Goal: Transaction & Acquisition: Purchase product/service

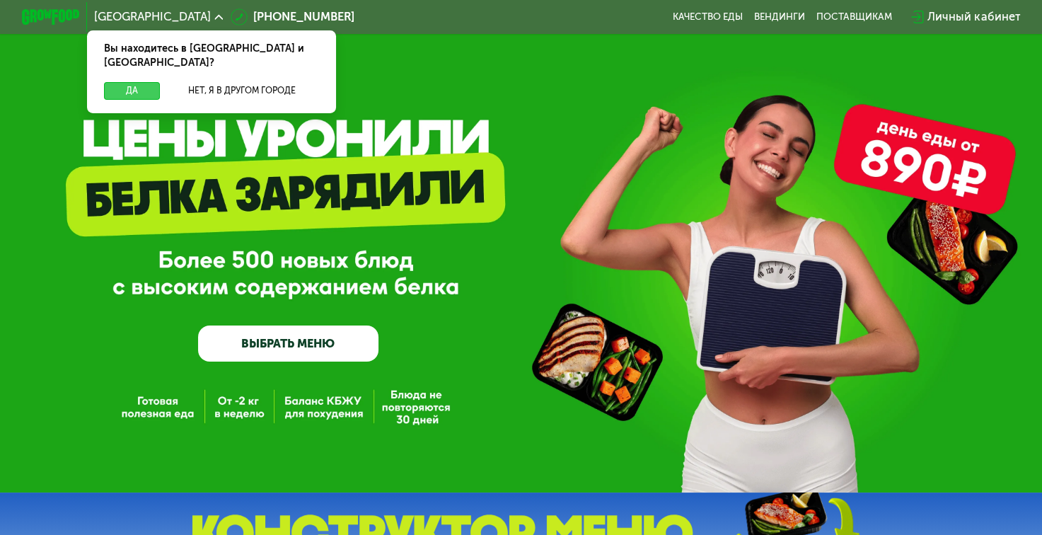
click at [143, 82] on button "Да" at bounding box center [132, 91] width 56 height 18
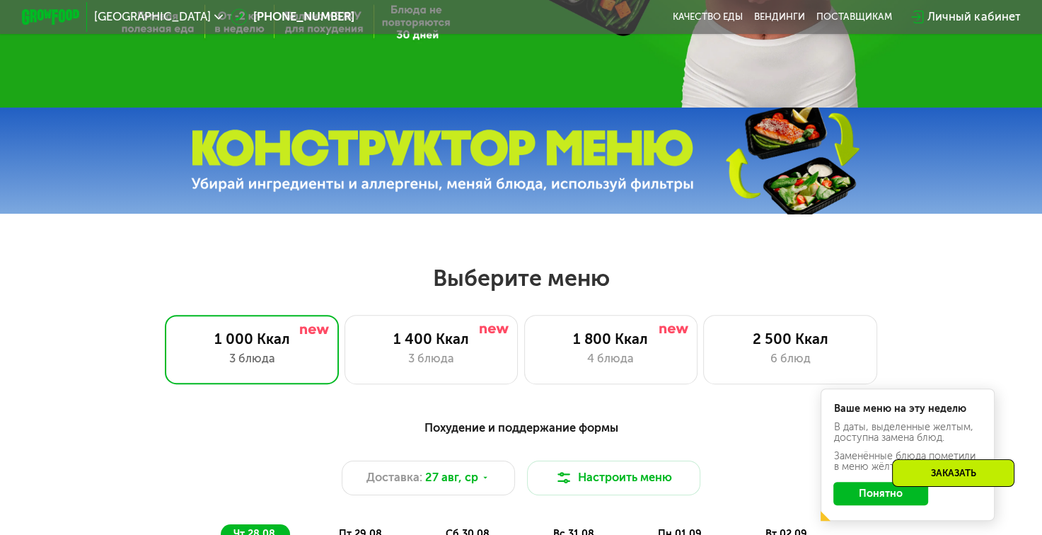
scroll to position [424, 0]
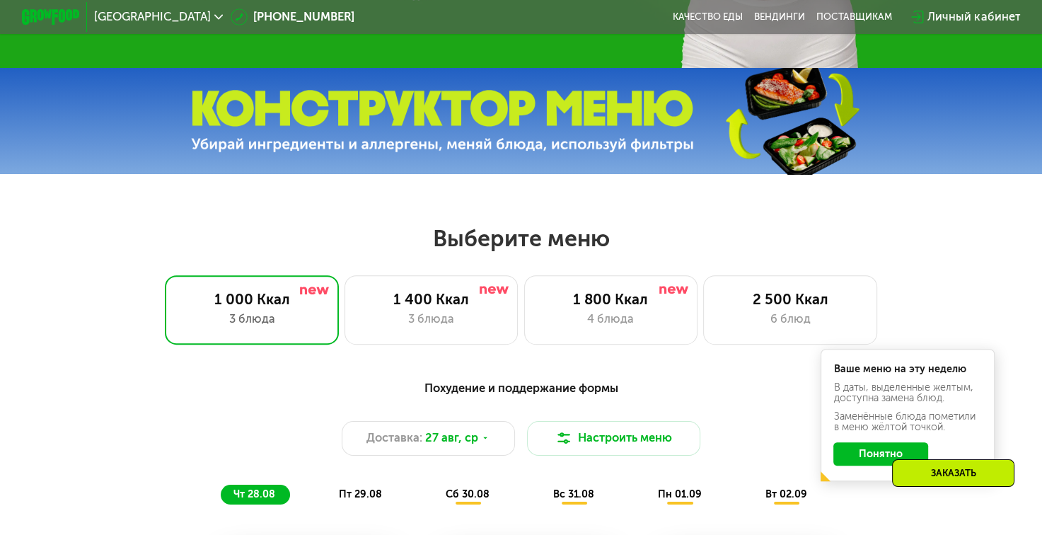
click at [875, 462] on button "Понятно" at bounding box center [880, 453] width 95 height 23
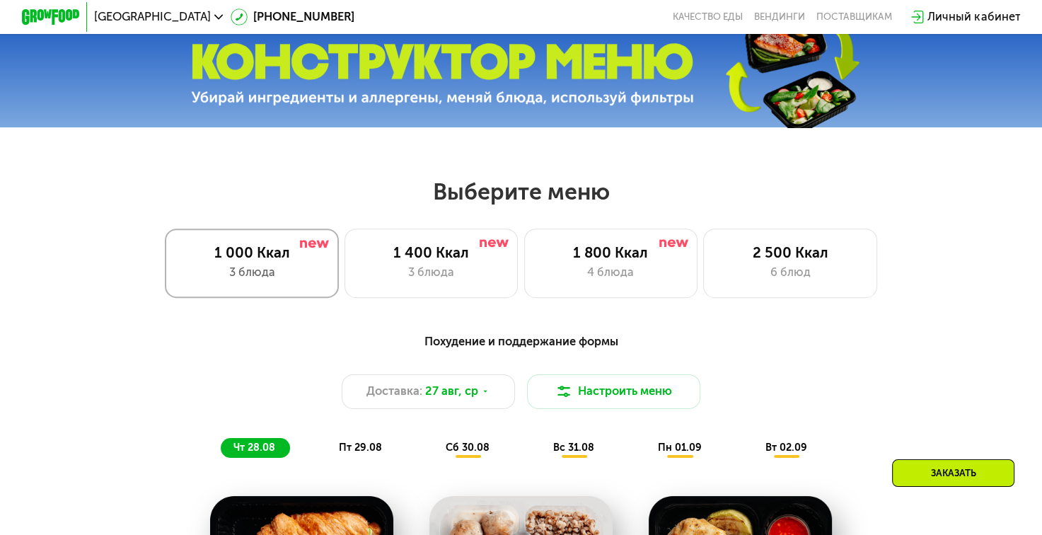
scroll to position [495, 0]
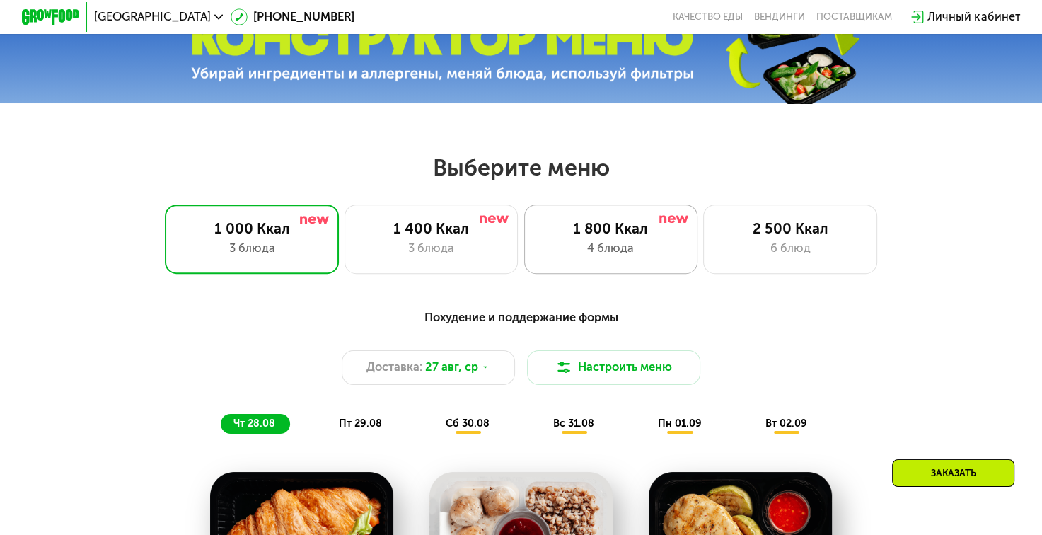
click at [584, 235] on div "1 800 Ккал" at bounding box center [611, 229] width 144 height 18
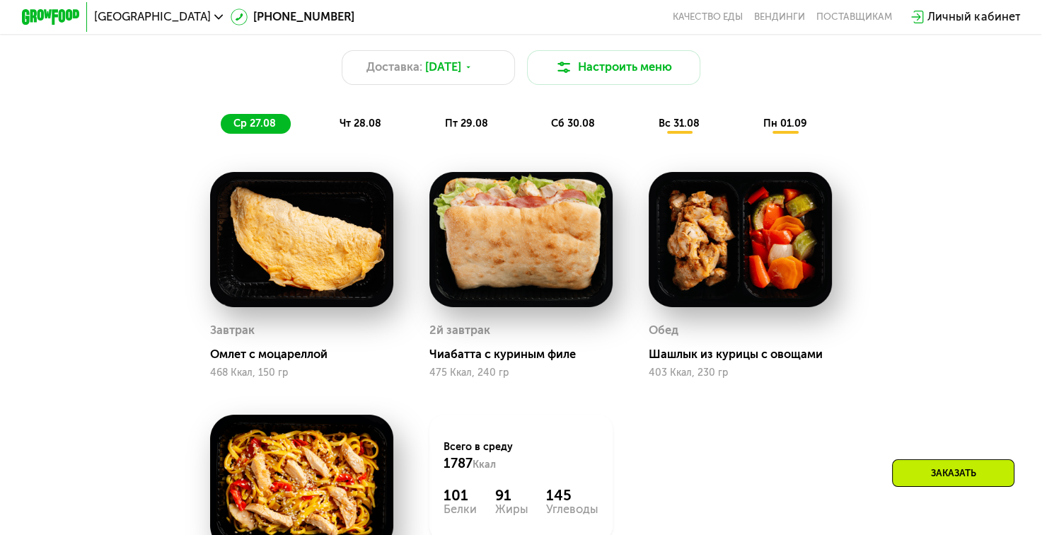
scroll to position [707, 0]
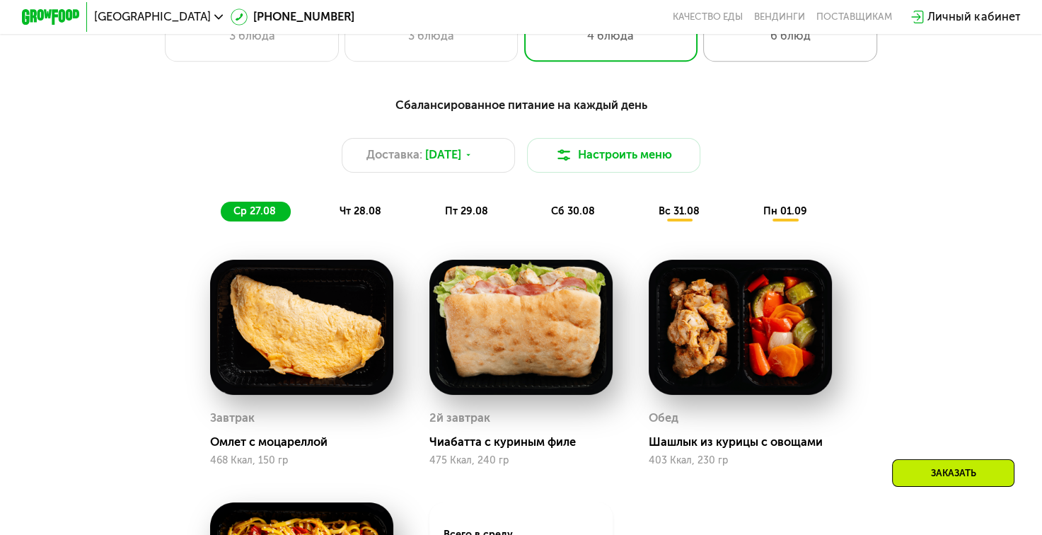
click at [755, 55] on div "2 500 Ккал 6 блюд" at bounding box center [790, 26] width 174 height 69
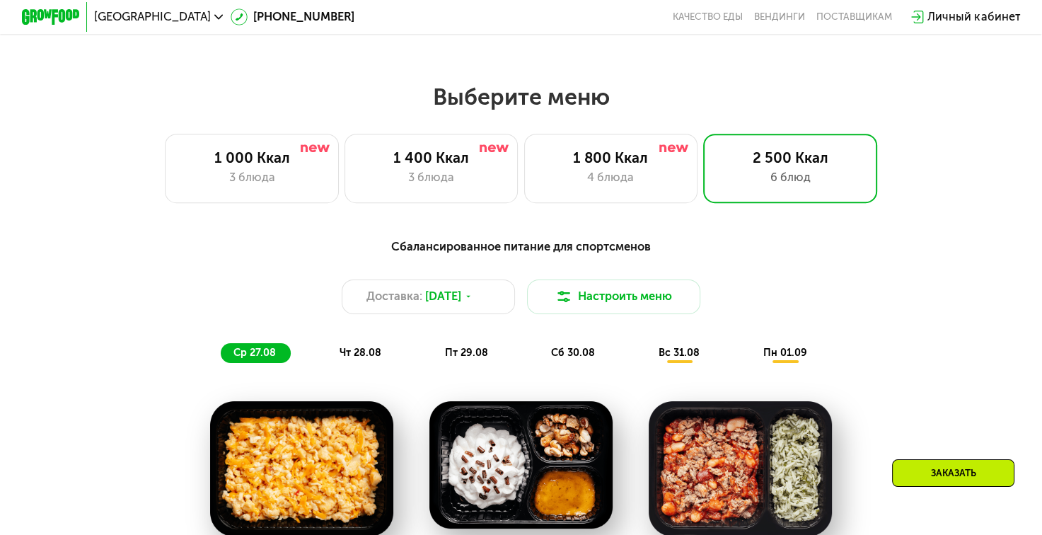
scroll to position [566, 0]
click at [356, 358] on span "чт 28.08" at bounding box center [360, 353] width 42 height 12
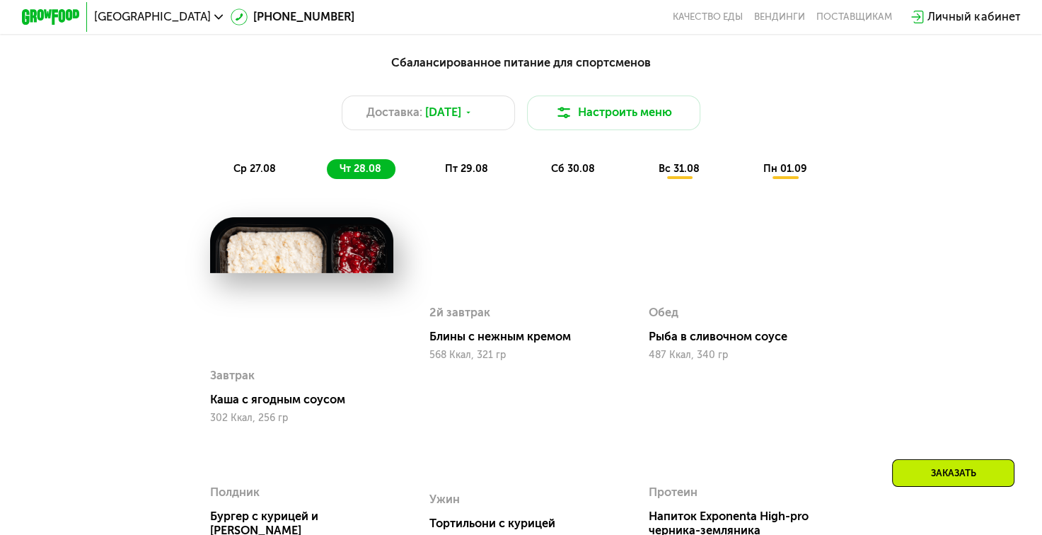
scroll to position [778, 0]
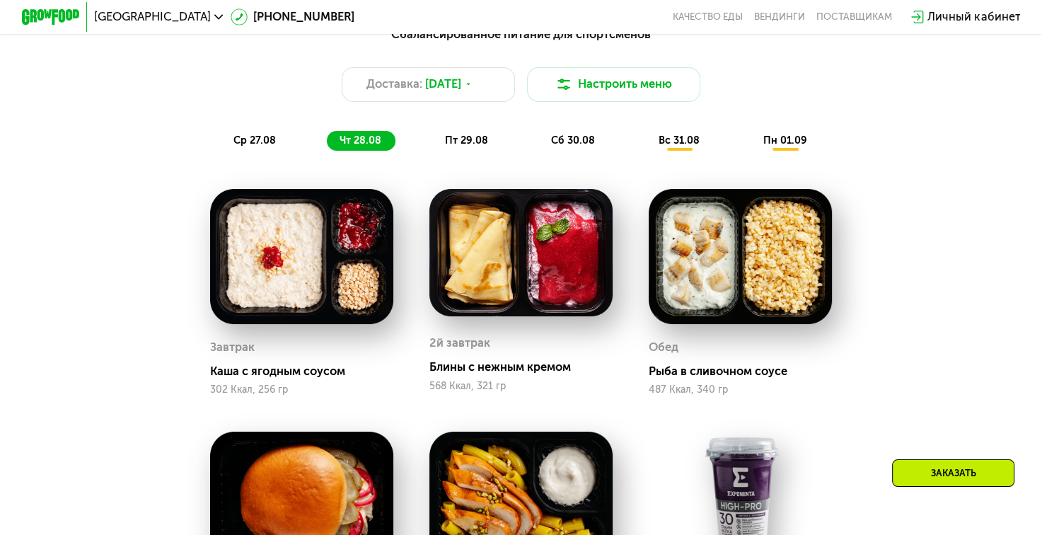
click at [478, 146] on span "пт 29.08" at bounding box center [466, 140] width 43 height 12
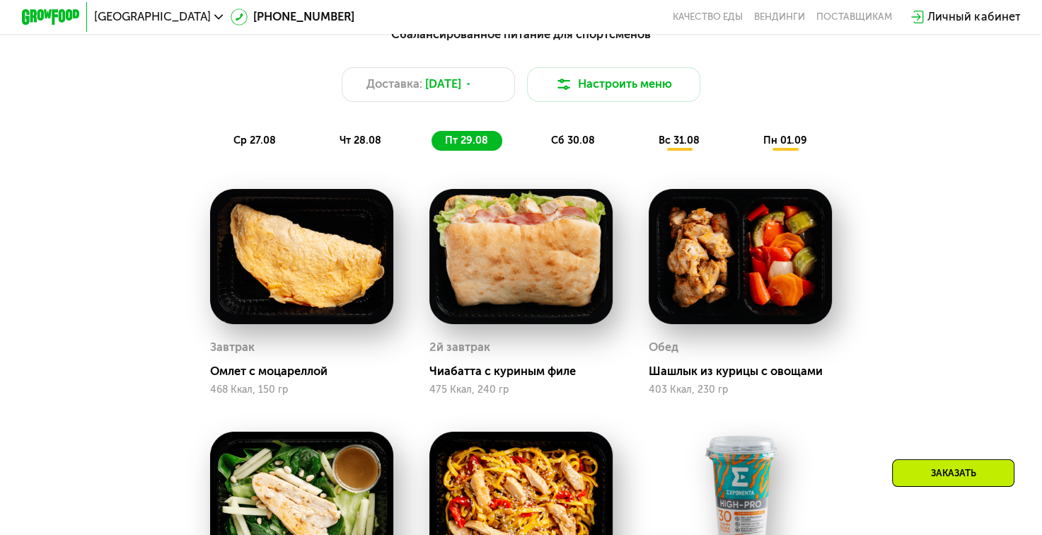
click at [588, 146] on span "сб 30.08" at bounding box center [573, 140] width 44 height 12
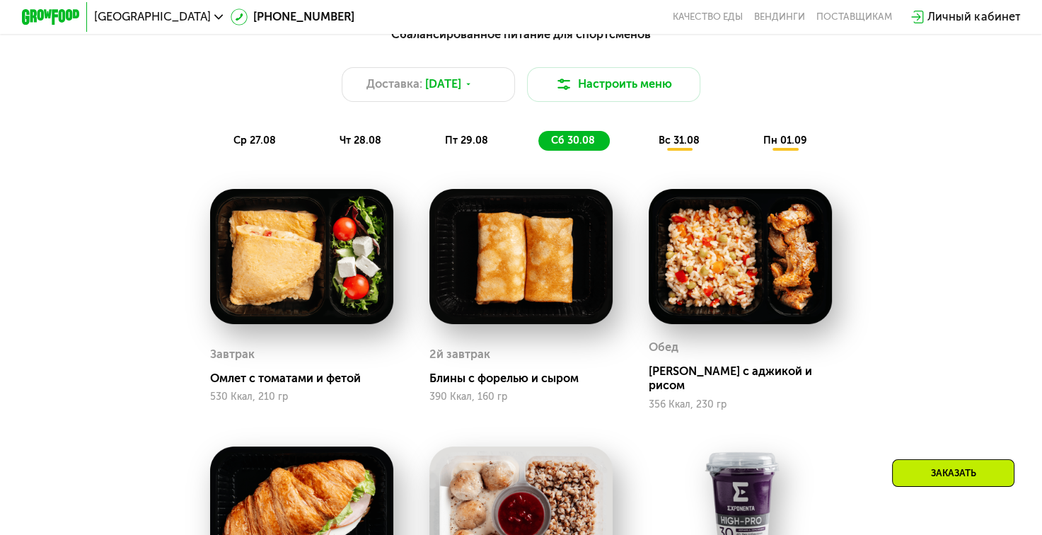
click at [673, 144] on span "вс 31.08" at bounding box center [678, 140] width 41 height 12
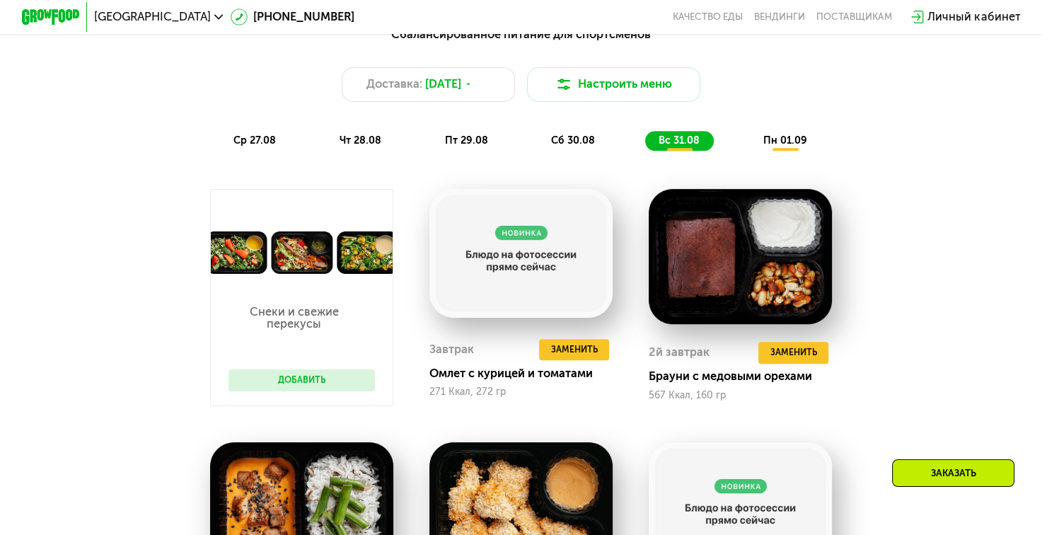
click at [794, 144] on span "пн 01.09" at bounding box center [785, 140] width 44 height 12
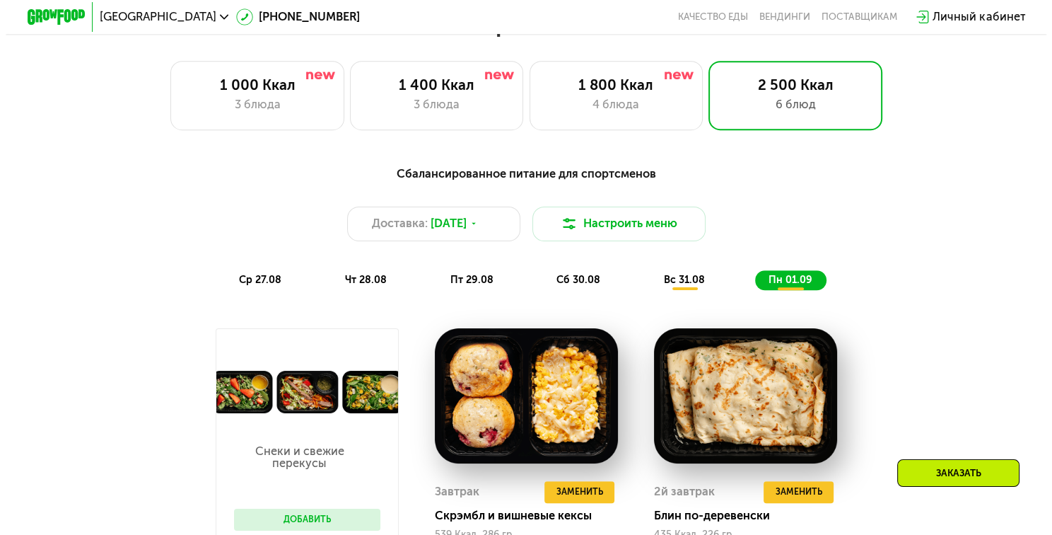
scroll to position [636, 0]
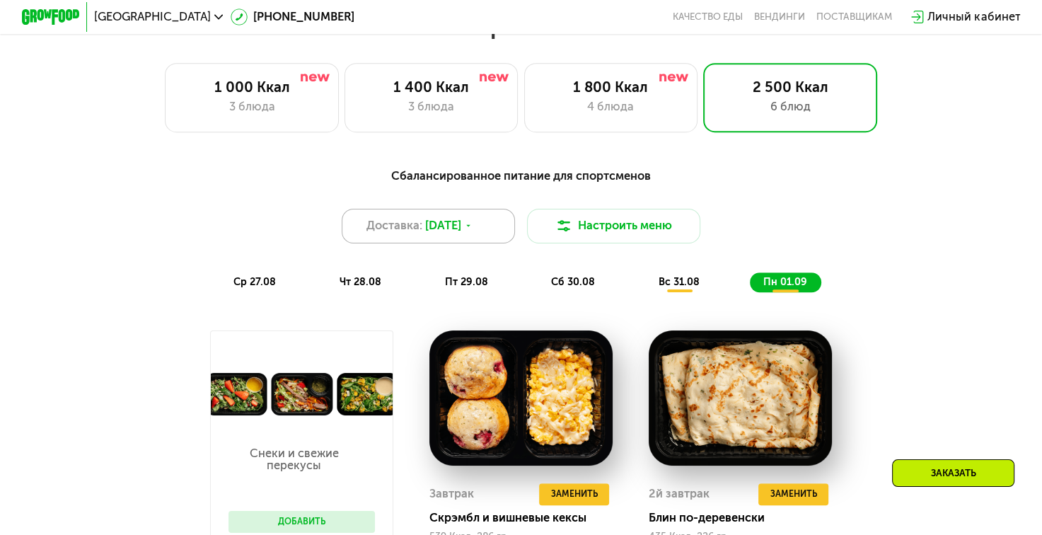
click at [489, 229] on div "Доставка: [DATE]" at bounding box center [429, 226] width 174 height 35
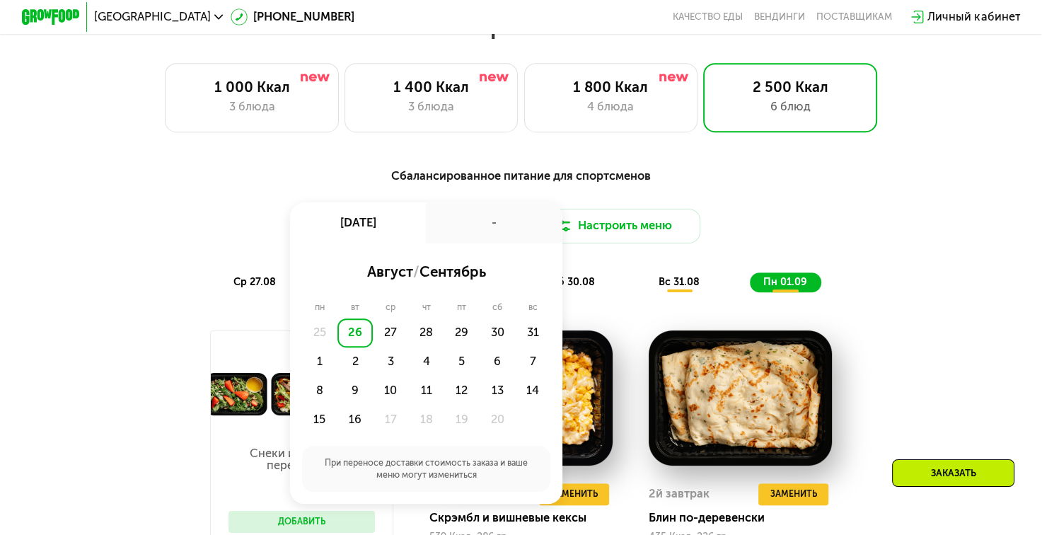
click at [489, 233] on div "-" at bounding box center [494, 222] width 136 height 40
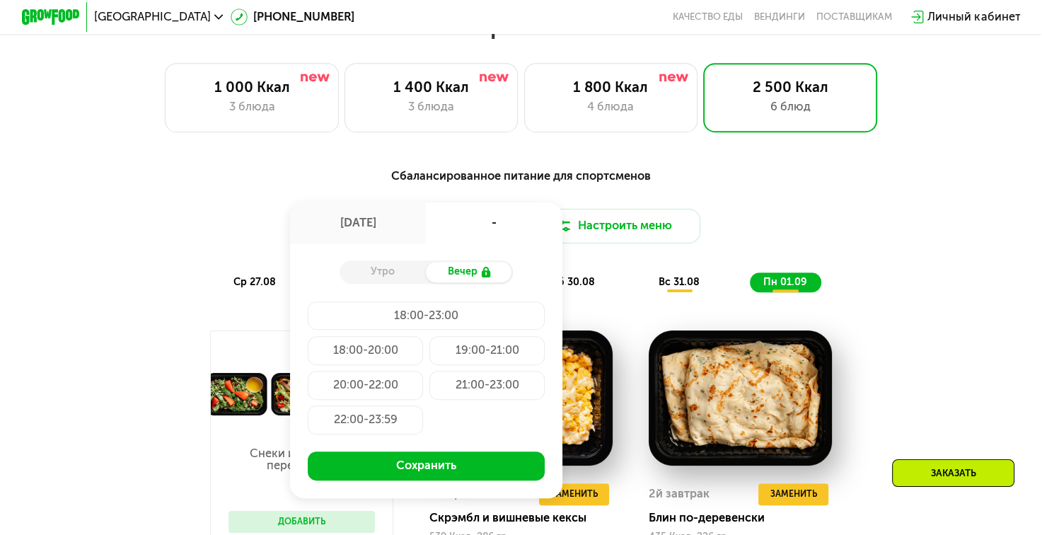
click at [796, 203] on div "Сбалансированное питание для спортсменов Доставка: [DATE] авг, вт - Утро Вечер …" at bounding box center [521, 229] width 856 height 125
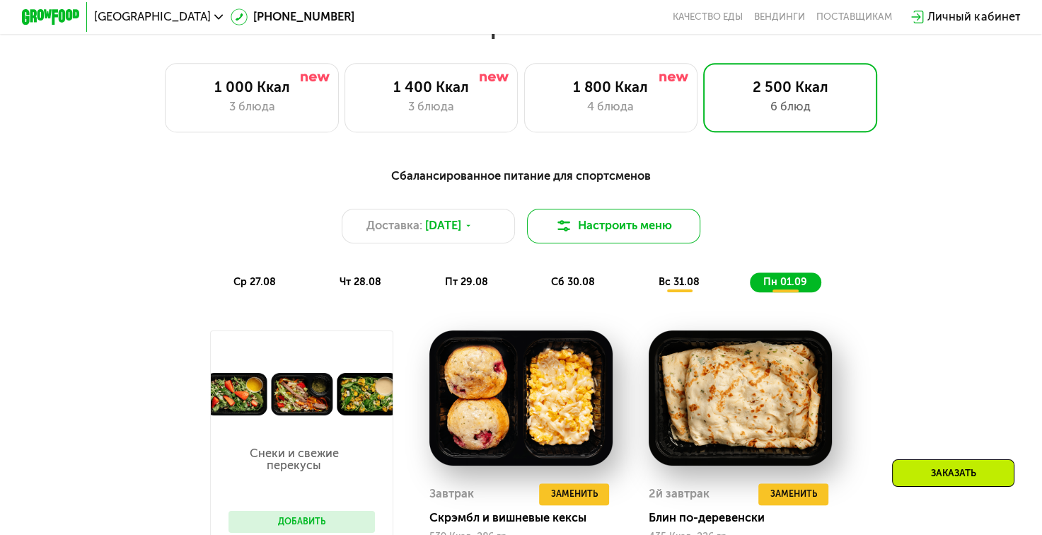
click at [639, 233] on button "Настроить меню" at bounding box center [614, 226] width 174 height 35
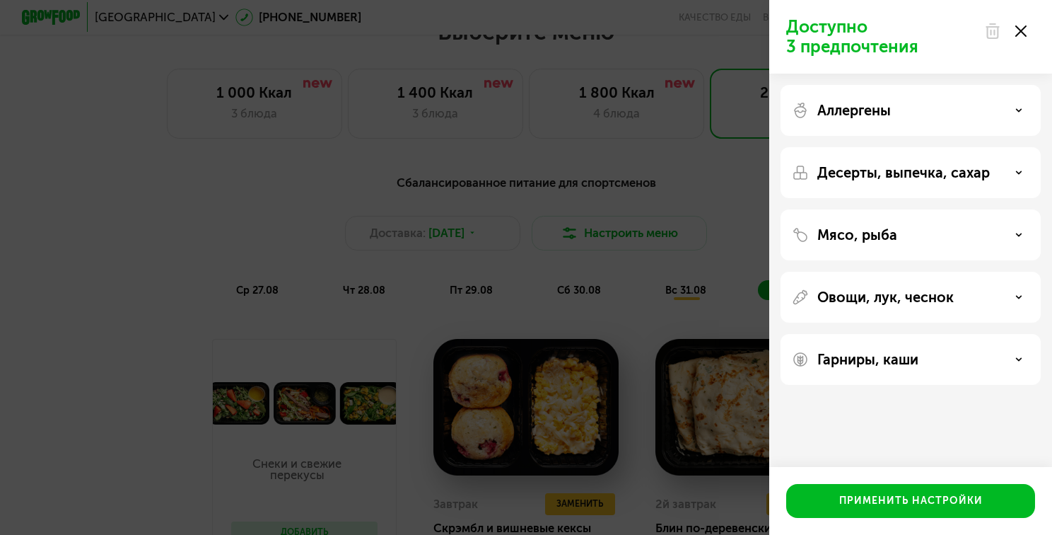
click at [958, 116] on div "Аллергены" at bounding box center [911, 110] width 238 height 17
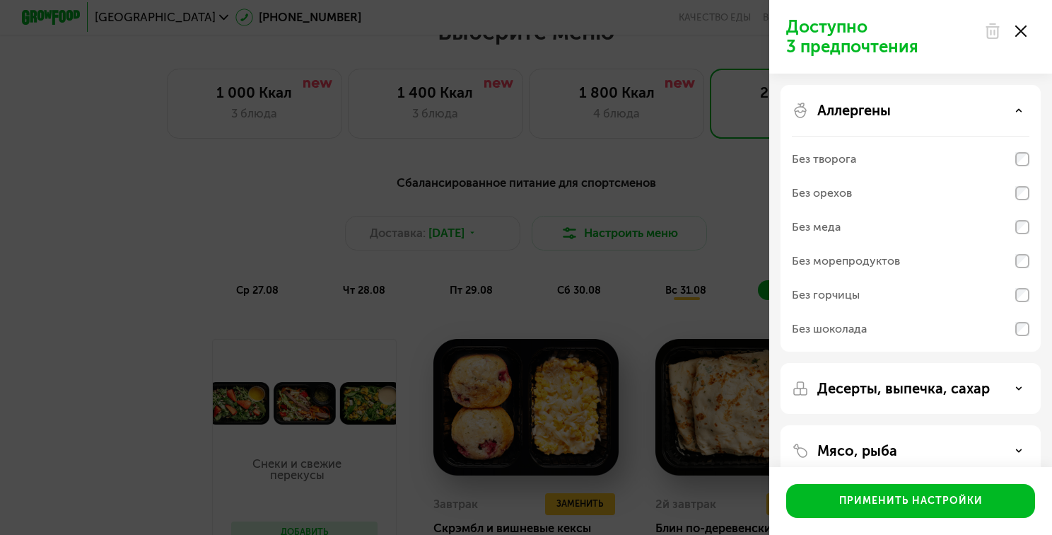
click at [959, 116] on div "Аллергены" at bounding box center [911, 110] width 238 height 17
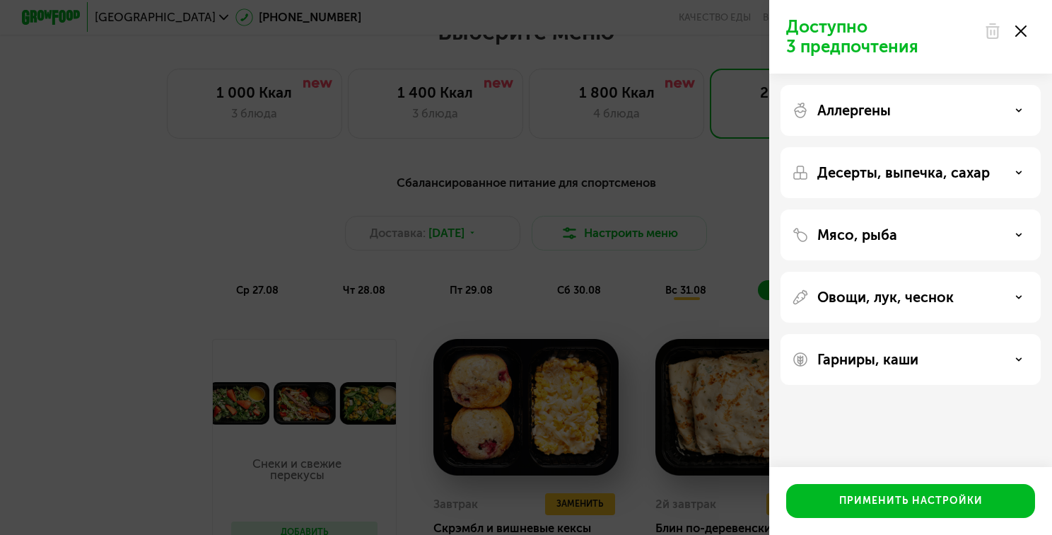
click at [928, 169] on p "Десерты, выпечка, сахар" at bounding box center [903, 172] width 173 height 17
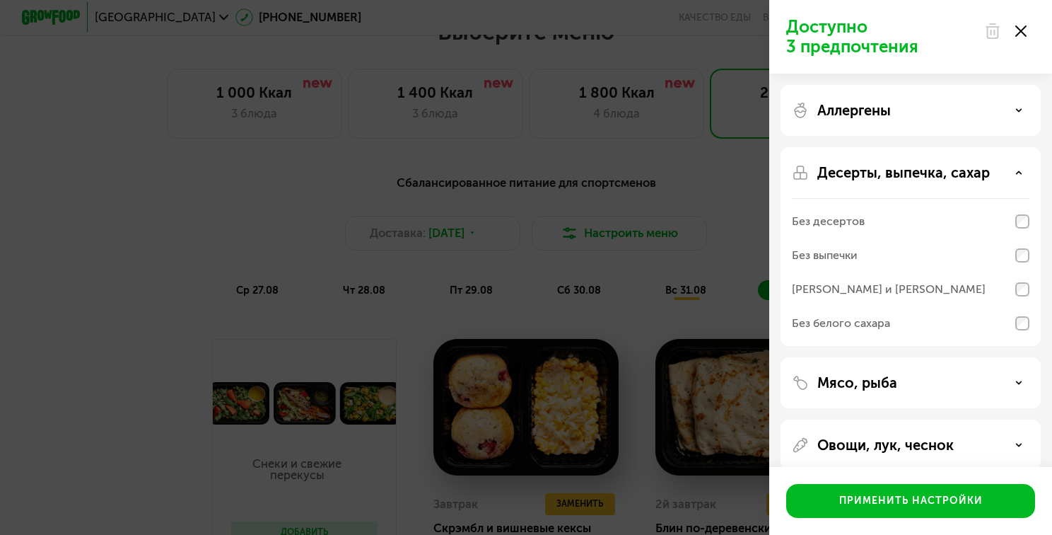
click at [929, 170] on p "Десерты, выпечка, сахар" at bounding box center [903, 172] width 173 height 17
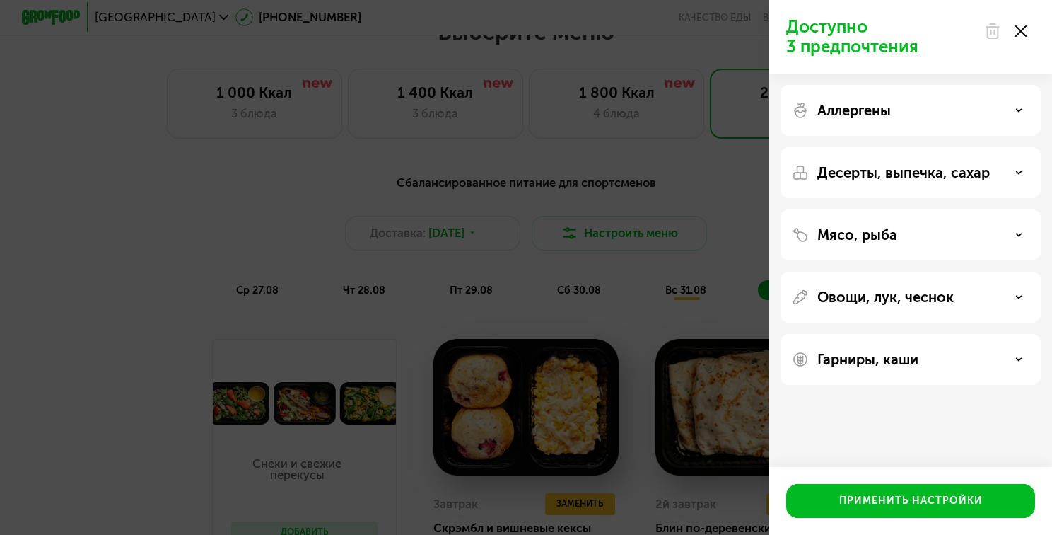
click at [931, 226] on div "Мясо, рыба" at bounding box center [911, 234] width 238 height 17
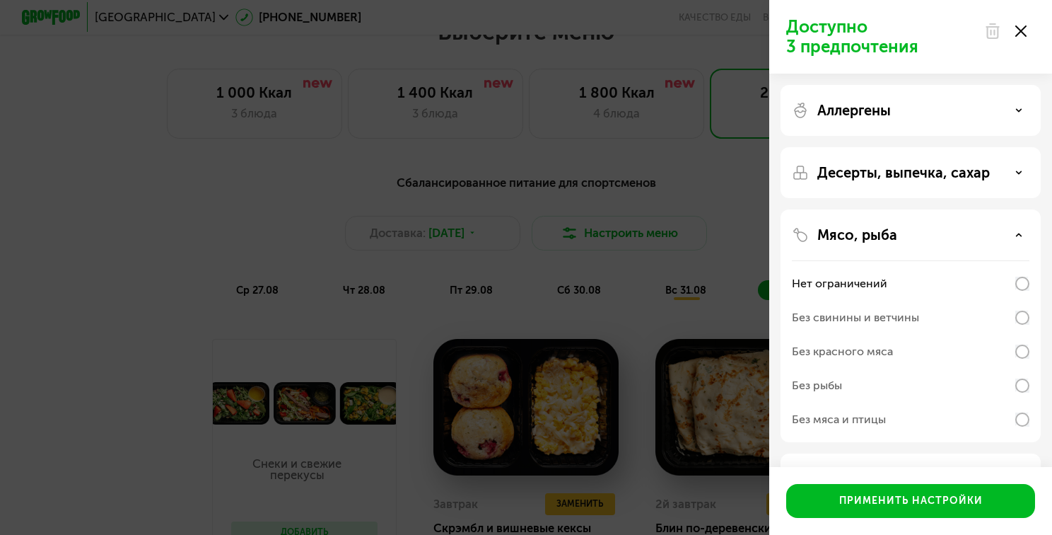
click at [918, 226] on div "Мясо, рыба" at bounding box center [911, 234] width 238 height 17
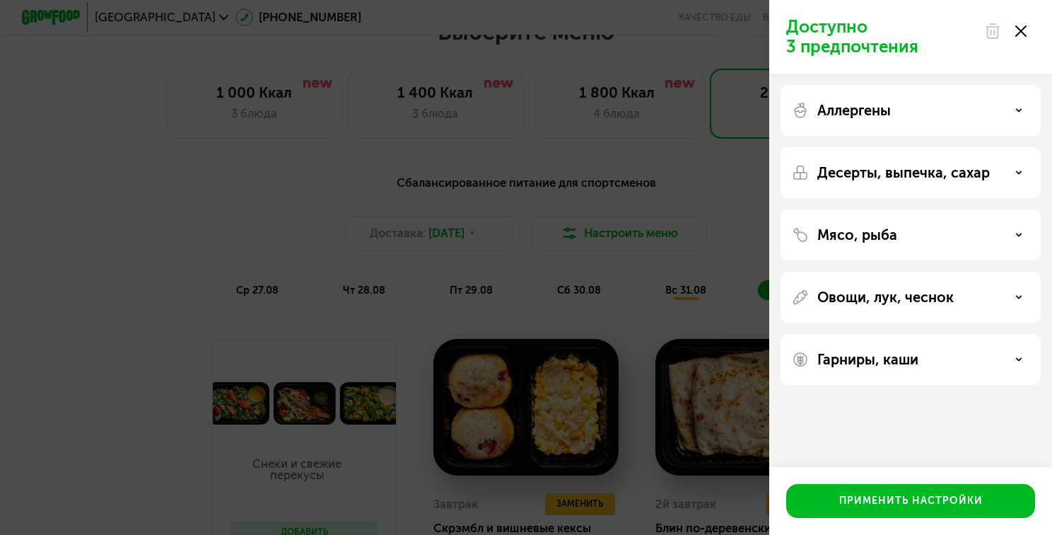
click at [908, 301] on p "Овощи, лук, чеснок" at bounding box center [885, 297] width 136 height 17
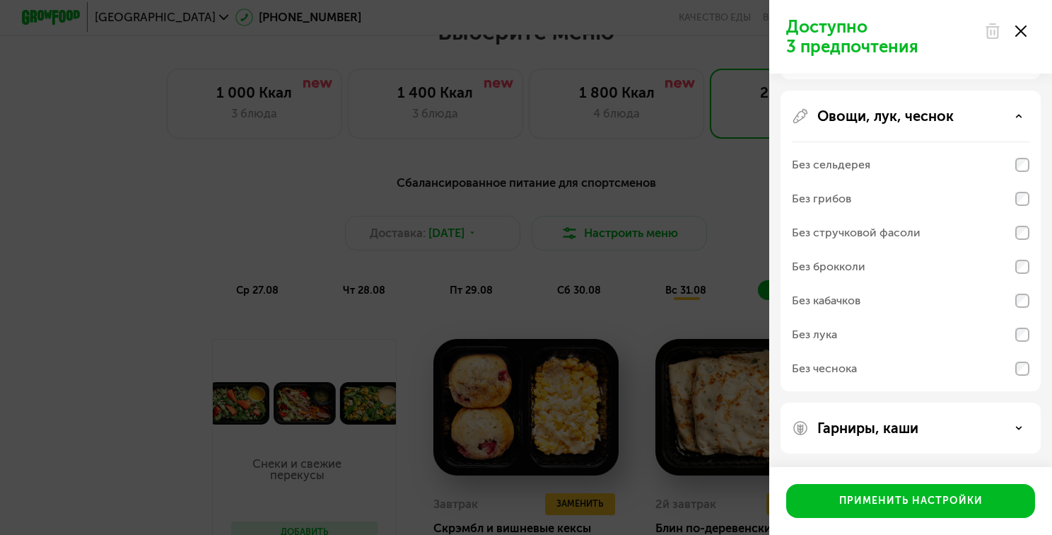
scroll to position [40, 0]
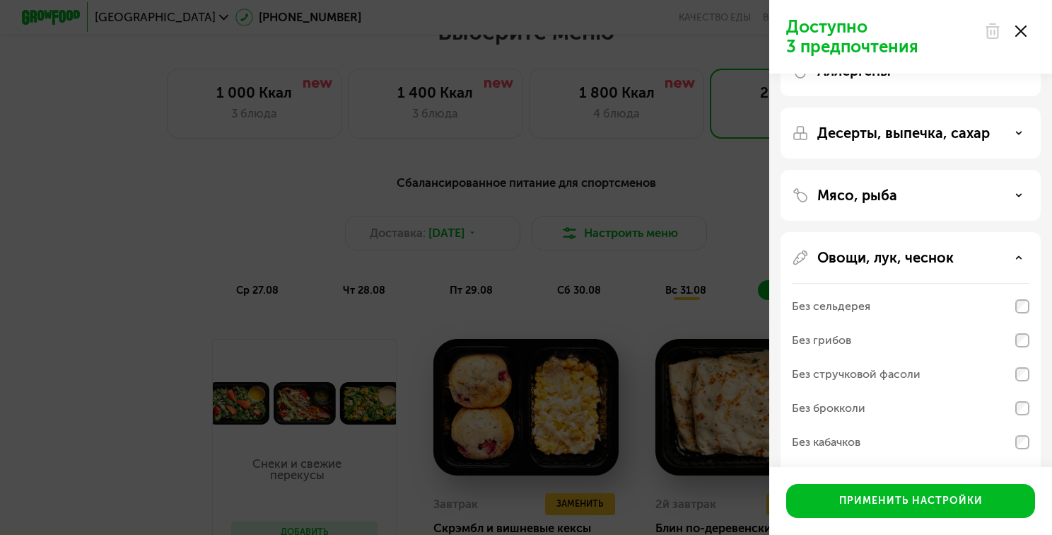
click at [897, 249] on p "Овощи, лук, чеснок" at bounding box center [885, 257] width 136 height 17
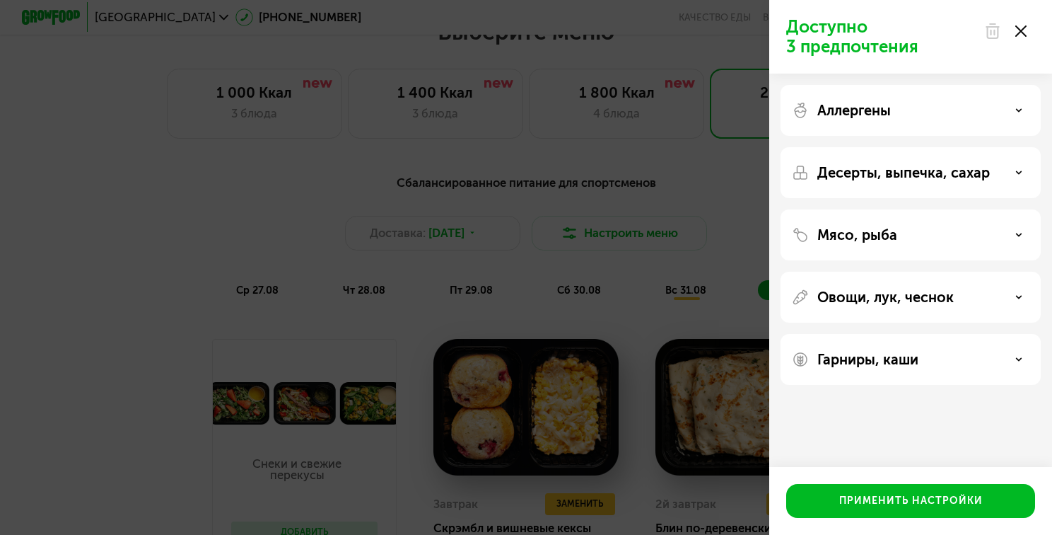
click at [894, 359] on p "Гарниры, каши" at bounding box center [867, 359] width 101 height 17
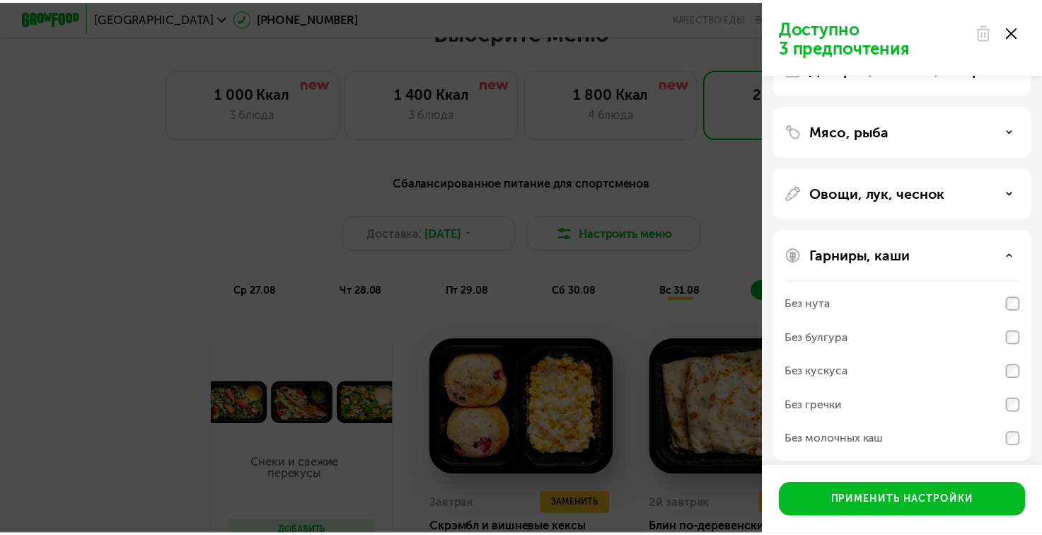
scroll to position [113, 0]
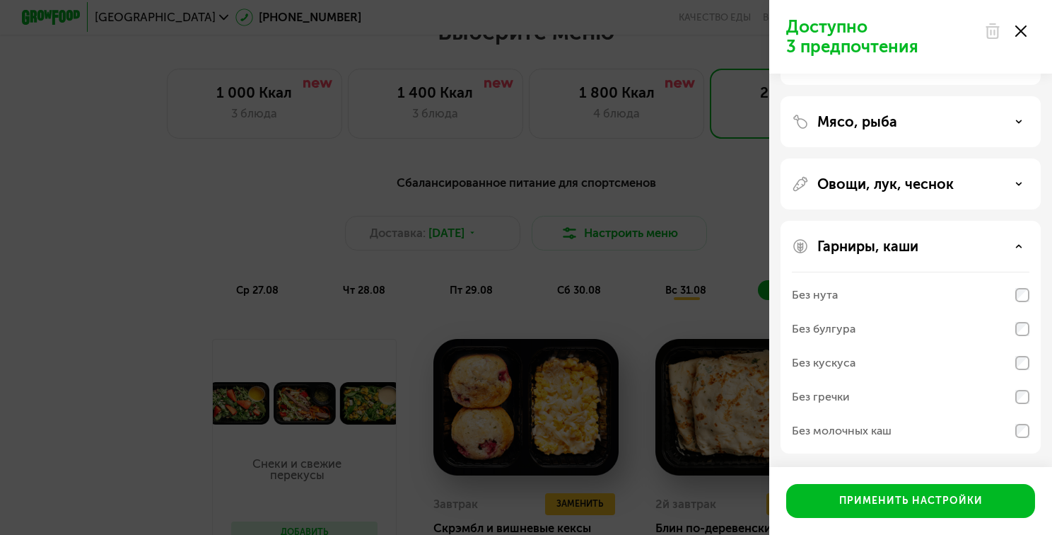
click at [811, 291] on div "Без нута" at bounding box center [815, 294] width 46 height 17
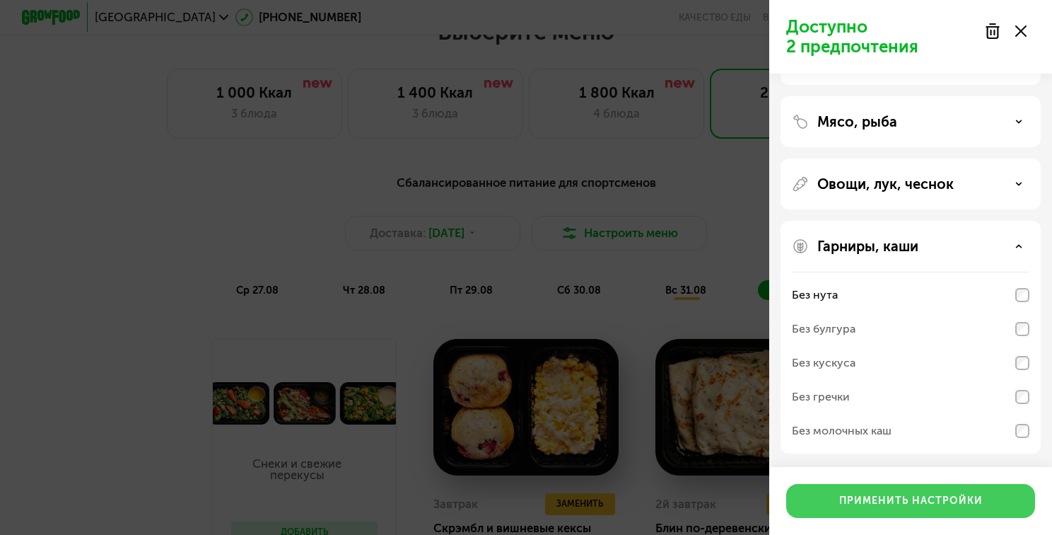
click at [883, 495] on div "Применить настройки" at bounding box center [911, 501] width 144 height 14
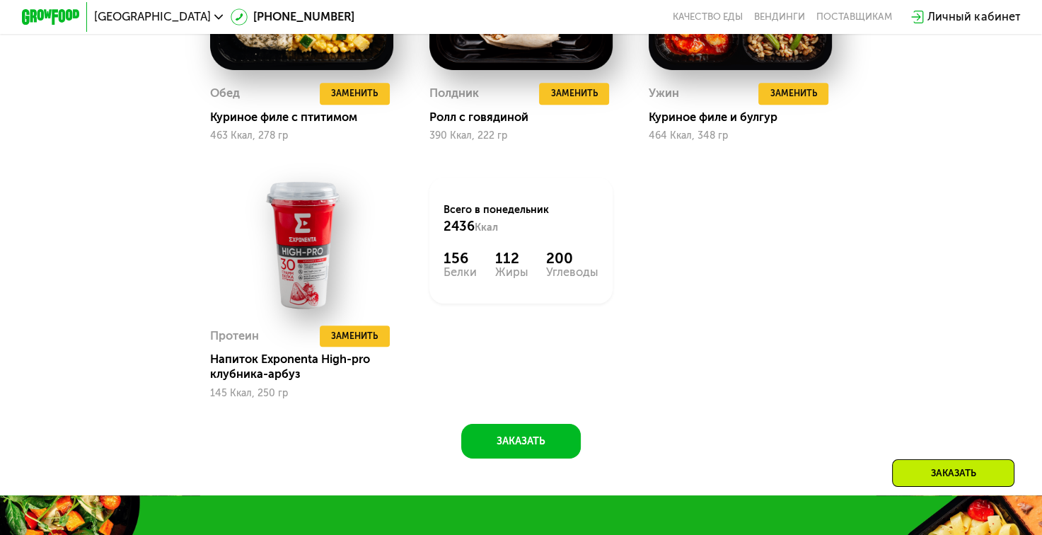
scroll to position [1344, 0]
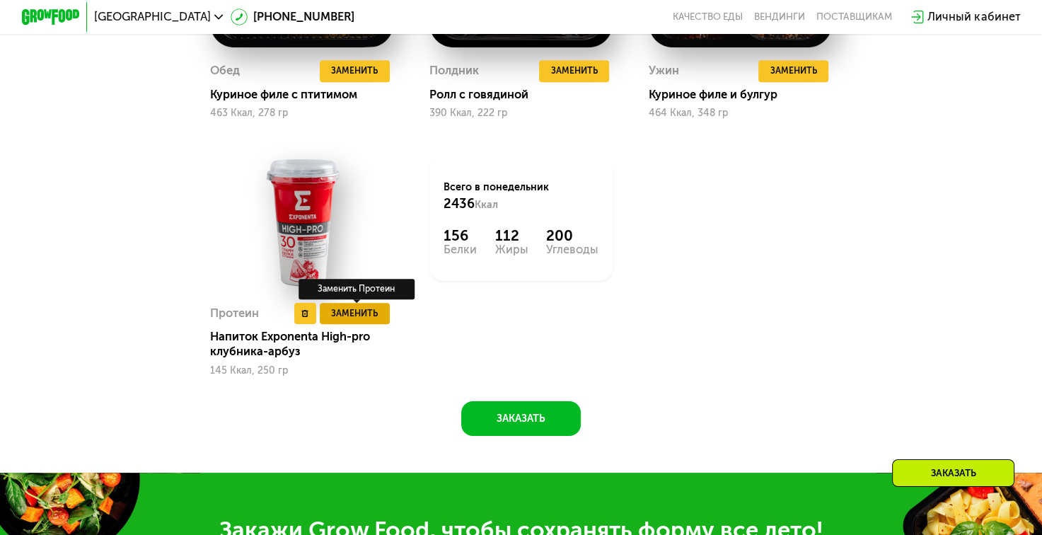
click at [366, 320] on span "Заменить" at bounding box center [354, 313] width 47 height 14
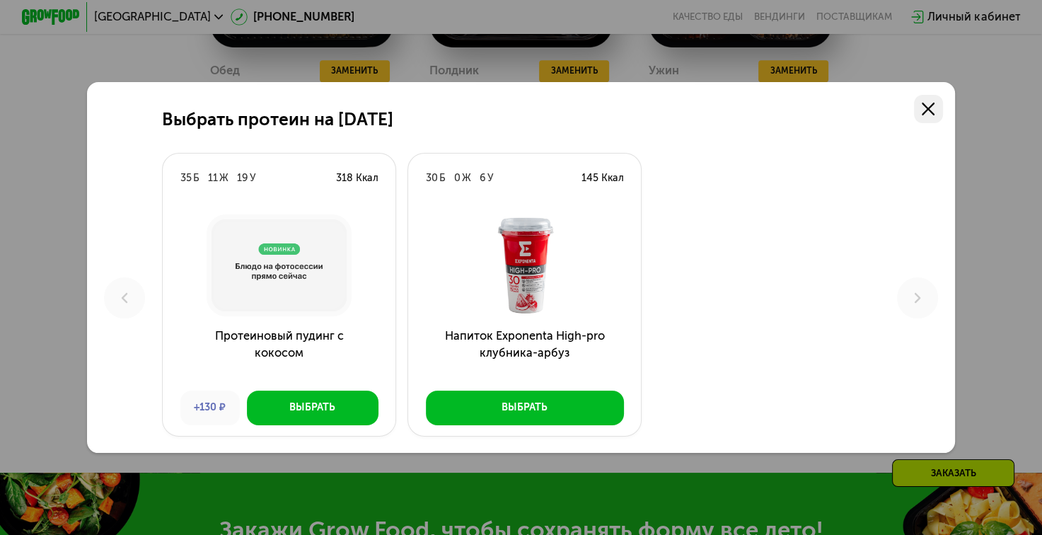
click at [930, 110] on use at bounding box center [927, 109] width 13 height 13
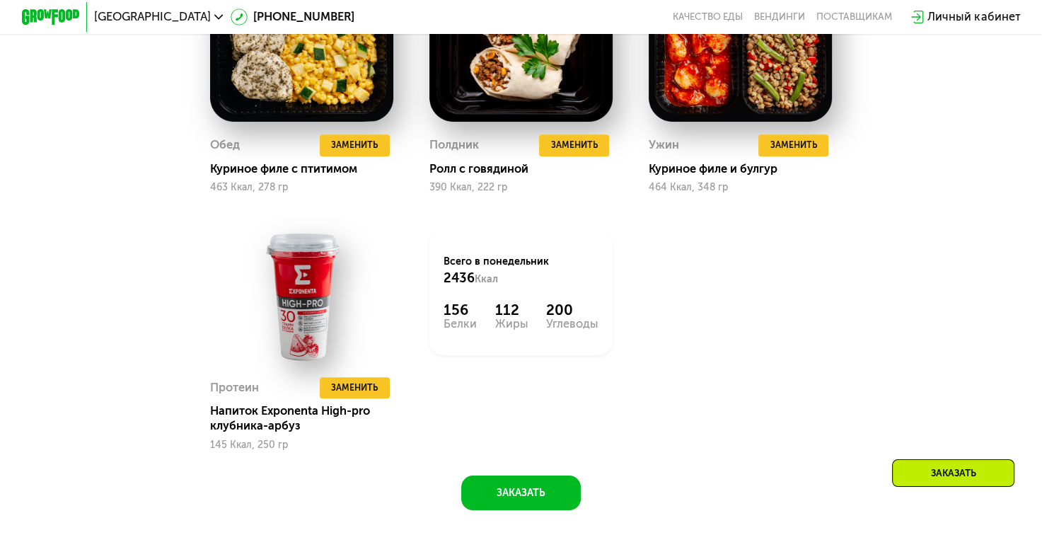
scroll to position [1131, 0]
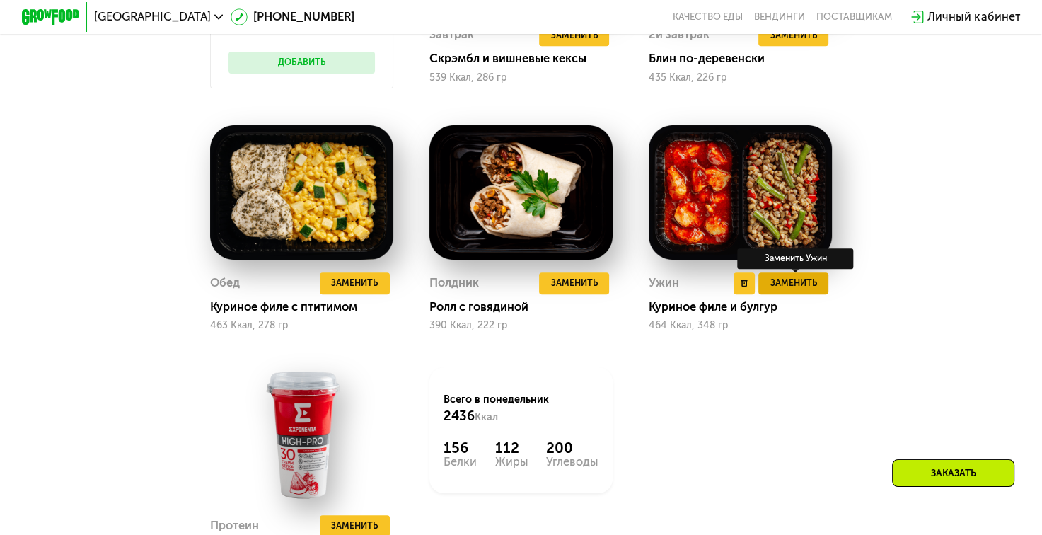
click at [806, 290] on span "Заменить" at bounding box center [793, 283] width 47 height 14
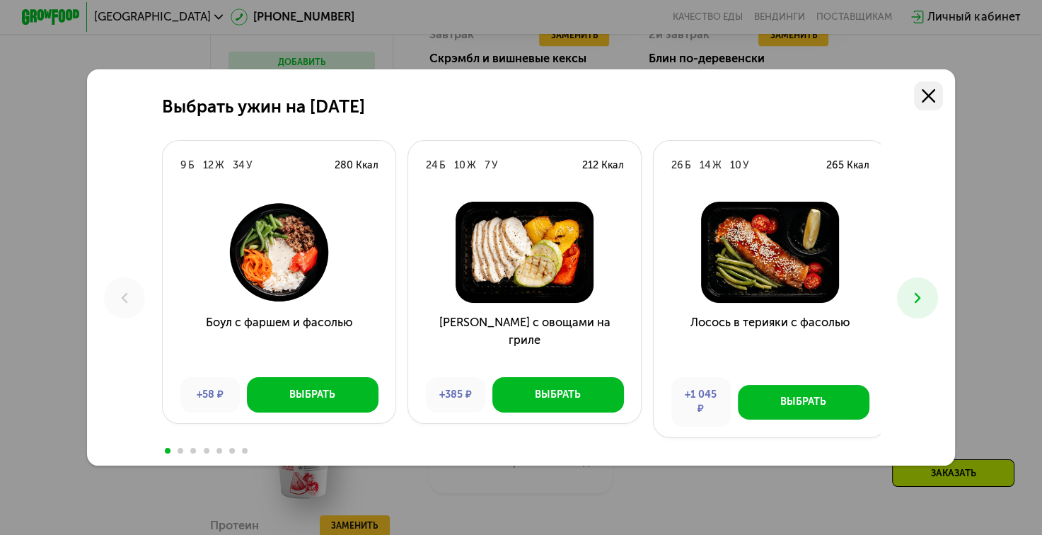
click at [933, 96] on use at bounding box center [927, 95] width 13 height 13
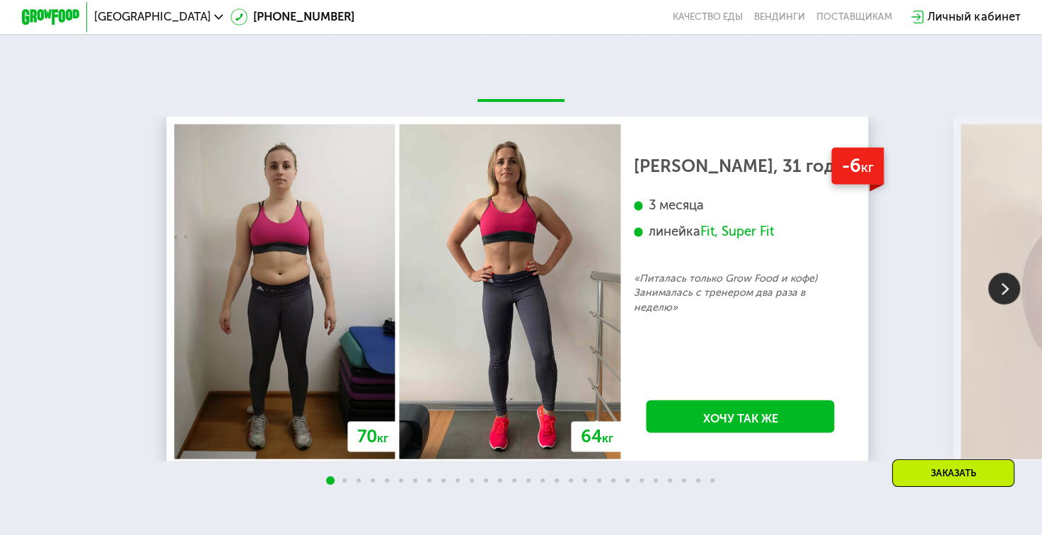
scroll to position [2758, 0]
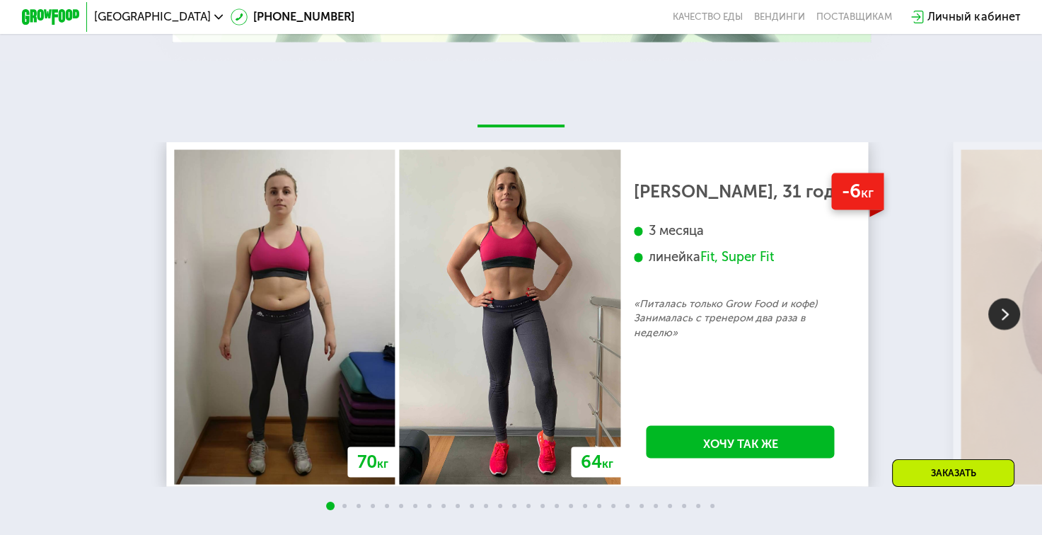
click at [996, 330] on img at bounding box center [1004, 314] width 32 height 32
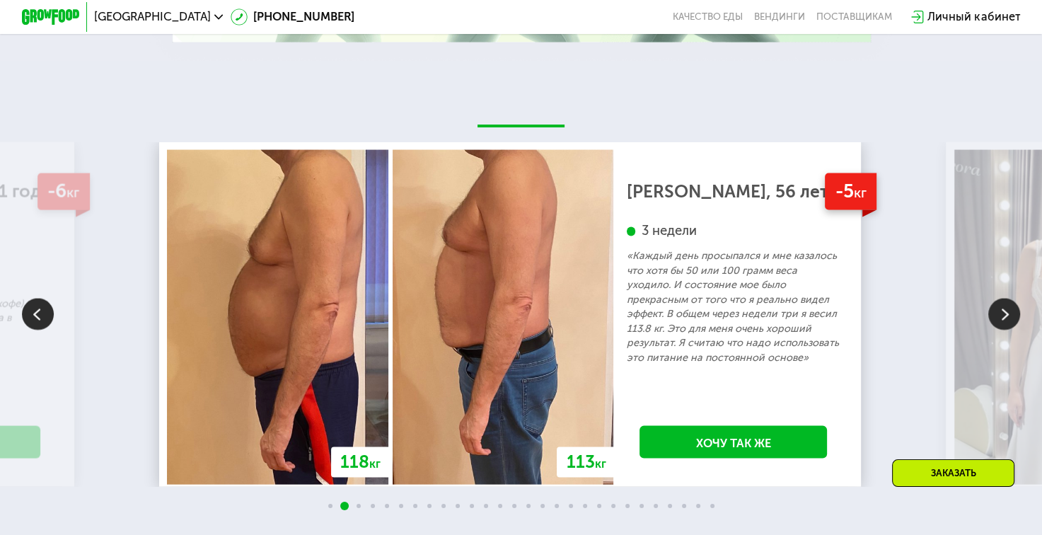
click at [996, 330] on img at bounding box center [1004, 314] width 32 height 32
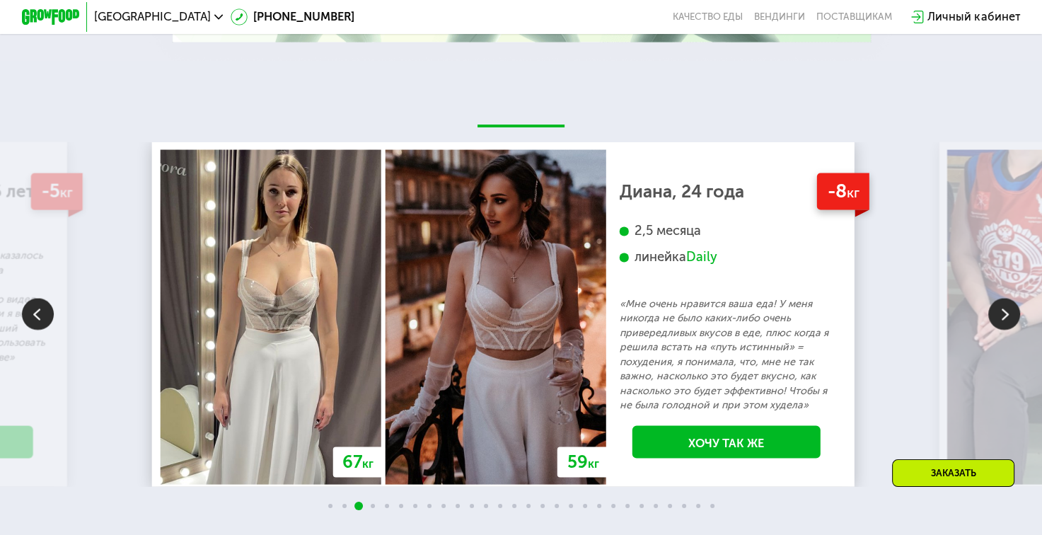
click at [996, 330] on img at bounding box center [1004, 314] width 32 height 32
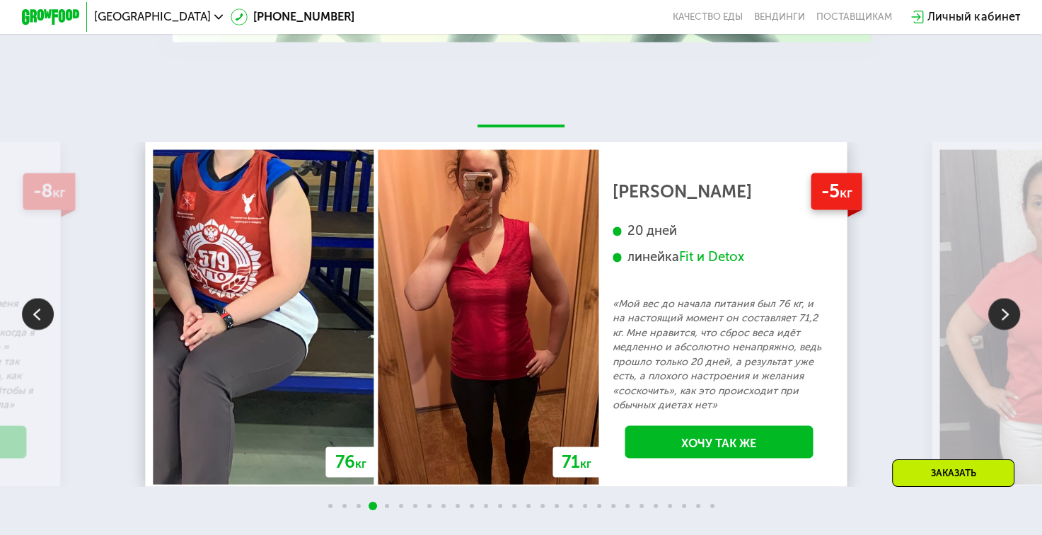
click at [996, 330] on img at bounding box center [1004, 314] width 32 height 32
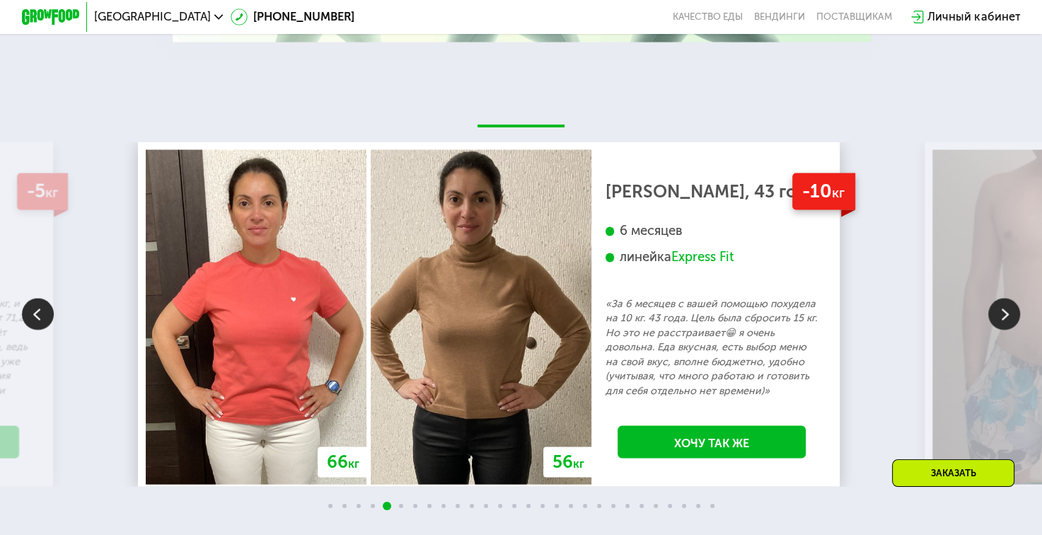
click at [996, 330] on img at bounding box center [1004, 314] width 32 height 32
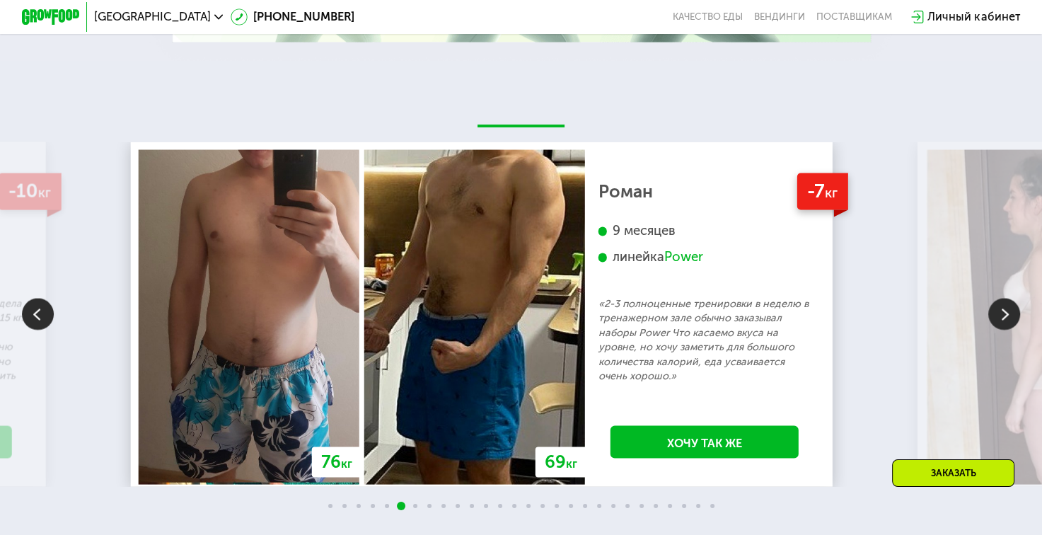
click at [996, 330] on img at bounding box center [1004, 314] width 32 height 32
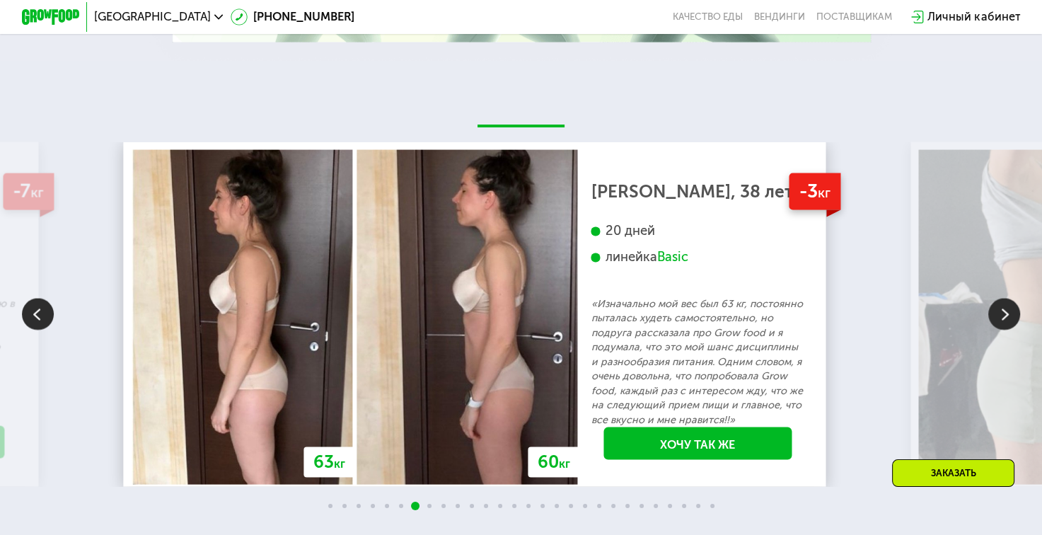
click at [996, 330] on img at bounding box center [1004, 314] width 32 height 32
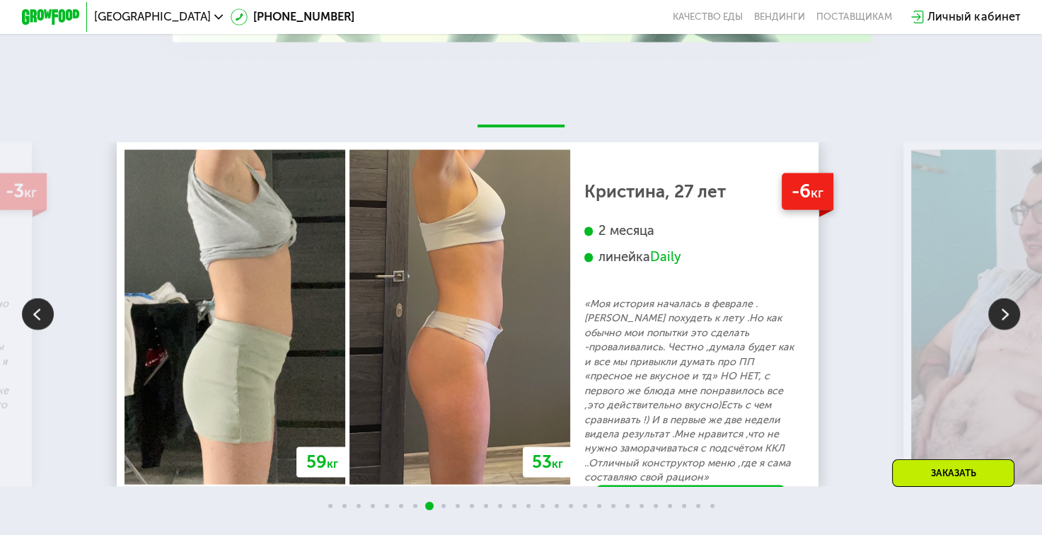
click at [996, 330] on img at bounding box center [1004, 314] width 32 height 32
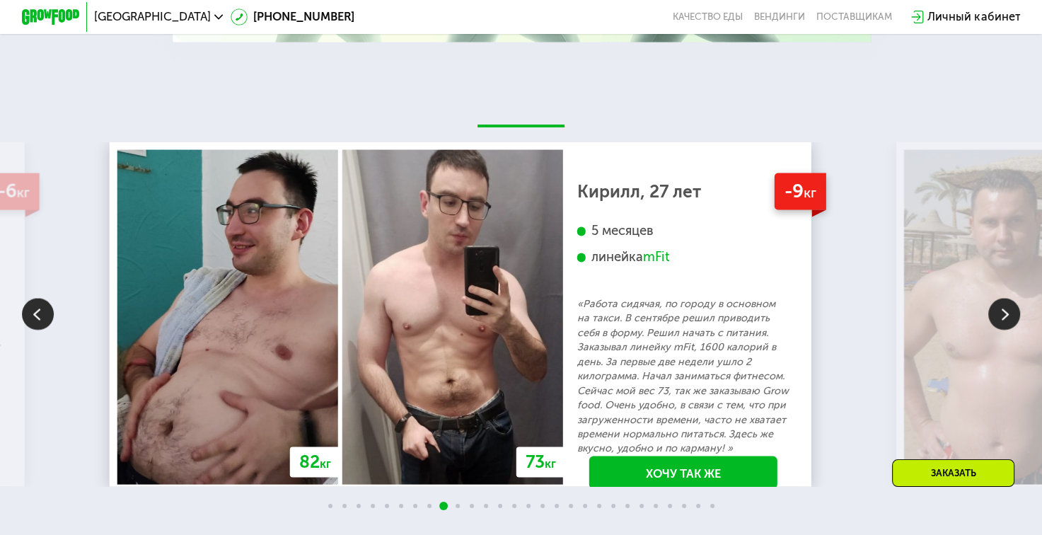
click at [996, 330] on img at bounding box center [1004, 314] width 32 height 32
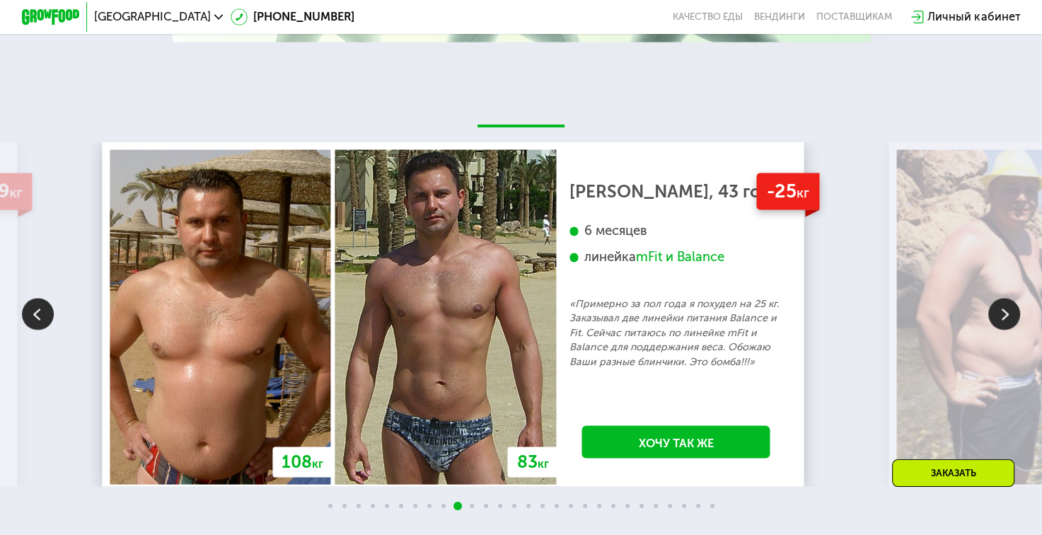
click at [996, 330] on img at bounding box center [1004, 314] width 32 height 32
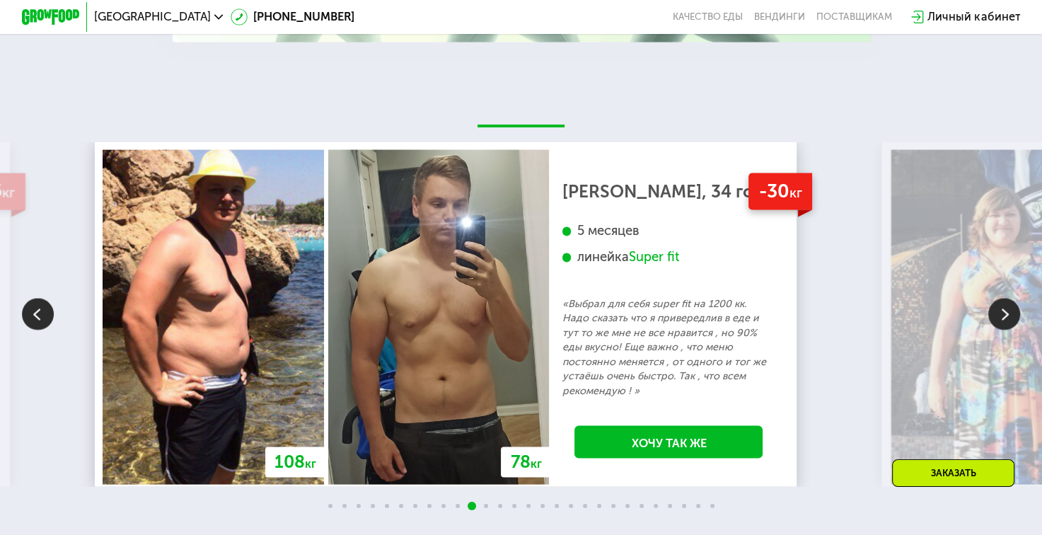
click at [996, 330] on img at bounding box center [1004, 314] width 32 height 32
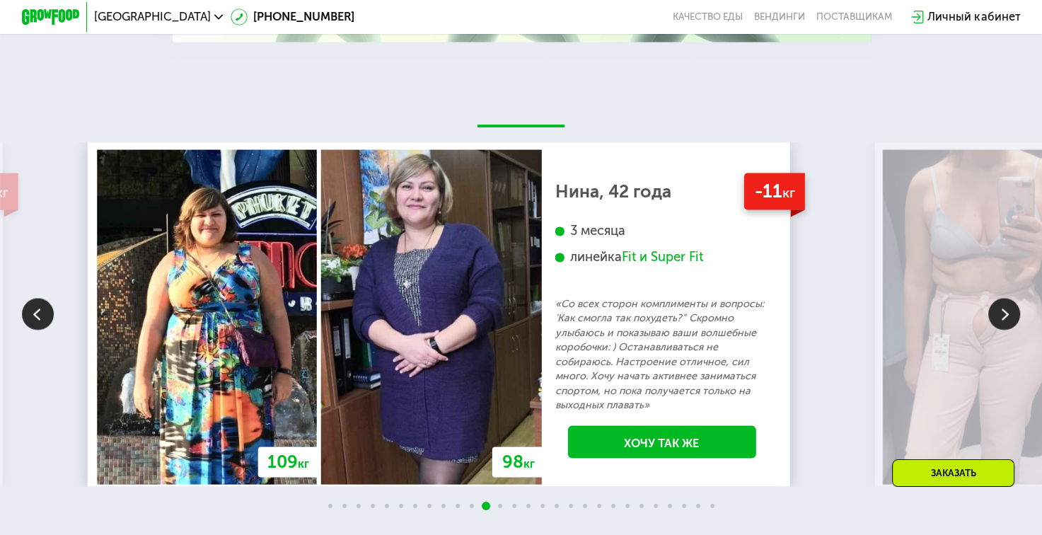
click at [996, 330] on img at bounding box center [1004, 314] width 32 height 32
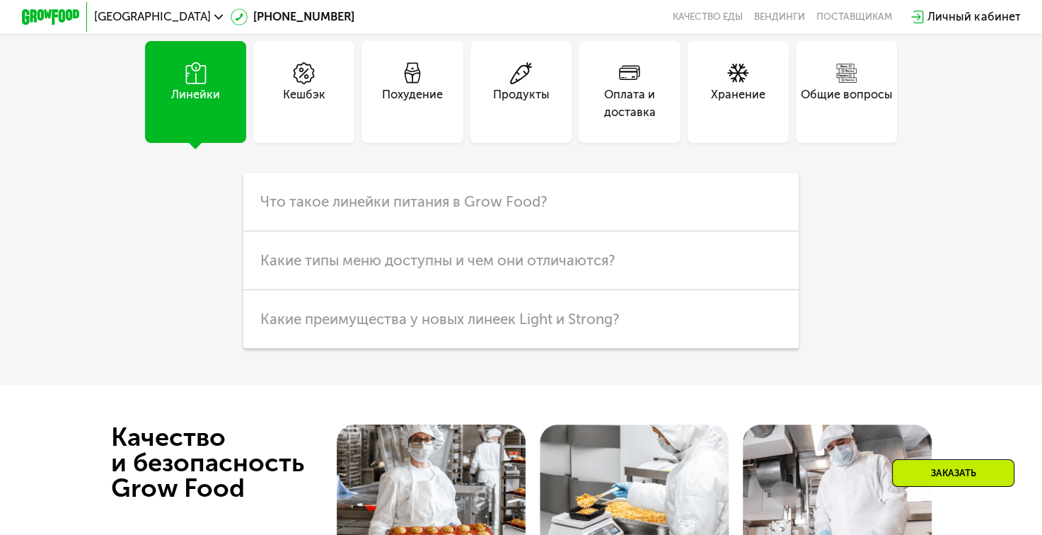
scroll to position [3960, 0]
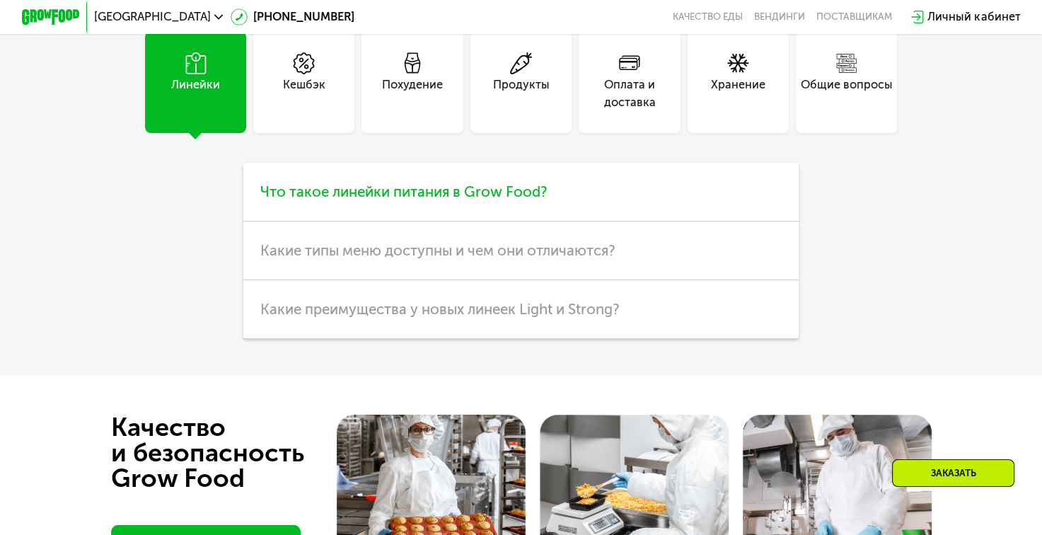
click at [458, 200] on span "Что такое линейки питания в Grow Food?" at bounding box center [403, 191] width 287 height 17
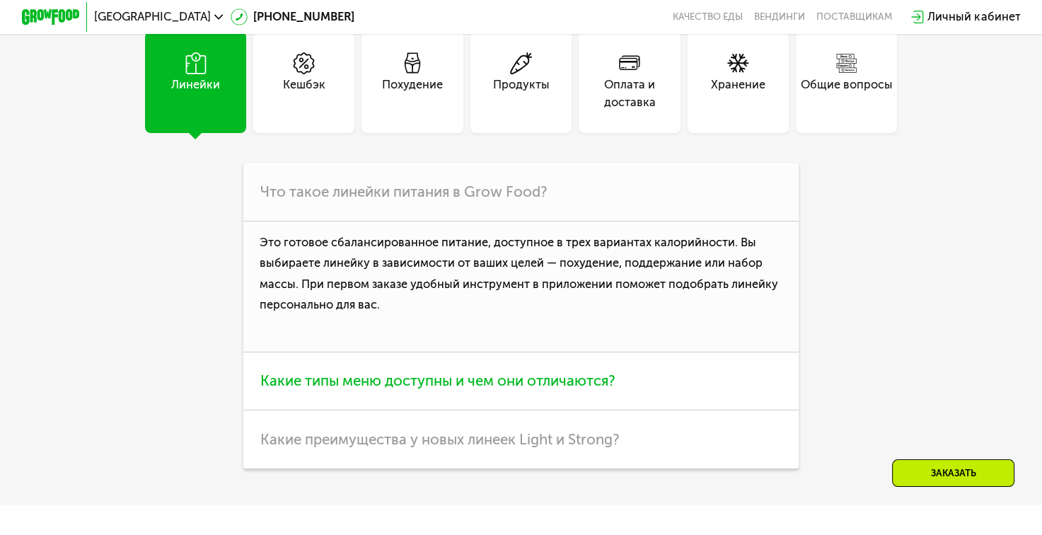
click at [475, 389] on span "Какие типы меню доступны и чем они отличаются?" at bounding box center [437, 380] width 355 height 17
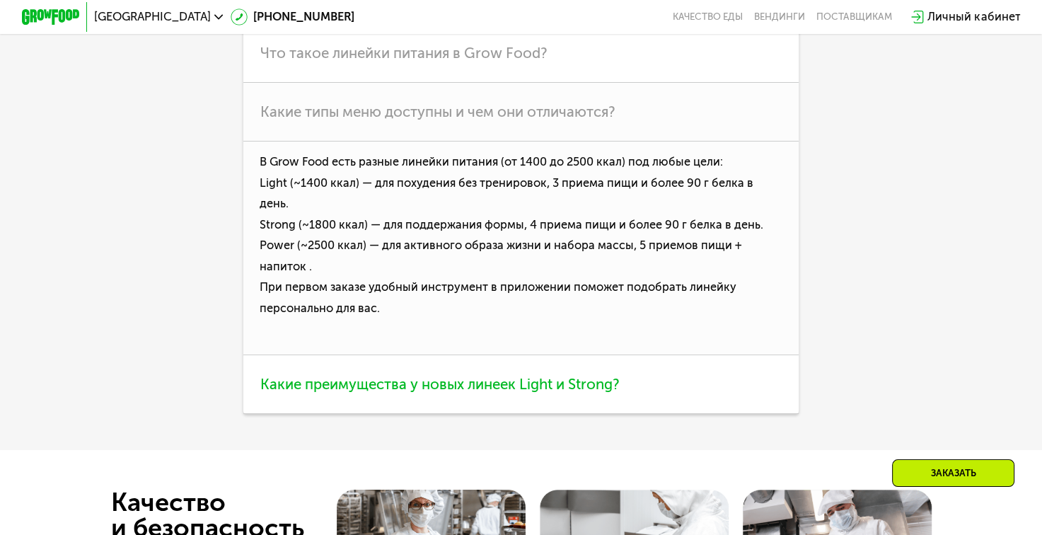
scroll to position [4102, 0]
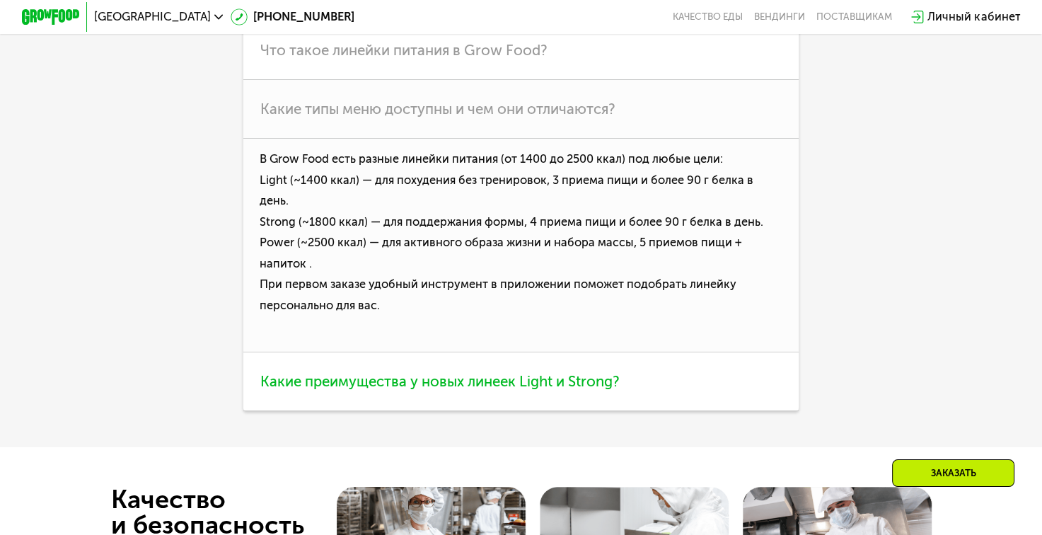
click at [417, 390] on span "Какие преимущества у новых линеек Light и Strong?" at bounding box center [439, 381] width 359 height 17
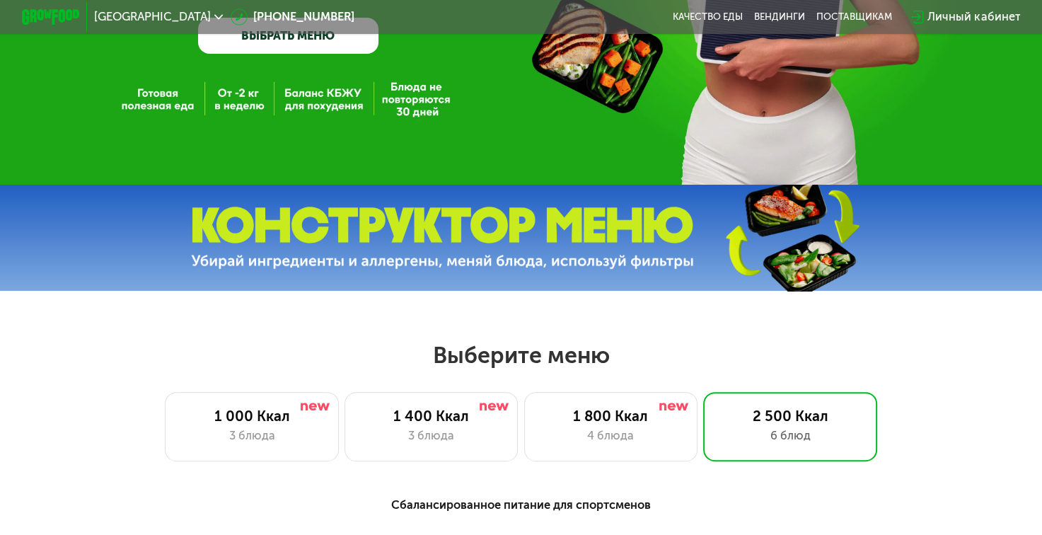
scroll to position [0, 0]
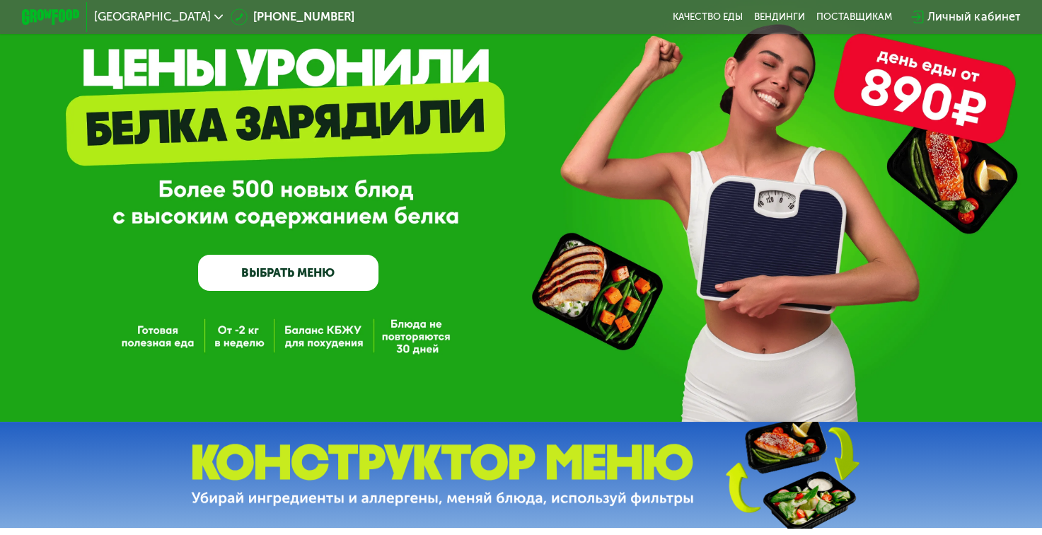
click at [296, 280] on link "ВЫБРАТЬ МЕНЮ" at bounding box center [288, 273] width 180 height 36
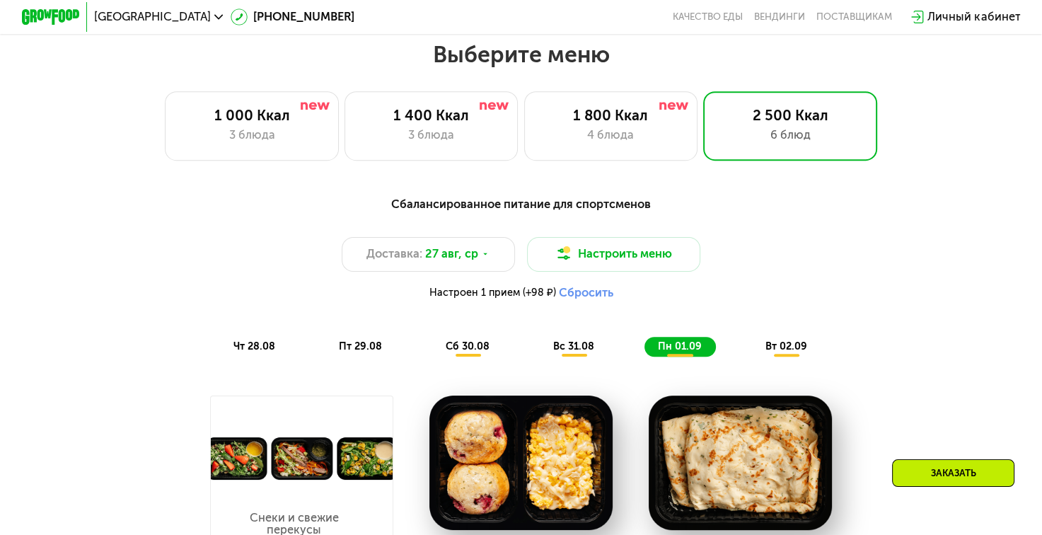
scroll to position [619, 0]
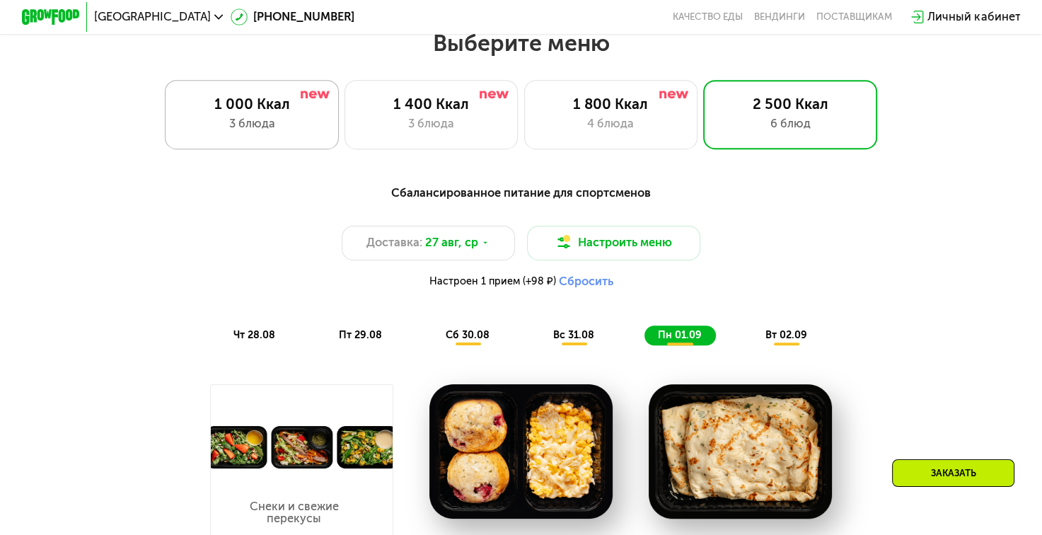
click at [281, 124] on div "3 блюда" at bounding box center [252, 124] width 144 height 18
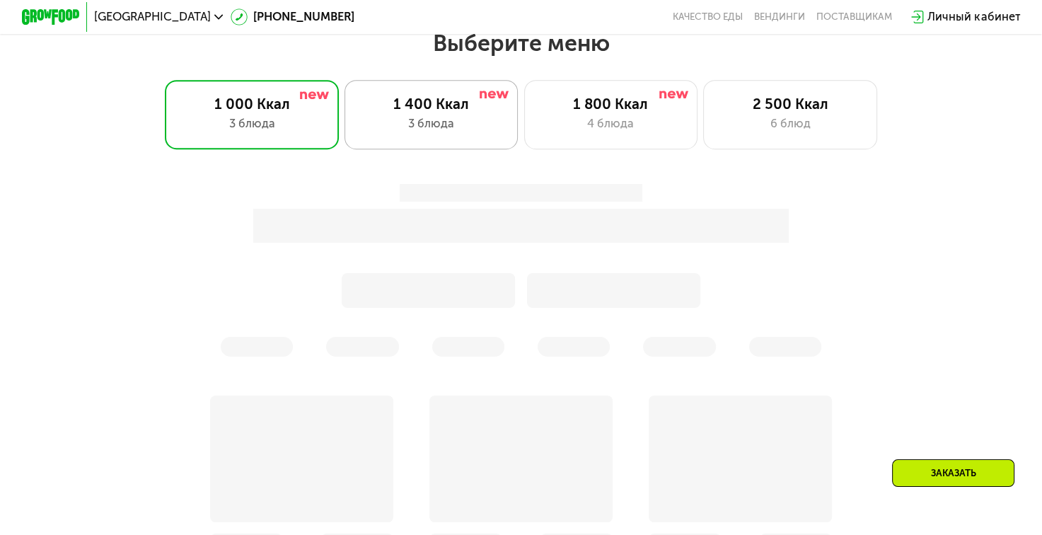
click at [390, 113] on div "1 400 Ккал" at bounding box center [431, 104] width 144 height 18
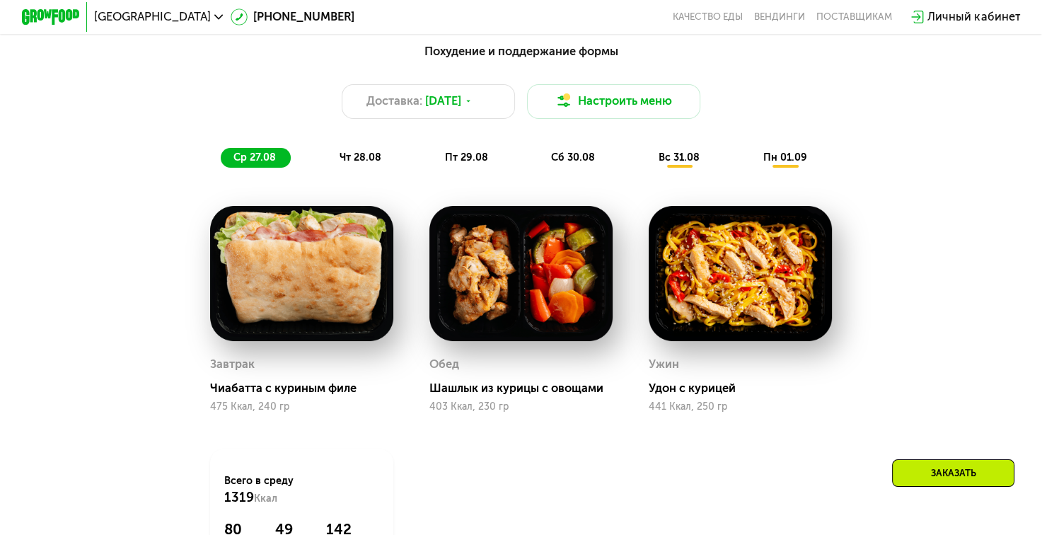
scroll to position [902, 0]
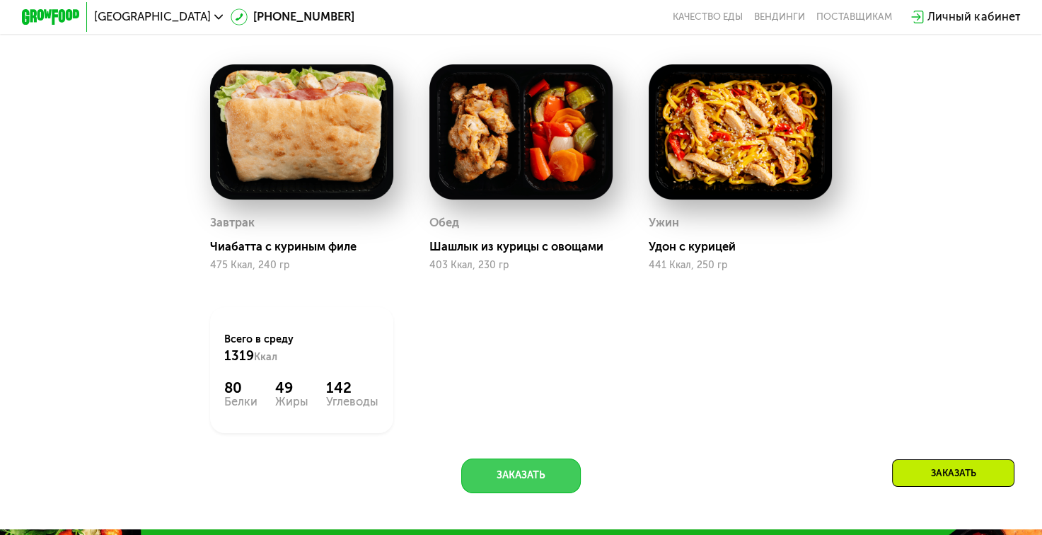
click at [507, 482] on button "Заказать" at bounding box center [521, 475] width 120 height 35
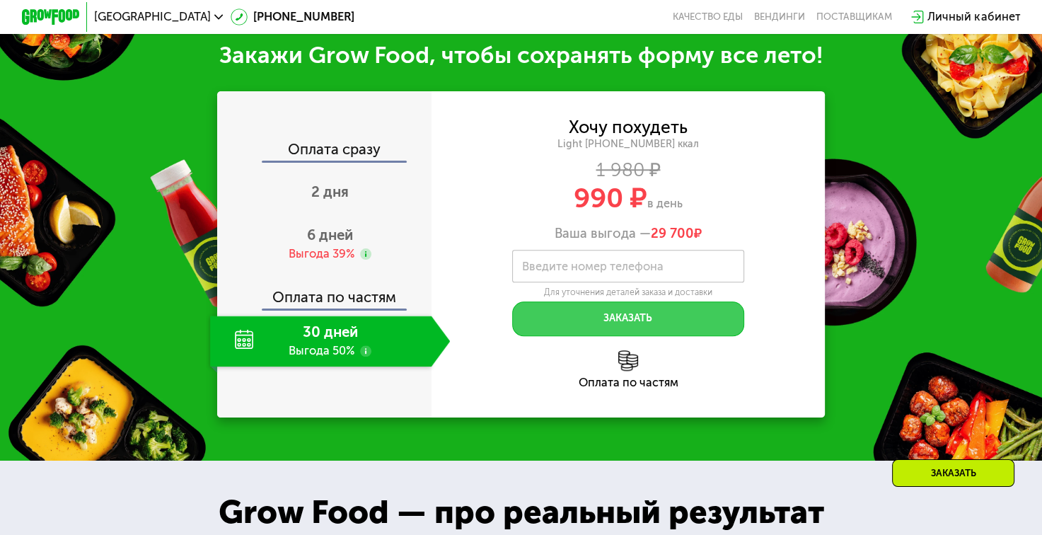
scroll to position [1444, 0]
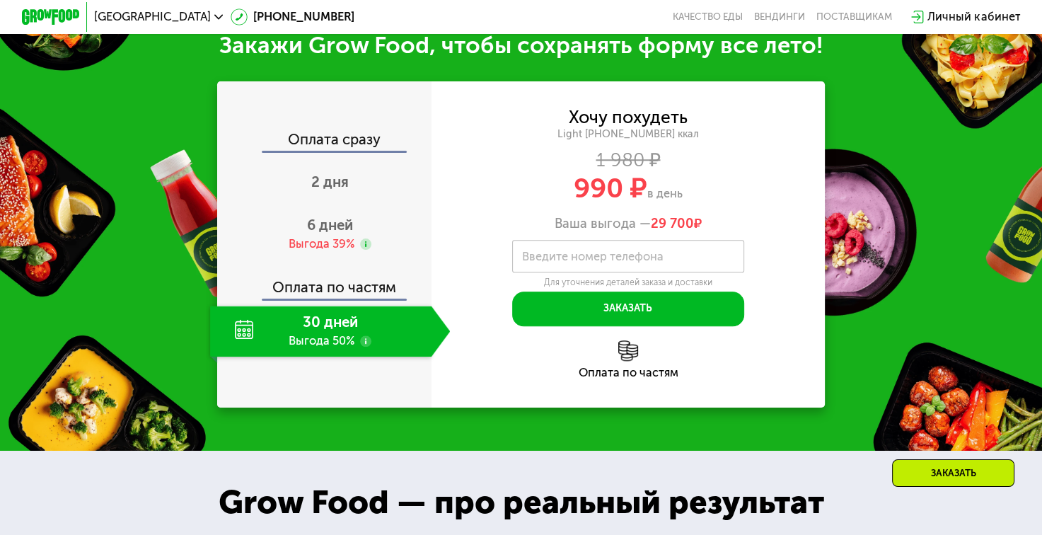
click at [627, 204] on span "990 ₽" at bounding box center [611, 187] width 74 height 33
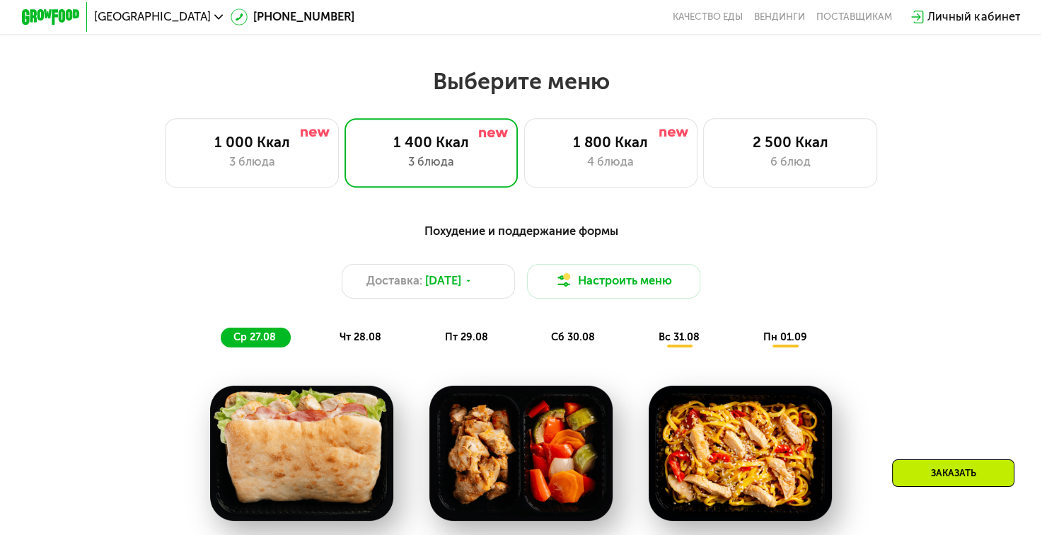
scroll to position [454, 0]
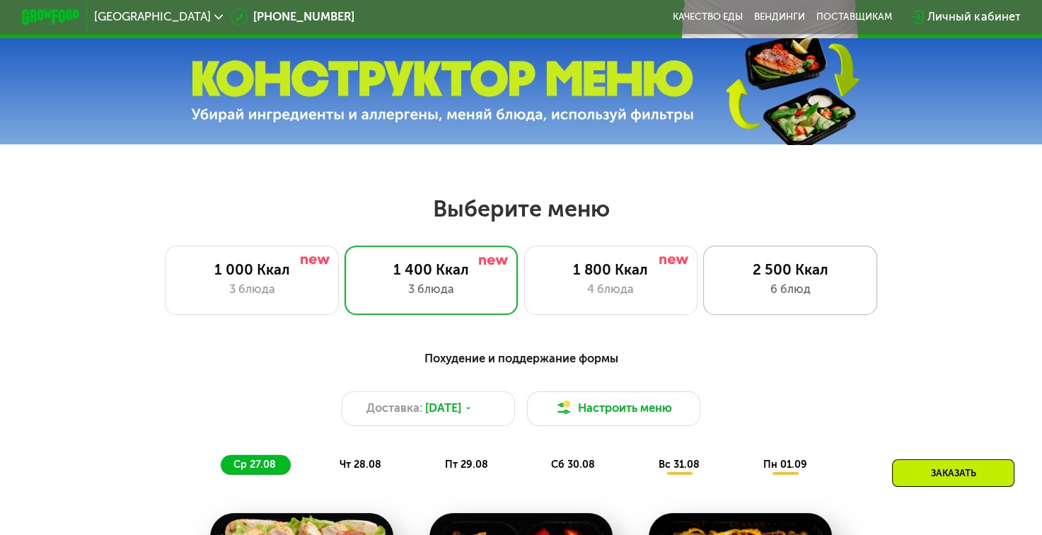
click at [793, 287] on div "6 блюд" at bounding box center [790, 290] width 144 height 18
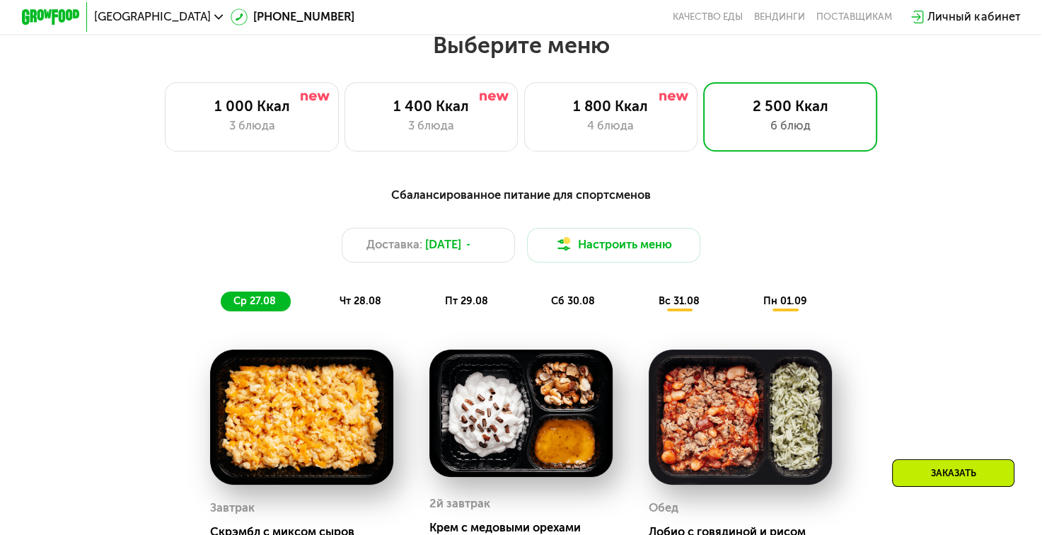
scroll to position [597, 0]
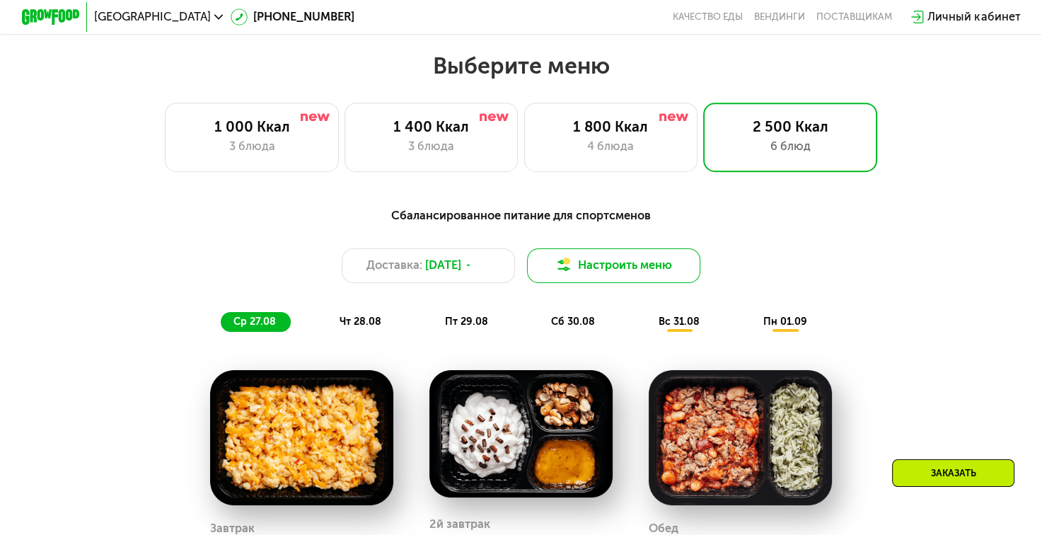
click at [637, 274] on button "Настроить меню" at bounding box center [614, 265] width 174 height 35
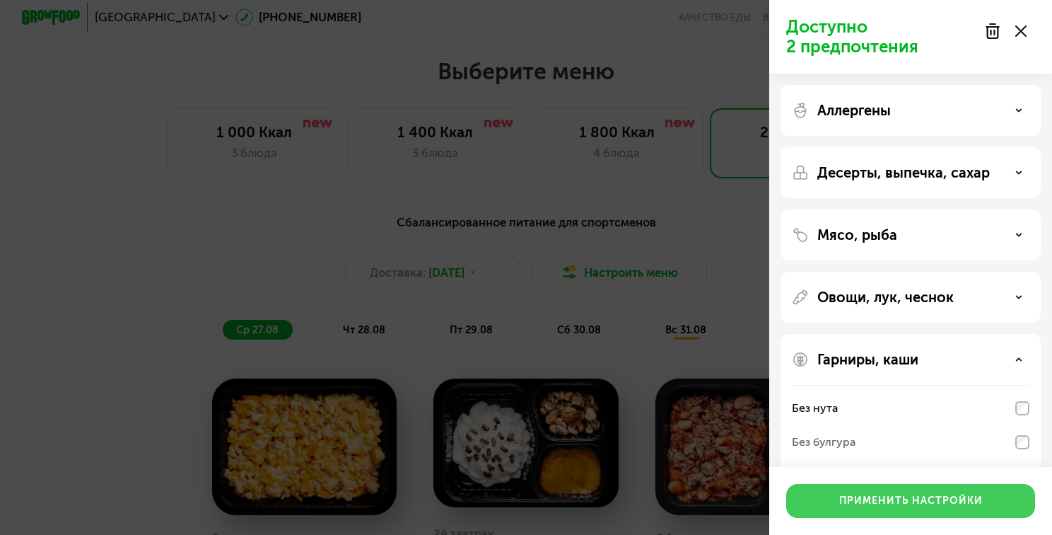
drag, startPoint x: 897, startPoint y: 502, endPoint x: 757, endPoint y: 428, distance: 157.9
click at [897, 503] on div "Применить настройки" at bounding box center [911, 501] width 144 height 14
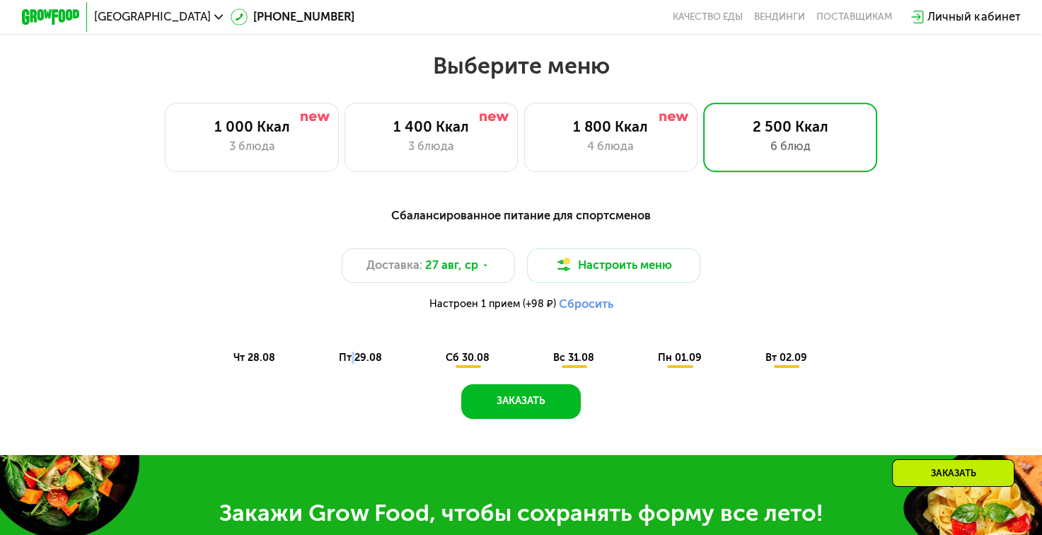
click at [351, 363] on span "пт 29.08" at bounding box center [360, 357] width 43 height 12
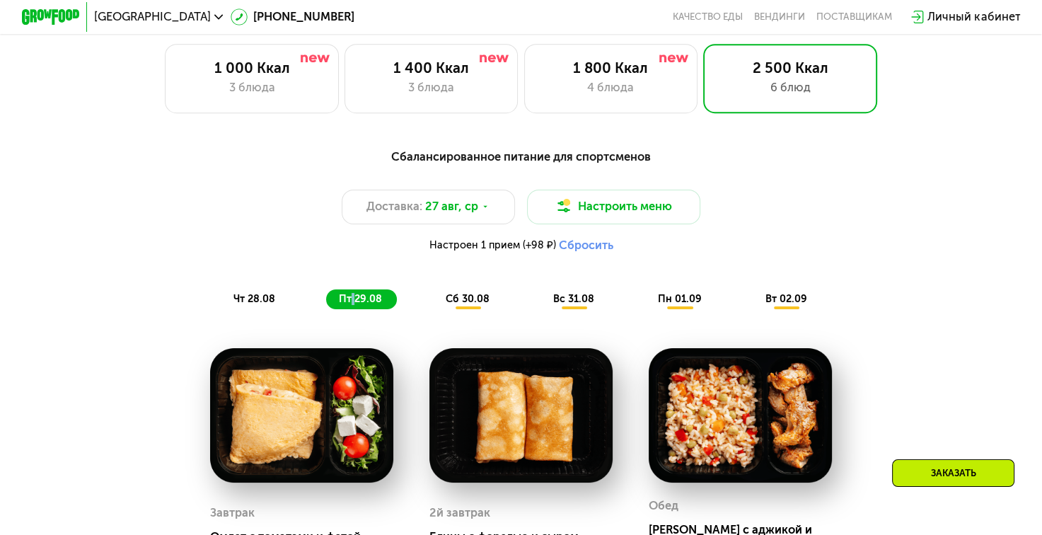
scroll to position [738, 0]
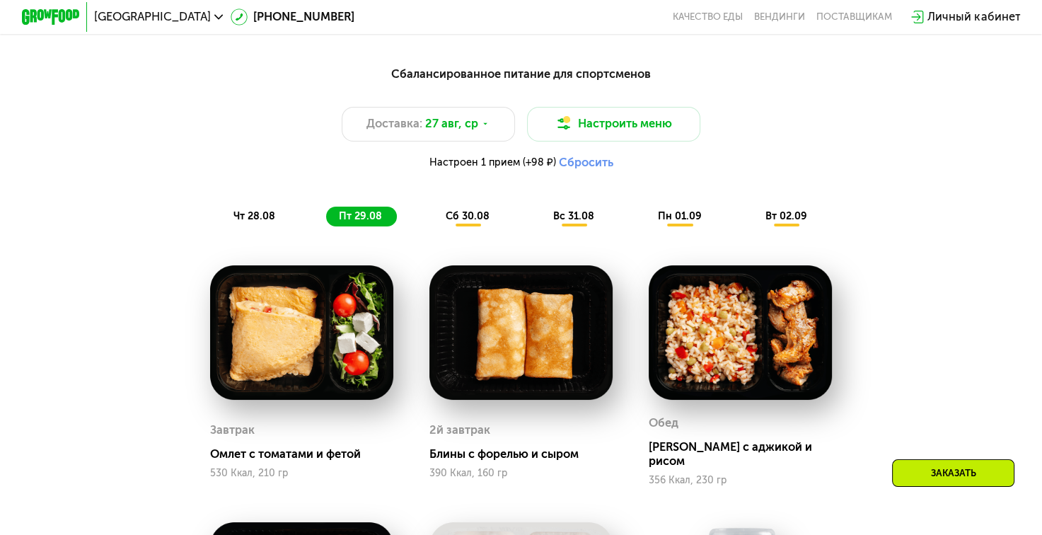
click at [250, 222] on span "чт 28.08" at bounding box center [254, 216] width 42 height 12
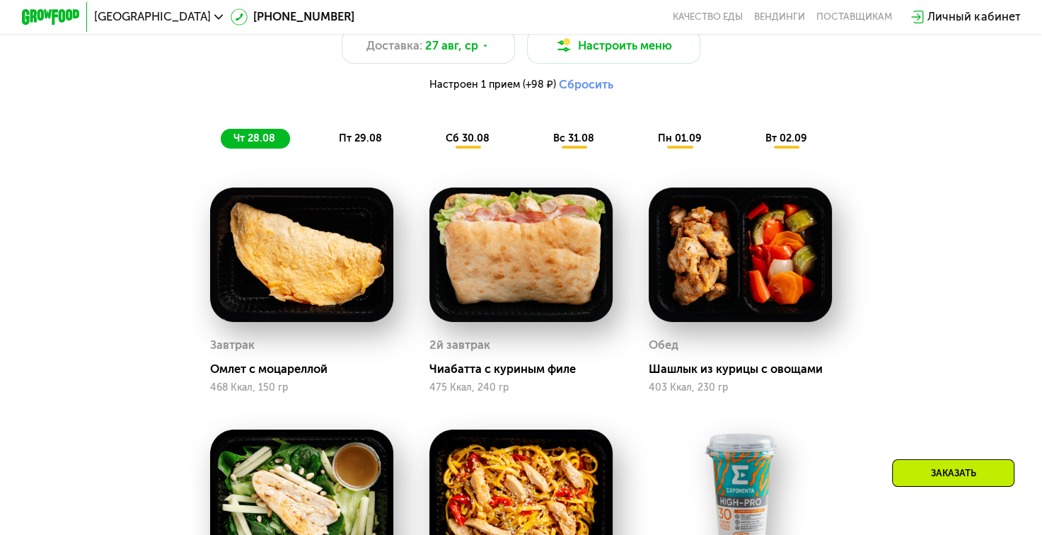
scroll to position [809, 0]
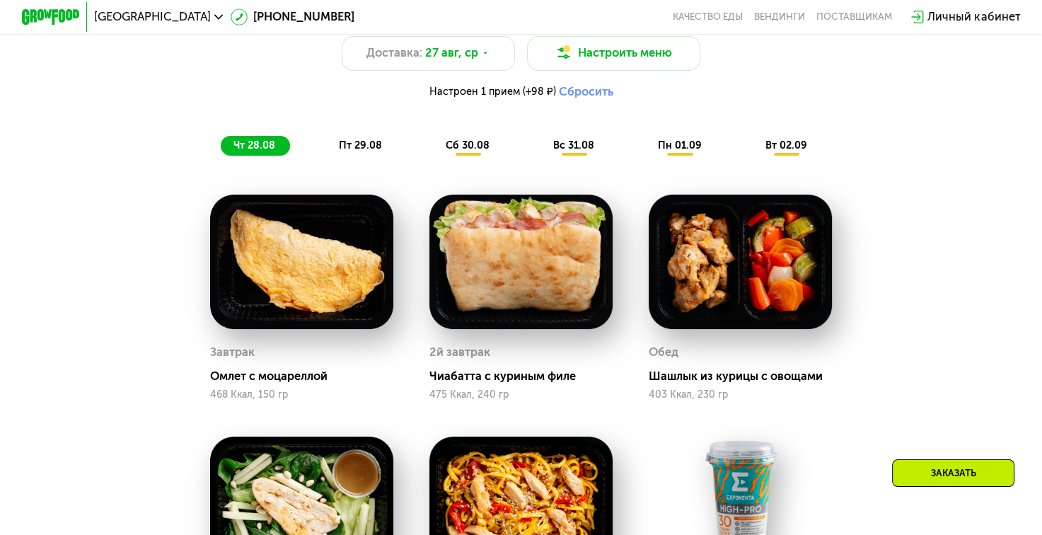
click at [360, 150] on span "пт 29.08" at bounding box center [360, 145] width 43 height 12
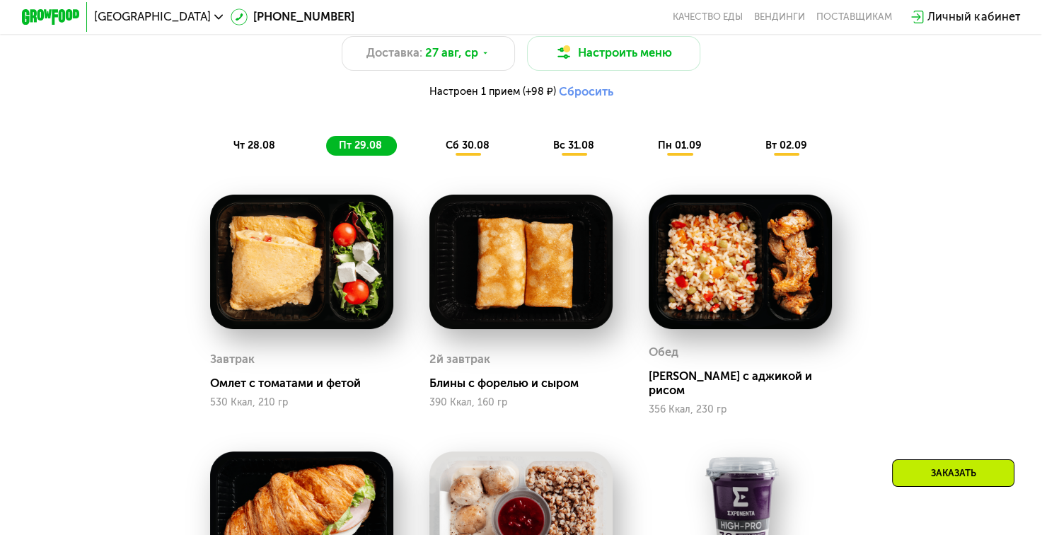
click at [455, 151] on span "сб 30.08" at bounding box center [468, 145] width 44 height 12
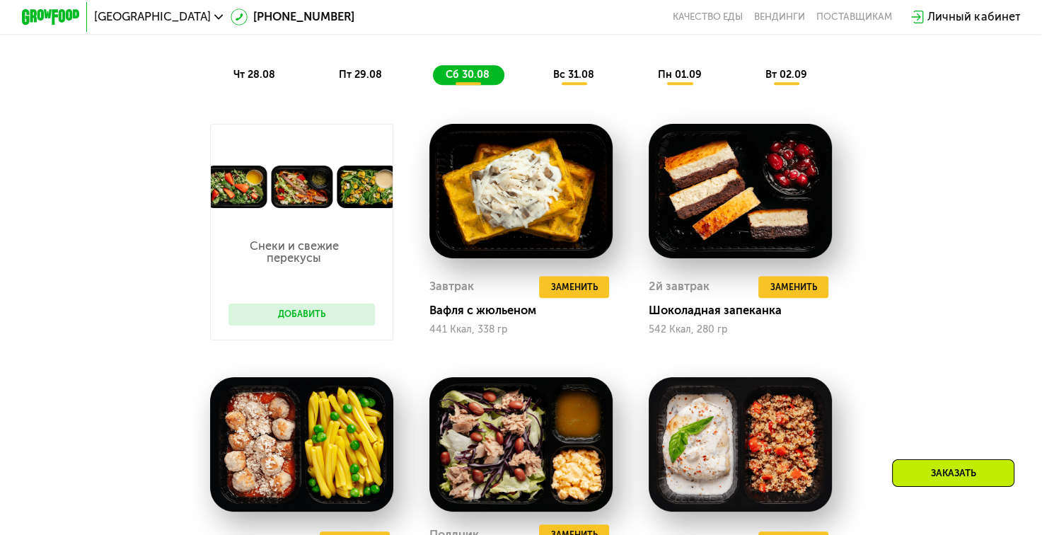
click at [565, 81] on span "вс 31.08" at bounding box center [573, 75] width 41 height 12
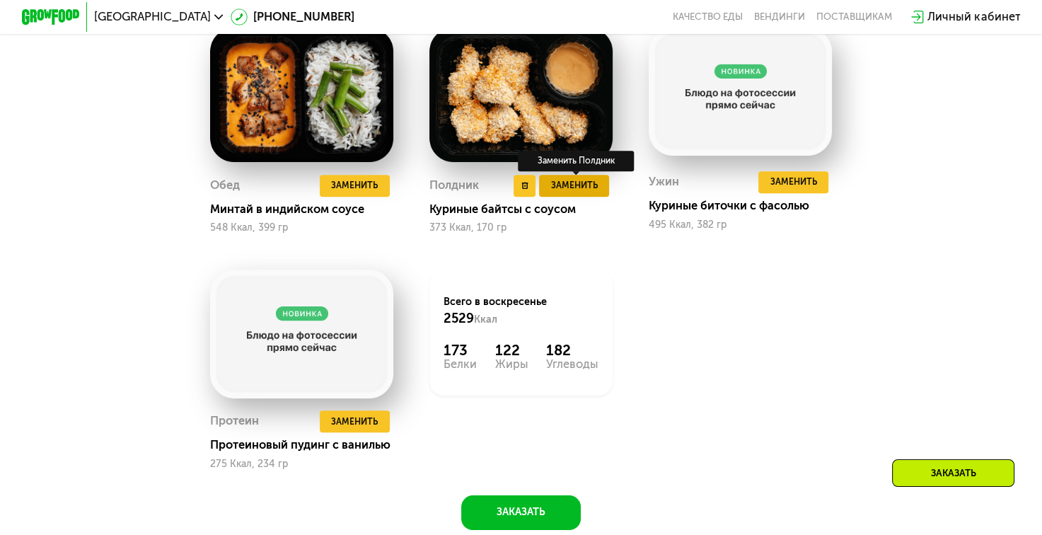
scroll to position [1375, 0]
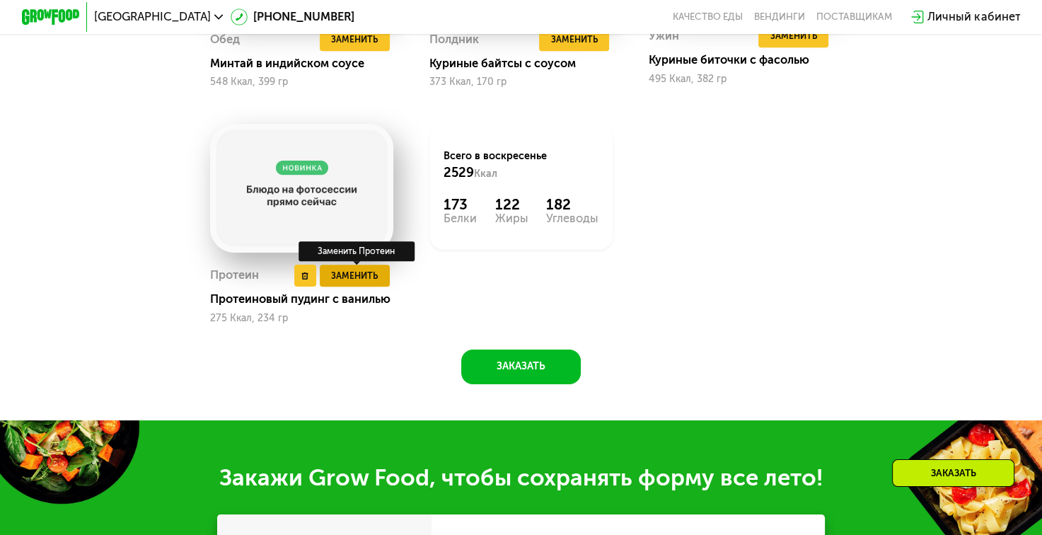
click at [371, 283] on span "Заменить" at bounding box center [354, 276] width 47 height 14
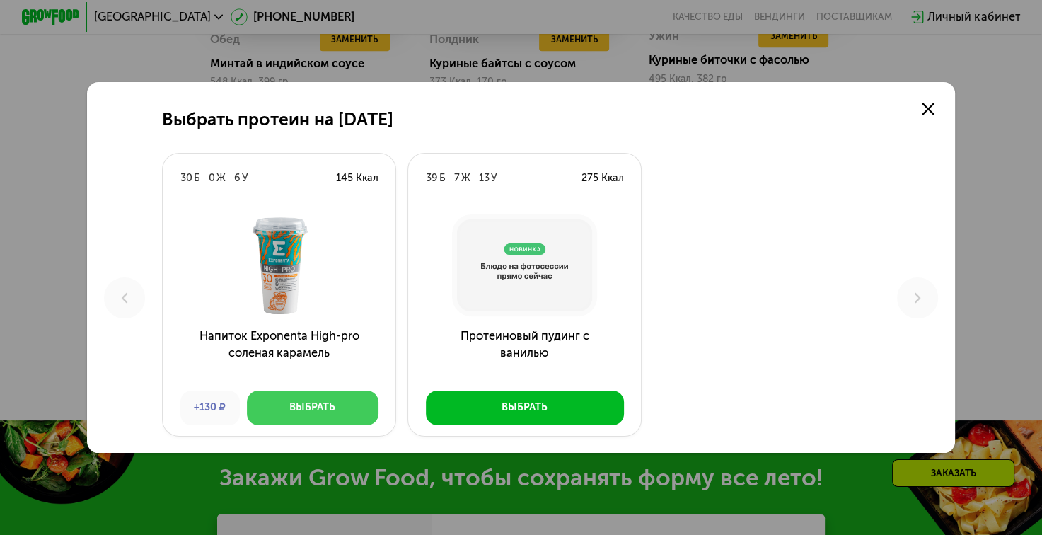
click at [308, 409] on div "Выбрать" at bounding box center [312, 407] width 46 height 14
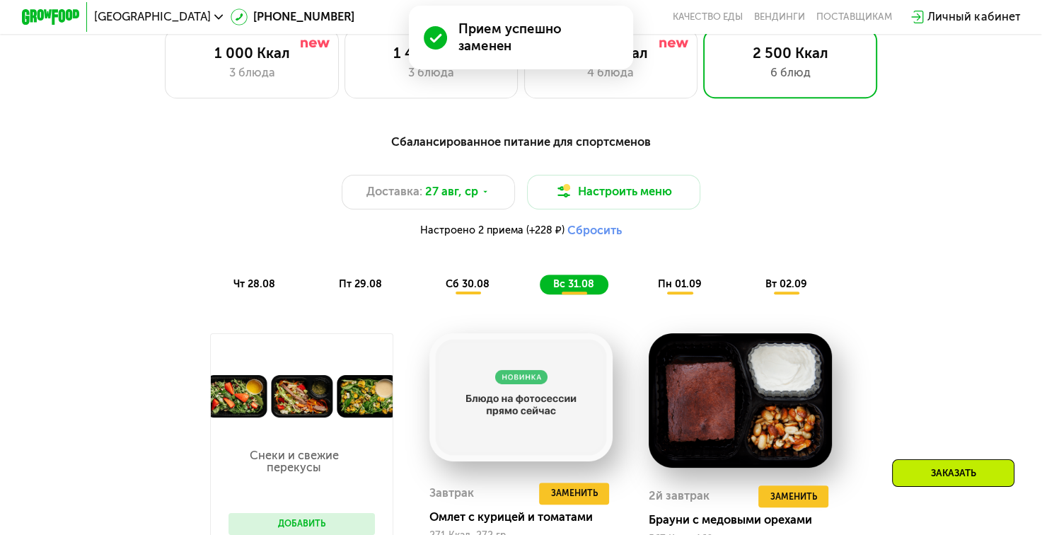
scroll to position [668, 0]
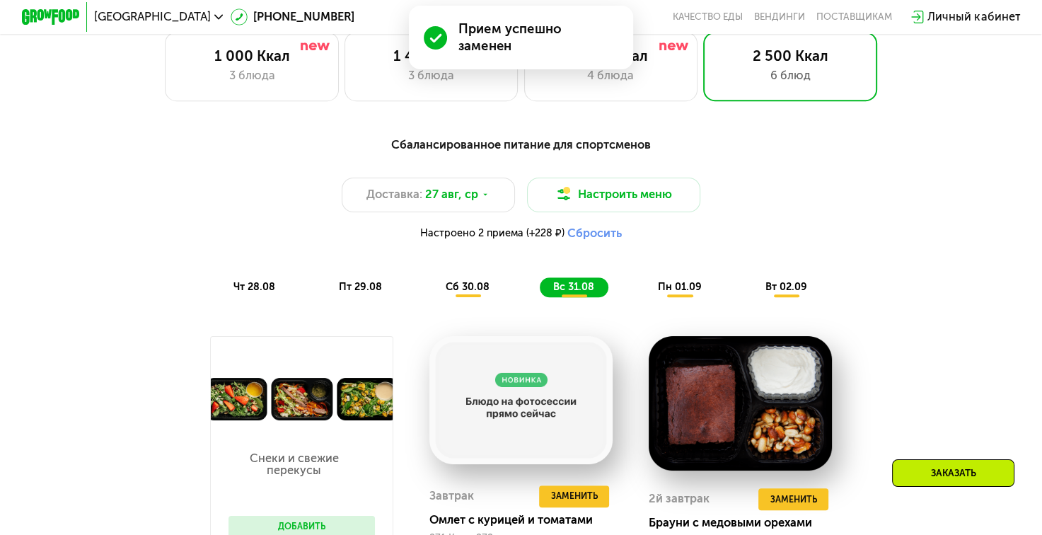
click at [752, 298] on div "пн 01.09" at bounding box center [786, 287] width 69 height 21
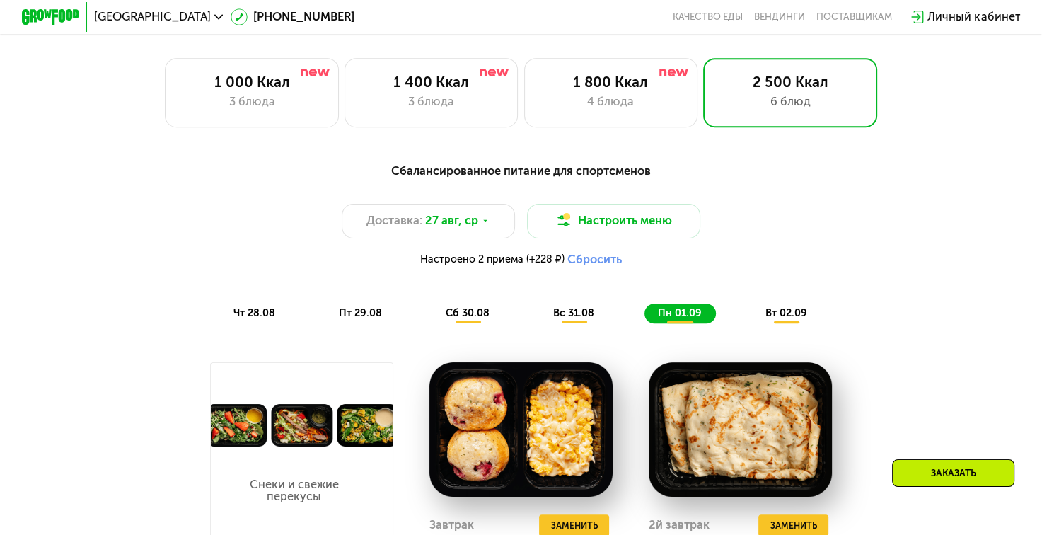
scroll to position [526, 0]
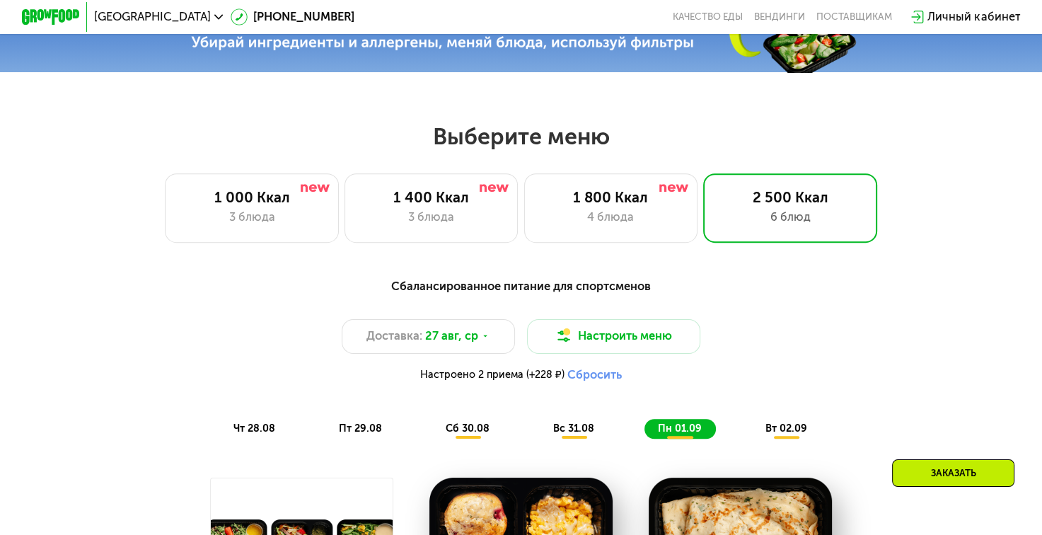
click at [793, 433] on span "вт 02.09" at bounding box center [786, 428] width 42 height 12
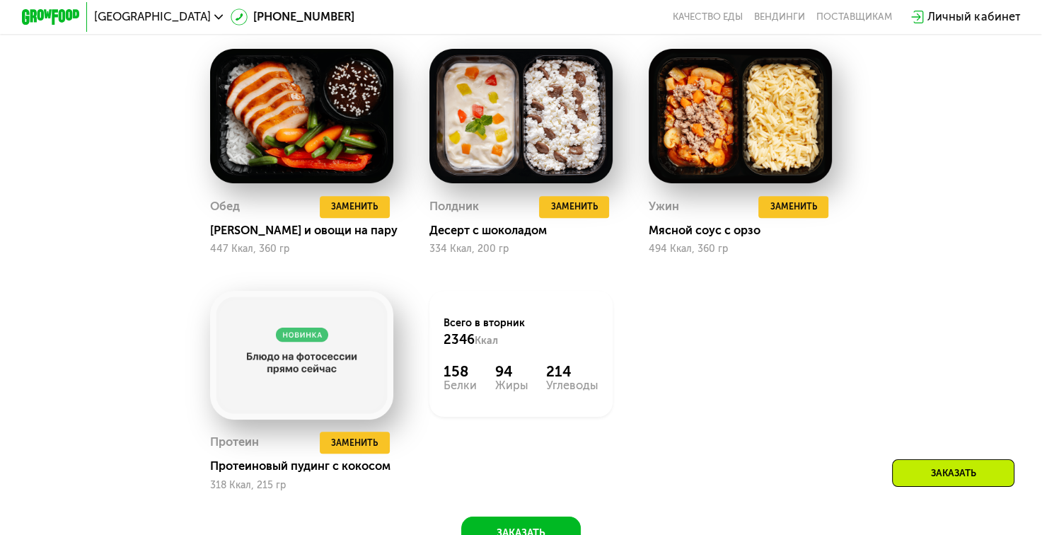
scroll to position [1233, 0]
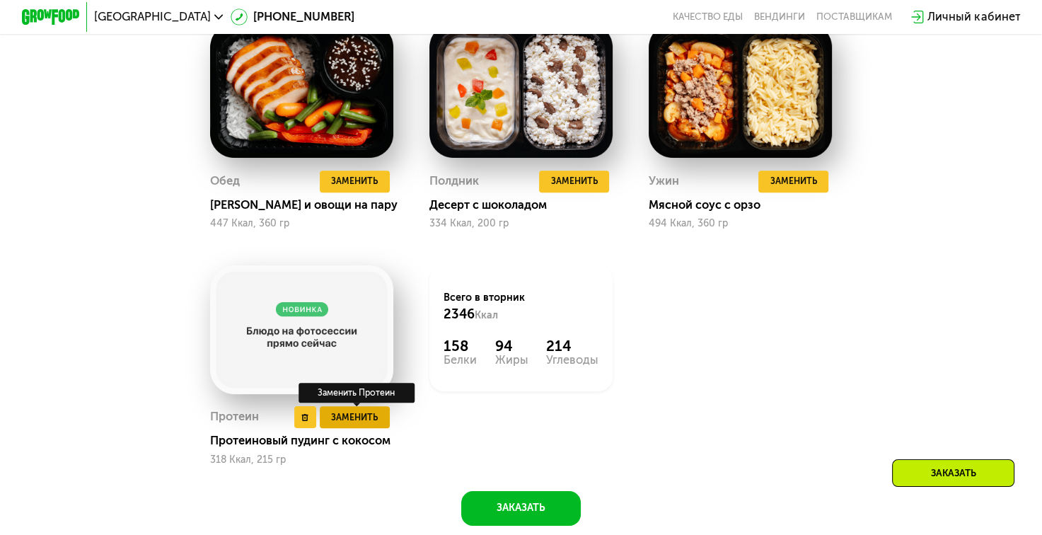
click at [354, 424] on span "Заменить" at bounding box center [354, 417] width 47 height 14
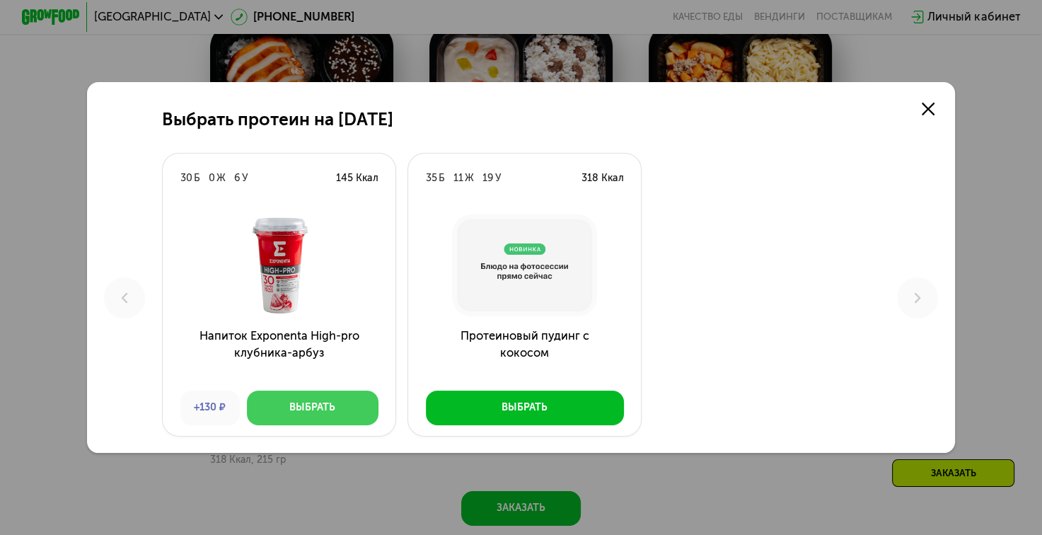
click at [297, 409] on div "Выбрать" at bounding box center [312, 407] width 46 height 14
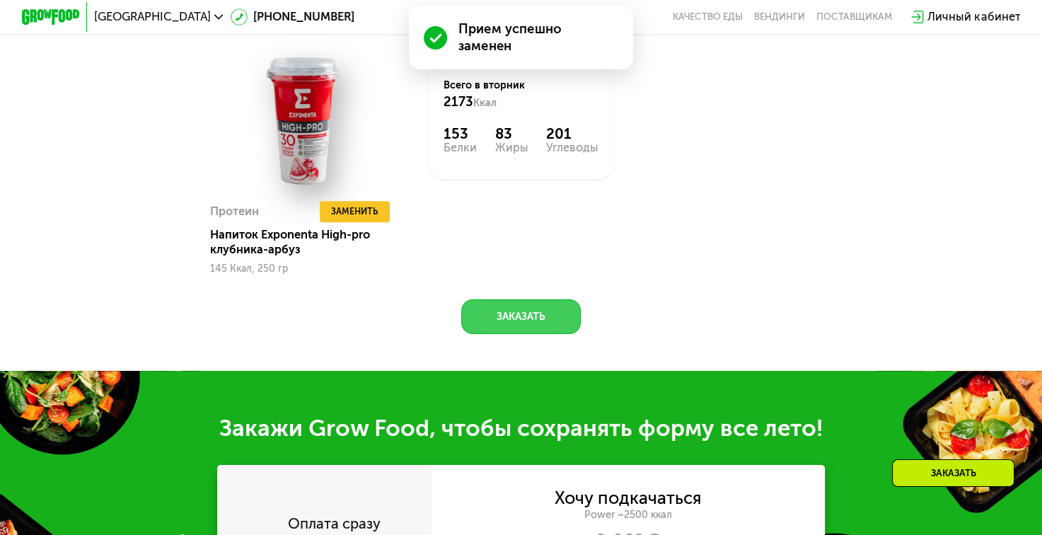
click at [537, 334] on button "Заказать" at bounding box center [521, 316] width 120 height 35
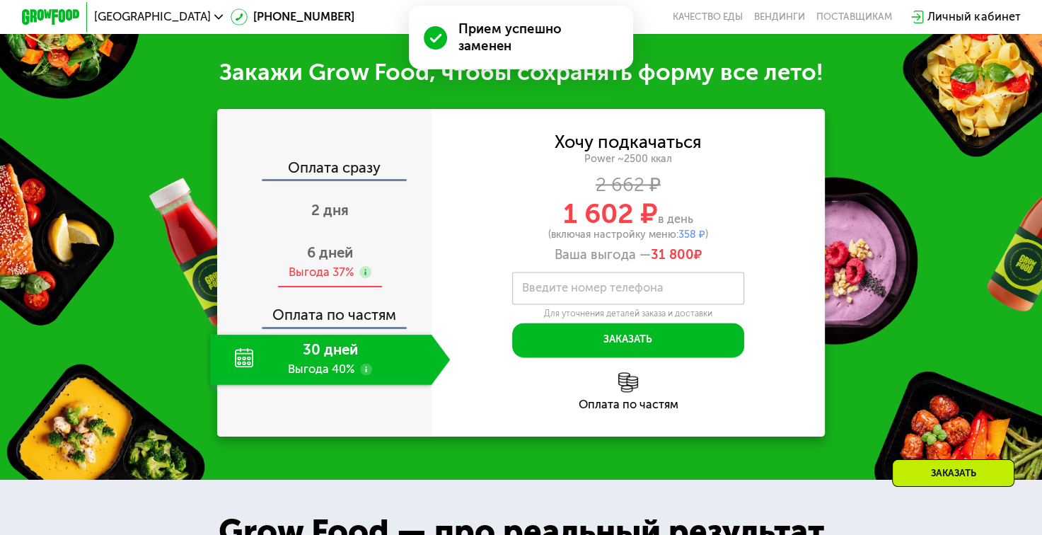
scroll to position [1832, 0]
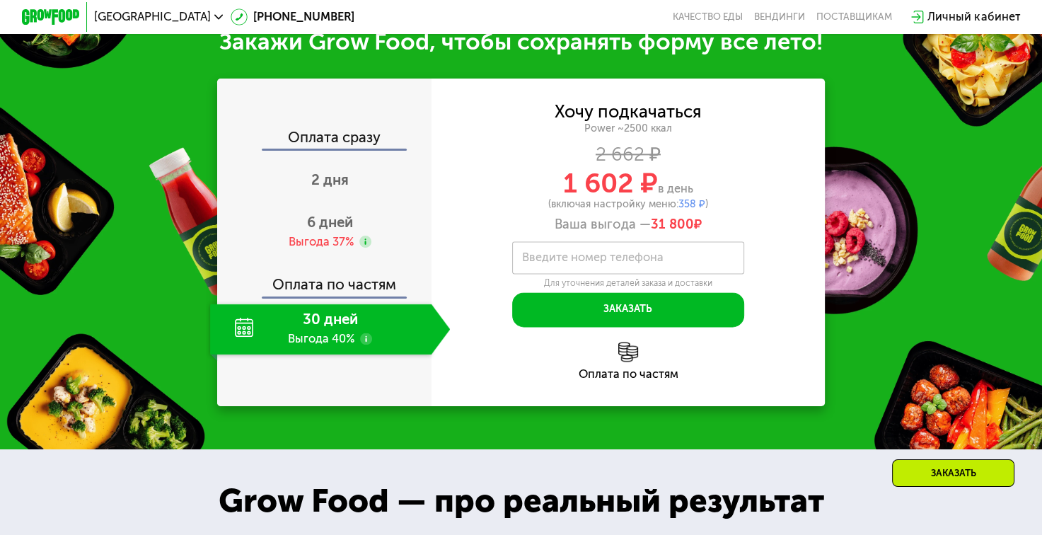
click at [340, 354] on div "30 дней Выгода 40%" at bounding box center [320, 328] width 221 height 51
click at [243, 353] on div "30 дней Выгода 40%" at bounding box center [320, 328] width 221 height 51
click at [362, 344] on use at bounding box center [365, 337] width 11 height 11
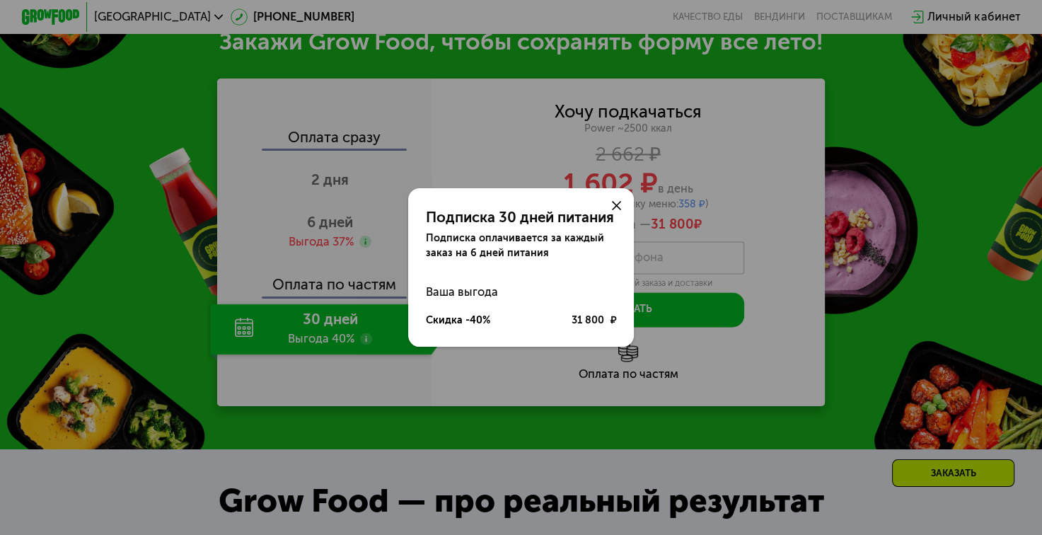
click at [618, 203] on use at bounding box center [616, 205] width 8 height 8
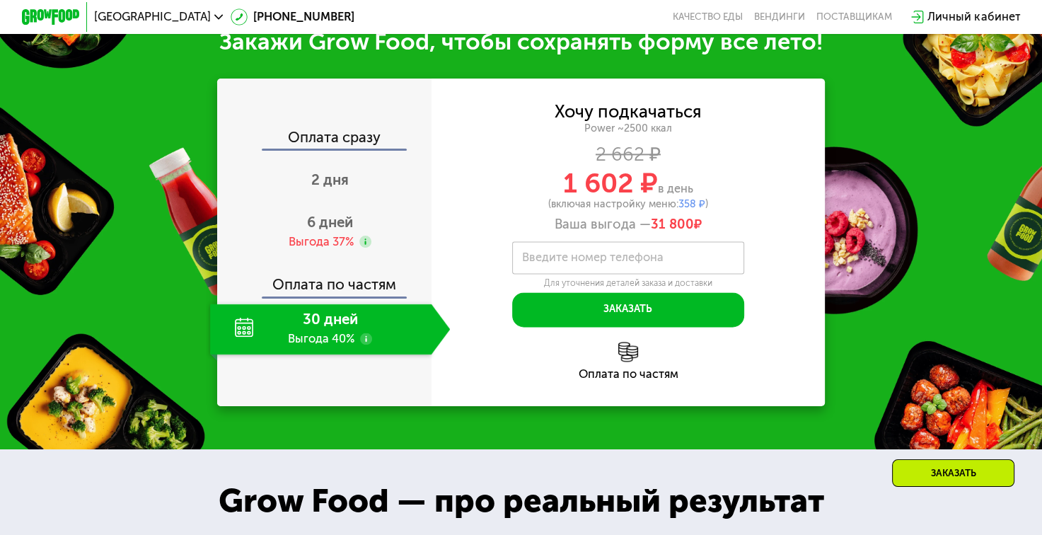
click at [335, 149] on div "Оплата сразу" at bounding box center [325, 139] width 213 height 19
click at [337, 188] on span "2 дня" at bounding box center [329, 179] width 37 height 17
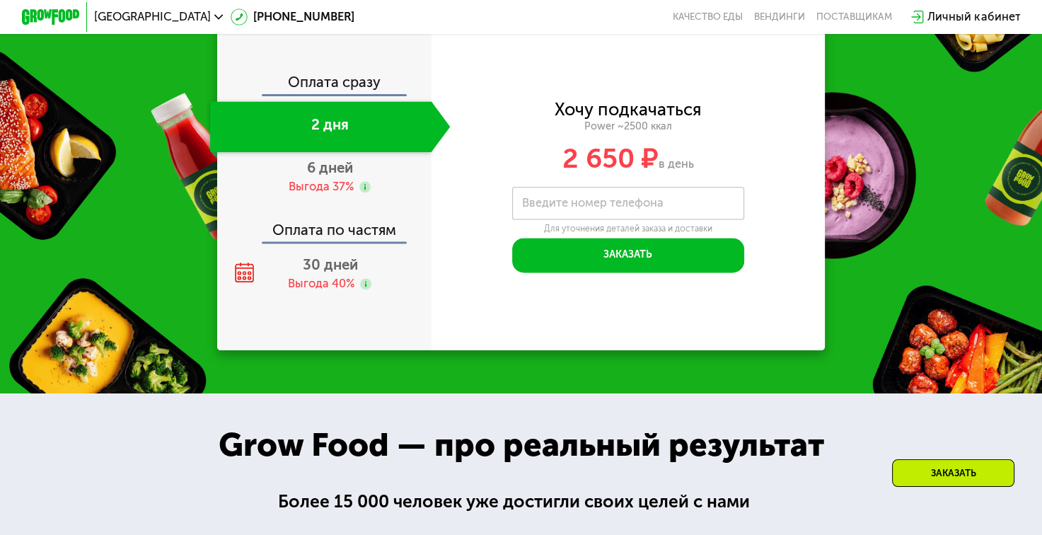
scroll to position [1703, 0]
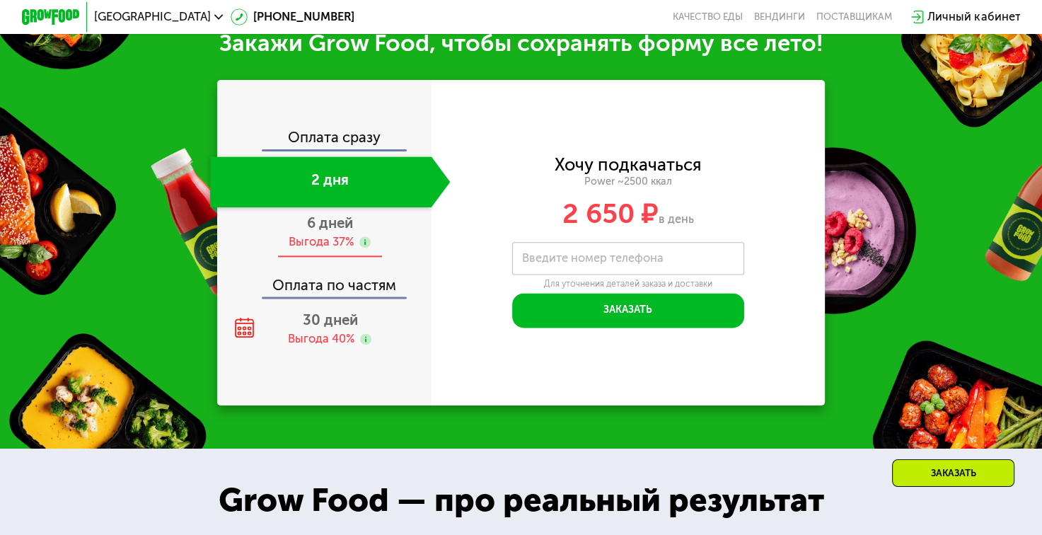
click at [318, 231] on span "6 дней" at bounding box center [330, 222] width 46 height 17
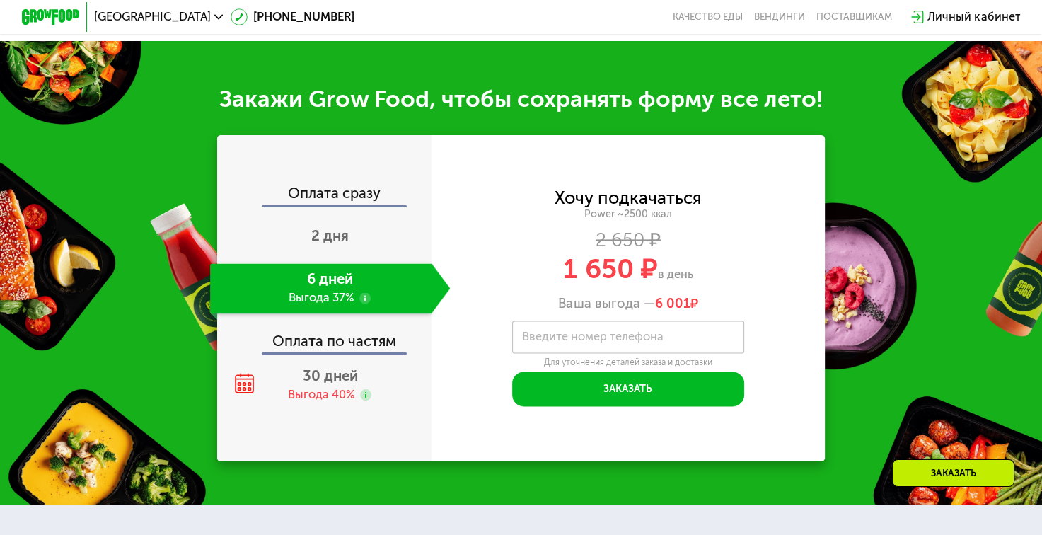
scroll to position [1740, 0]
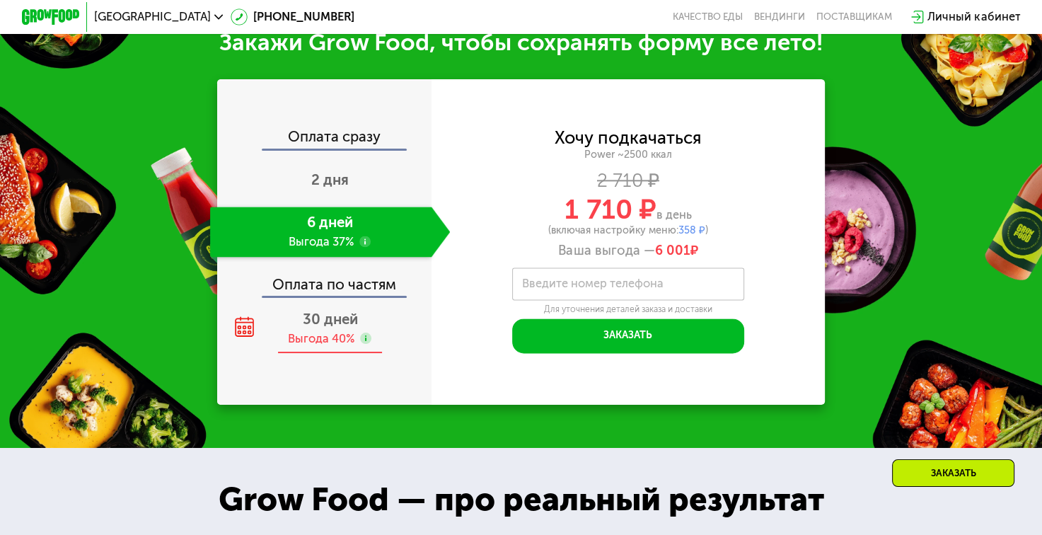
click at [325, 327] on span "30 дней" at bounding box center [329, 318] width 55 height 17
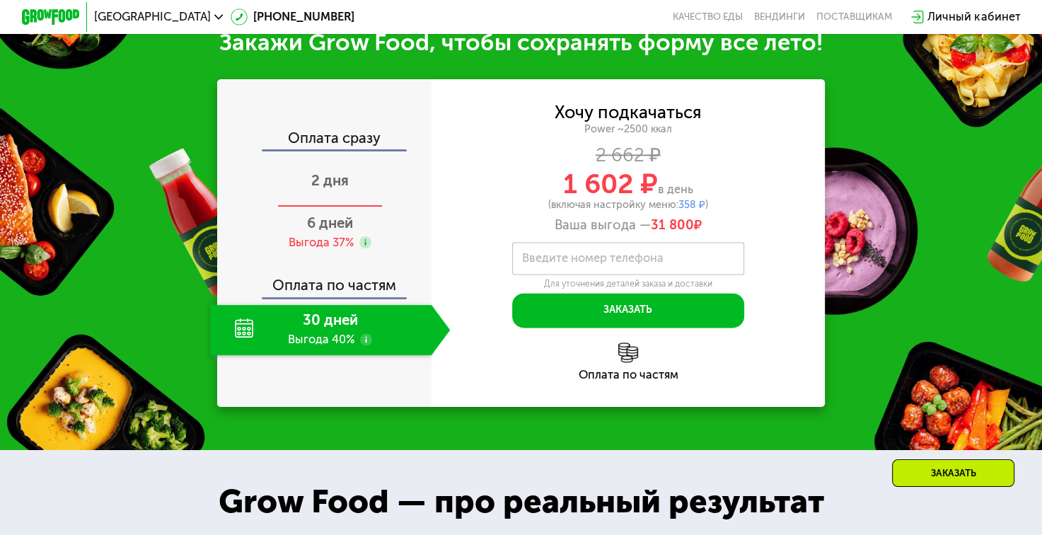
click at [339, 207] on div "2 дня" at bounding box center [330, 182] width 240 height 51
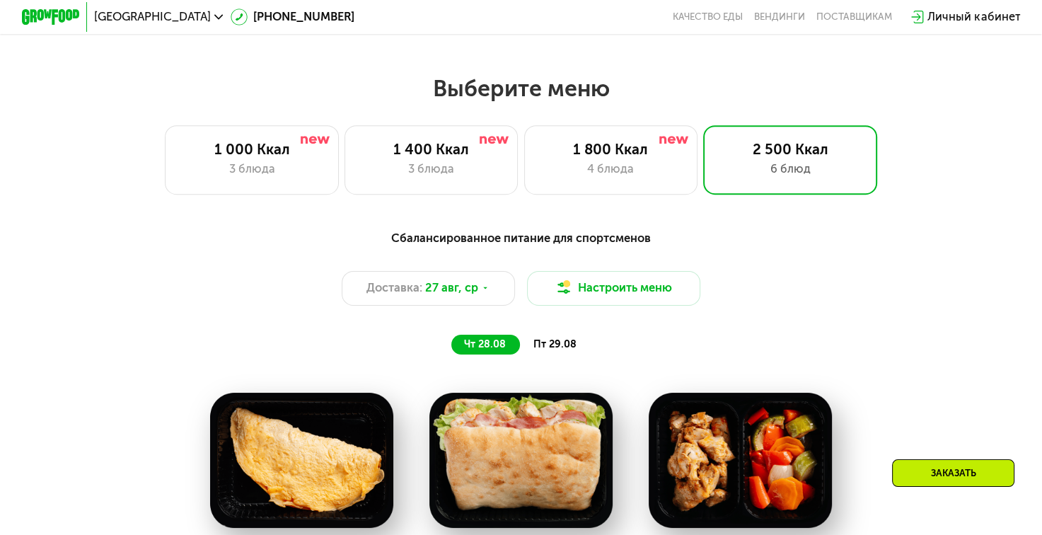
scroll to position [571, 0]
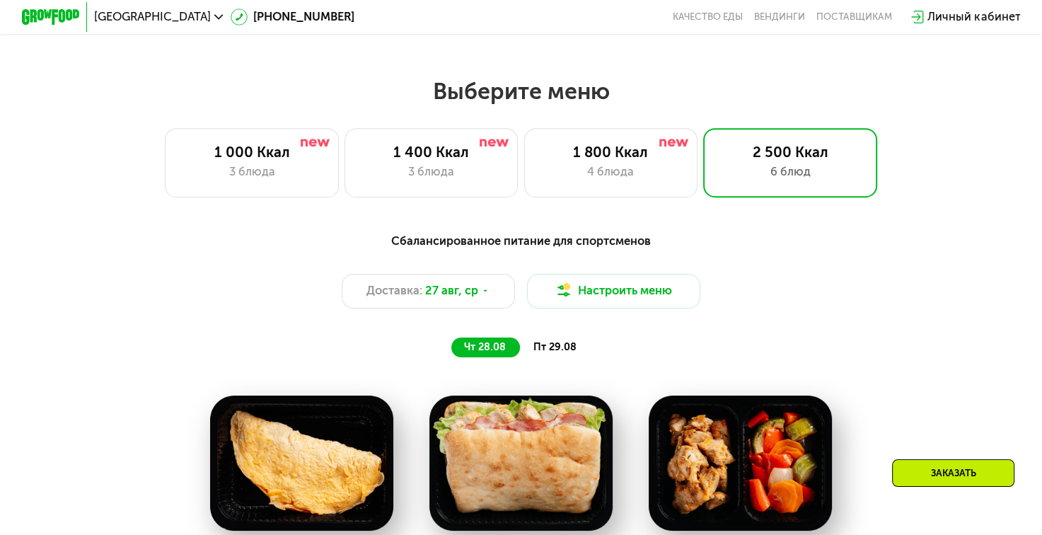
click at [557, 353] on span "пт 29.08" at bounding box center [554, 347] width 43 height 12
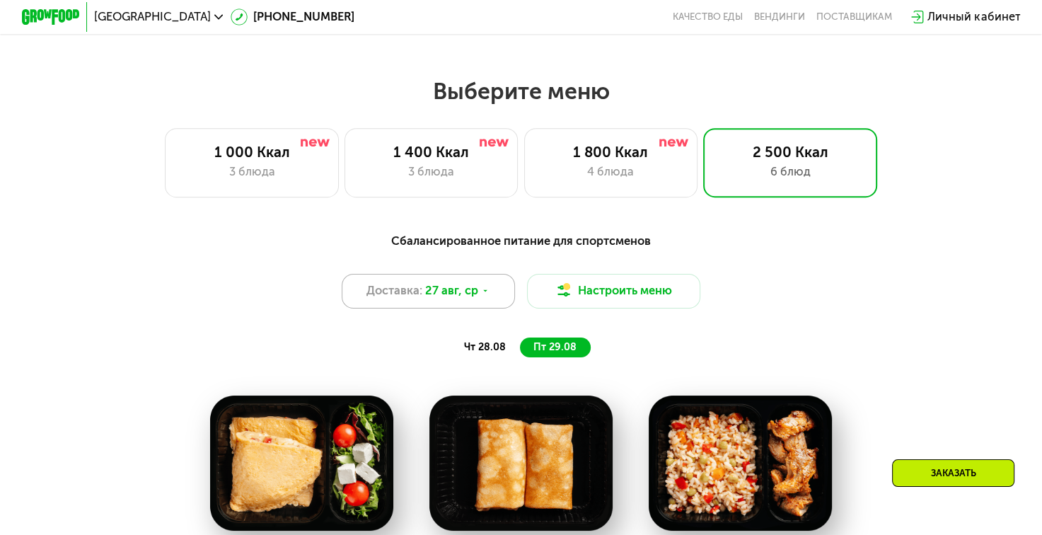
click at [481, 295] on icon at bounding box center [485, 290] width 8 height 8
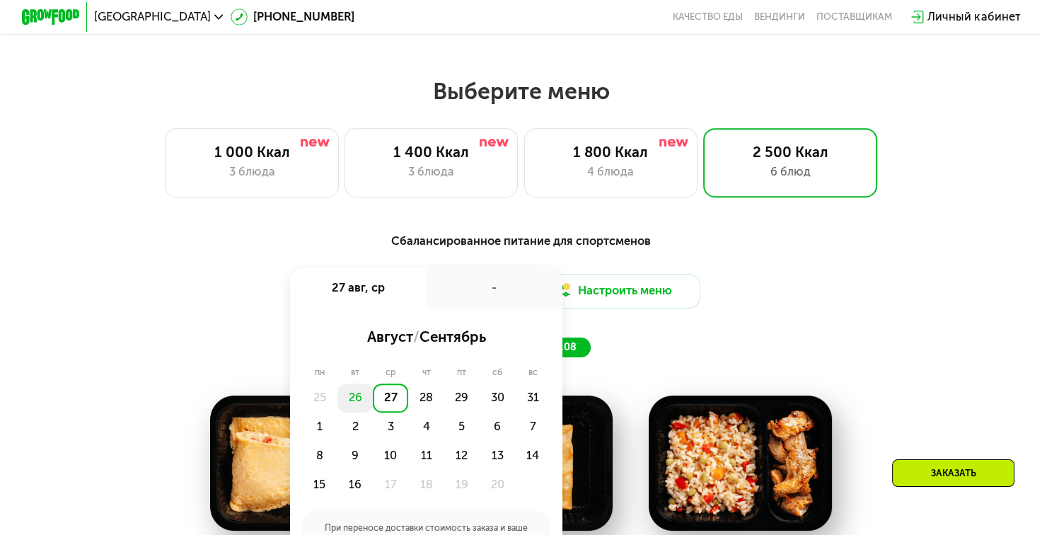
click at [355, 403] on div "26" at bounding box center [354, 397] width 35 height 29
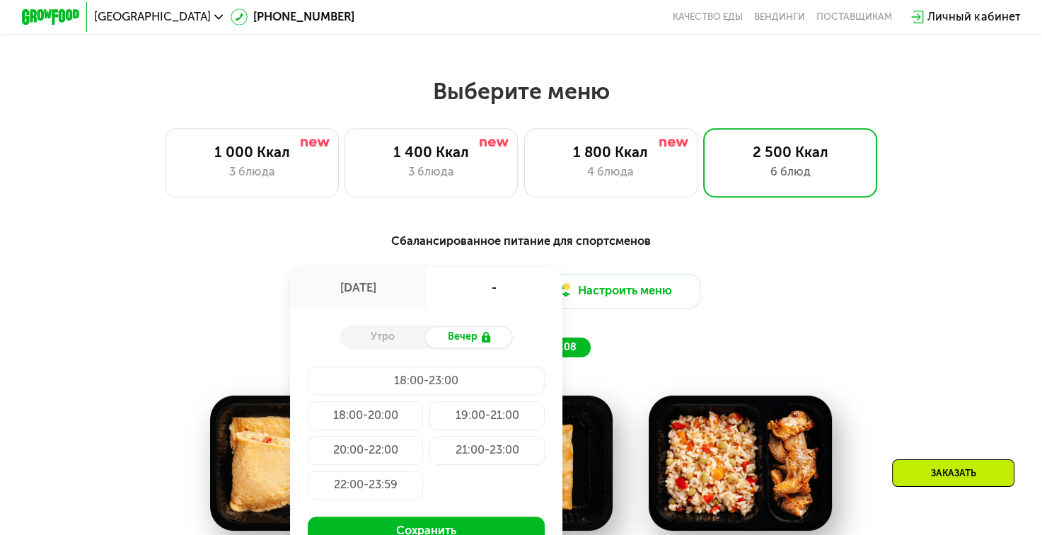
click at [407, 401] on div "18:00-23:00" at bounding box center [366, 415] width 116 height 29
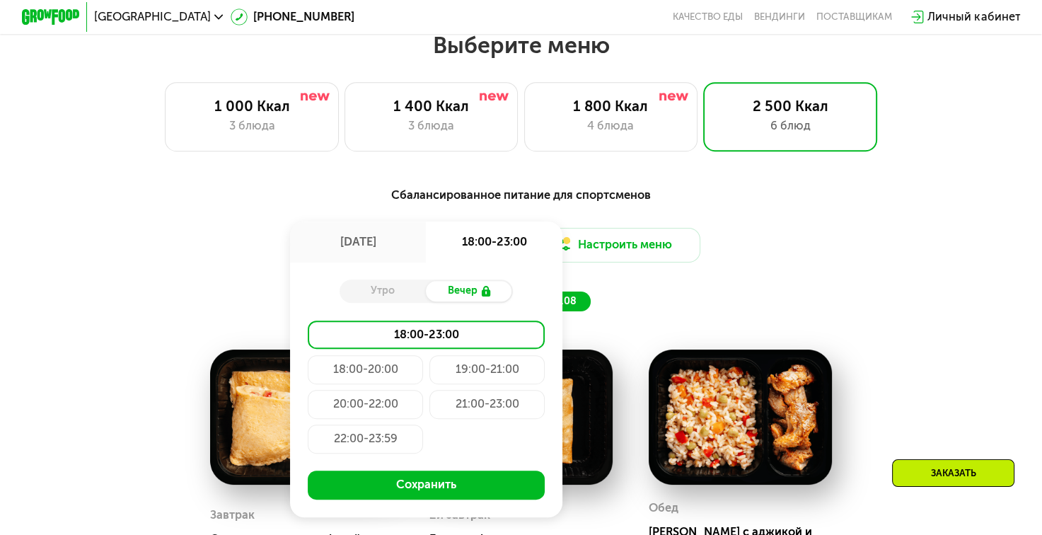
scroll to position [642, 0]
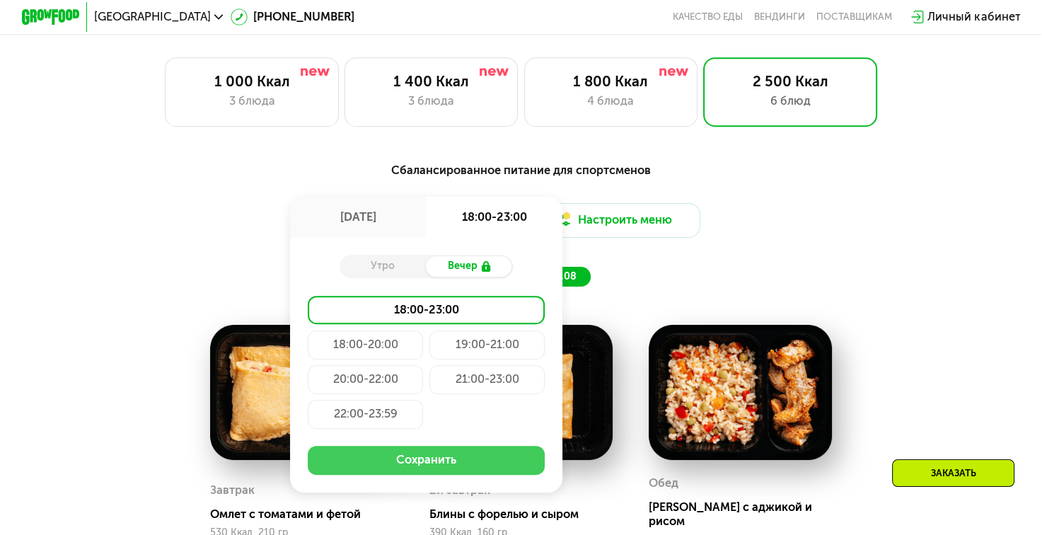
click at [431, 470] on button "Сохранить" at bounding box center [427, 460] width 238 height 29
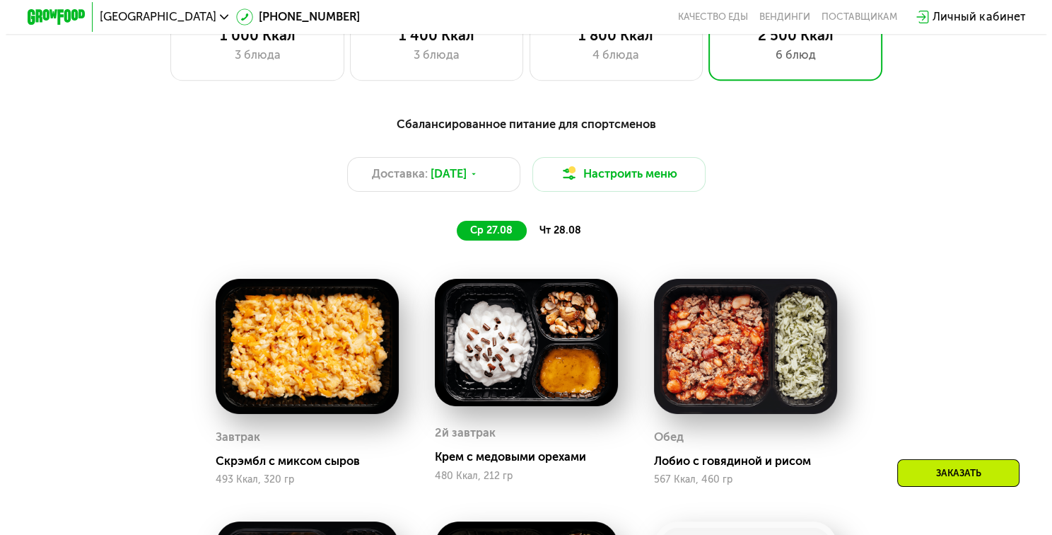
scroll to position [713, 0]
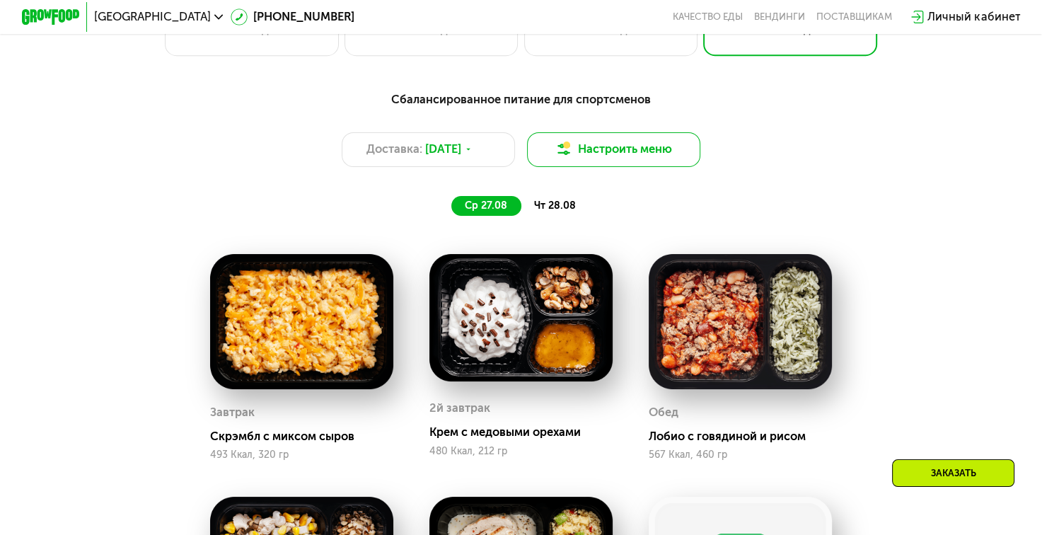
click at [610, 158] on button "Настроить меню" at bounding box center [614, 149] width 174 height 35
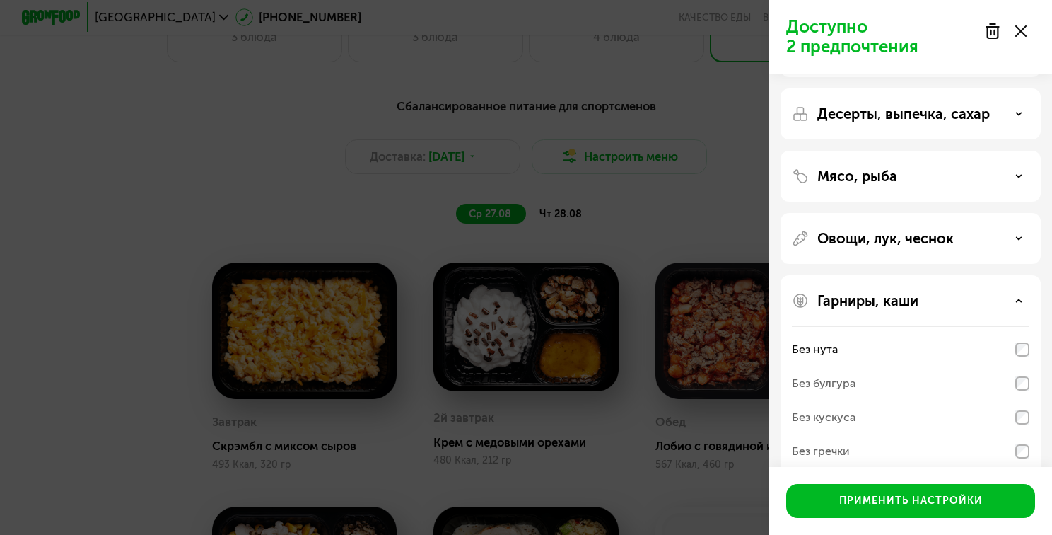
scroll to position [0, 0]
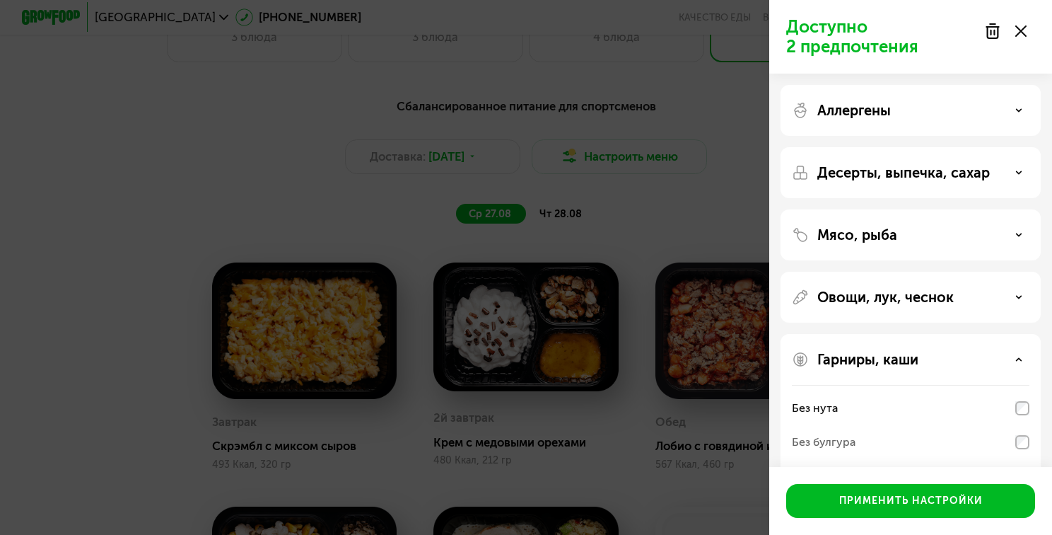
click at [857, 37] on p "Доступно 2 предпочтения" at bounding box center [881, 37] width 190 height 40
click at [994, 30] on use at bounding box center [993, 31] width 12 height 14
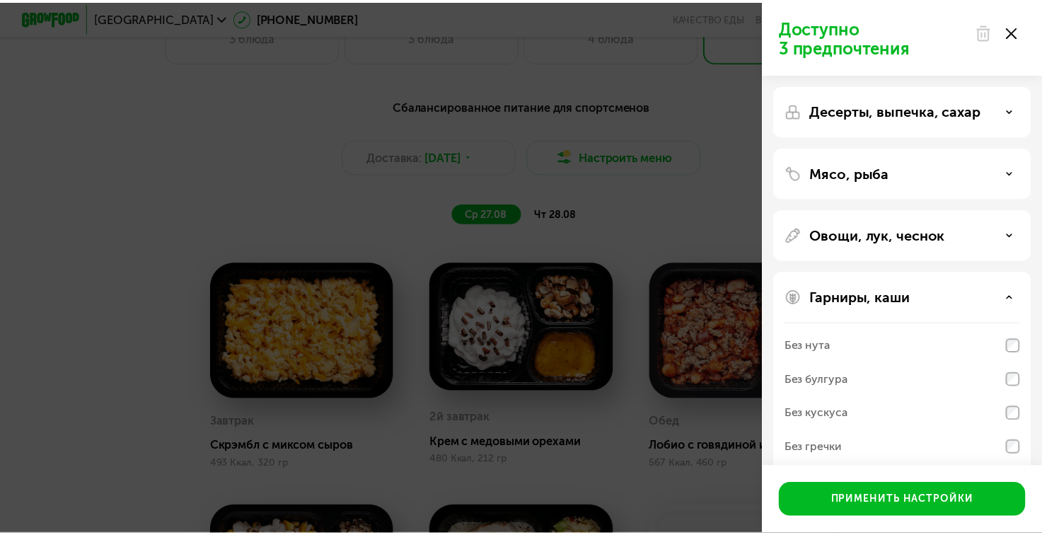
scroll to position [113, 0]
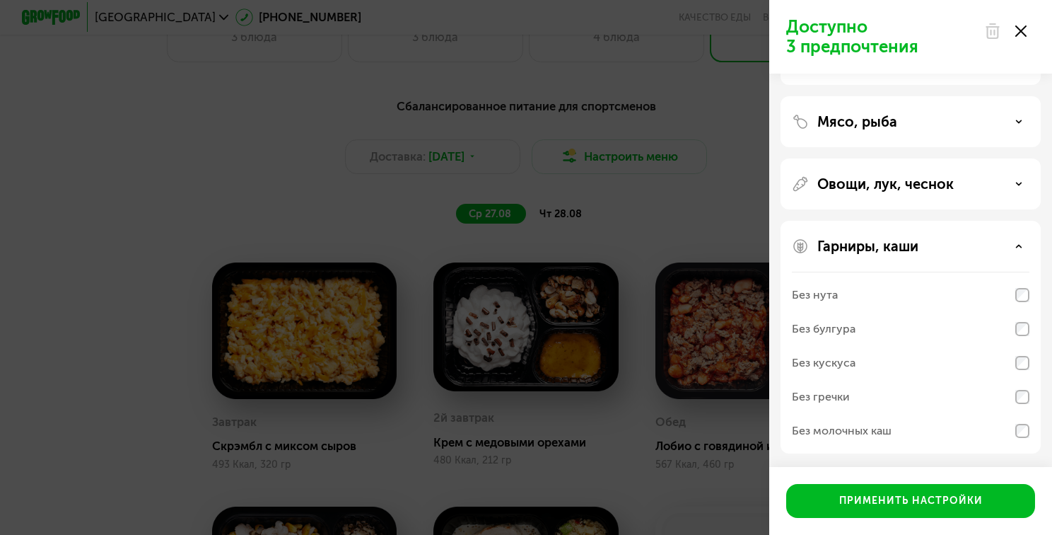
click at [826, 298] on div "Без нута" at bounding box center [815, 294] width 46 height 17
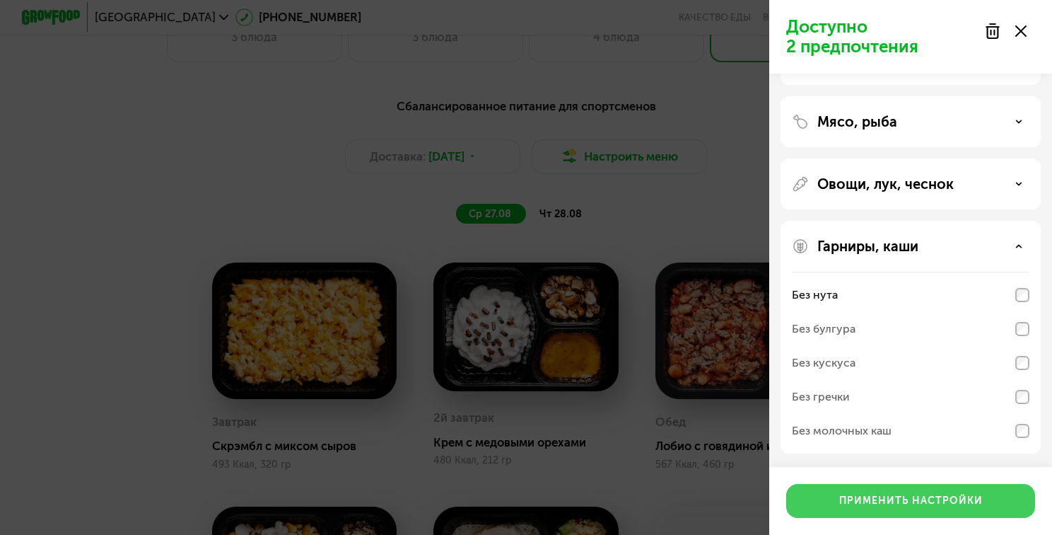
click at [907, 495] on div "Применить настройки" at bounding box center [911, 501] width 144 height 14
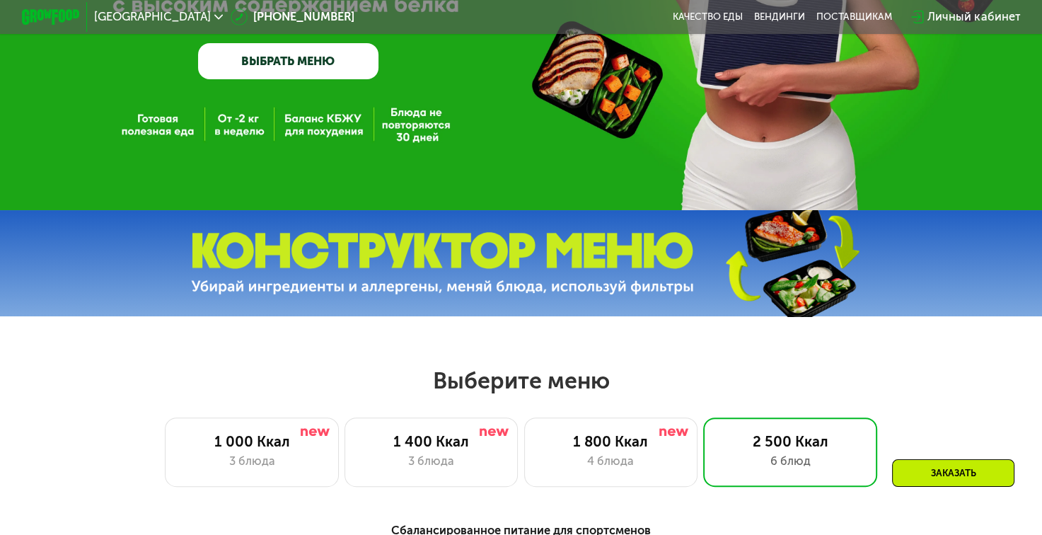
scroll to position [359, 0]
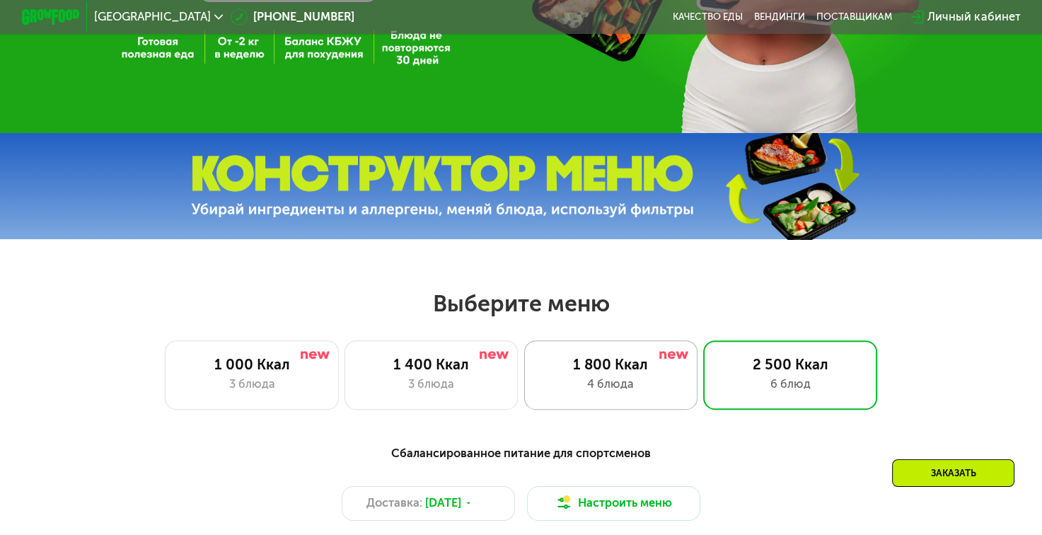
click at [597, 382] on div "4 блюда" at bounding box center [611, 385] width 144 height 18
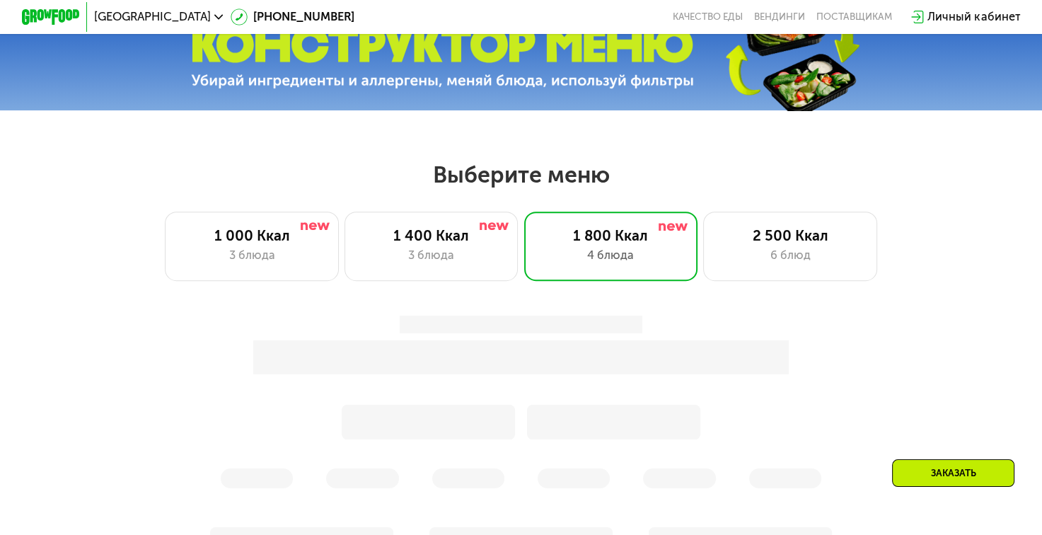
scroll to position [430, 0]
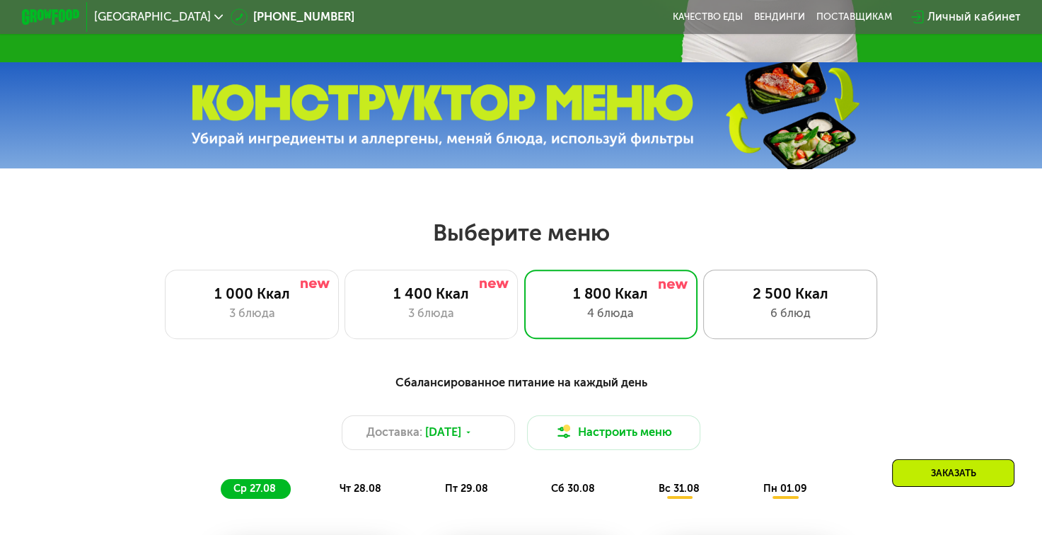
click at [798, 291] on div "2 500 Ккал" at bounding box center [790, 294] width 144 height 18
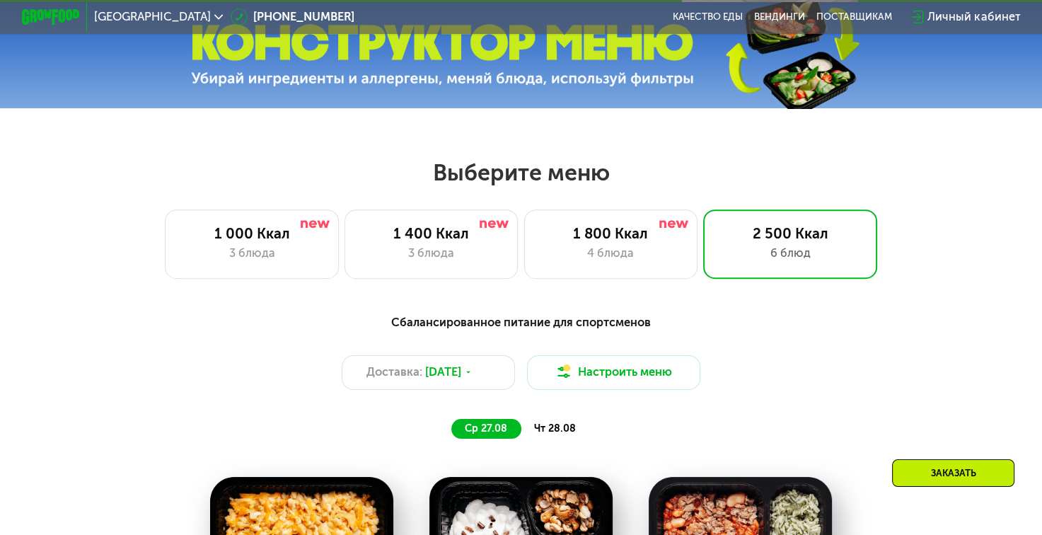
scroll to position [642, 0]
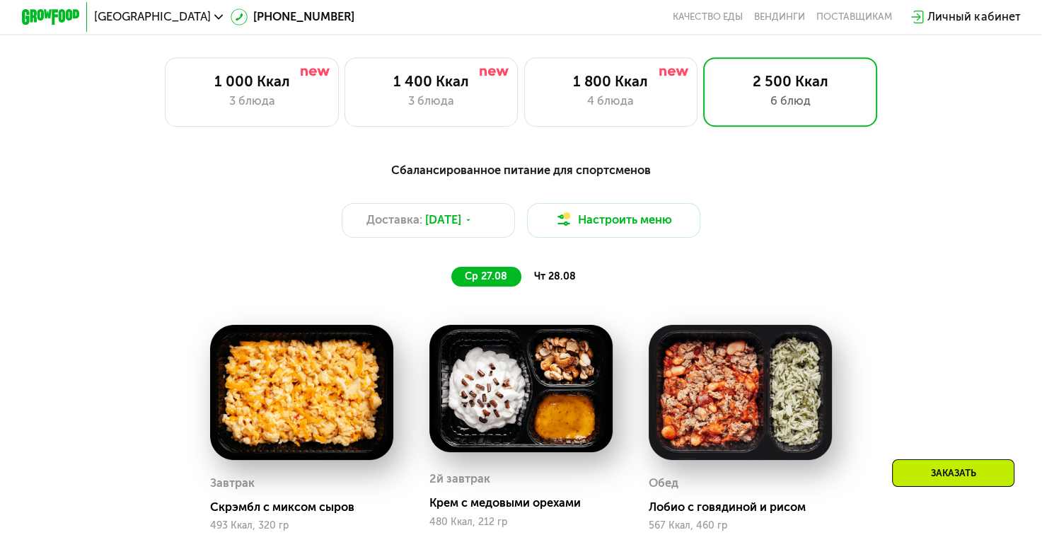
click at [555, 280] on span "чт 28.08" at bounding box center [555, 276] width 42 height 12
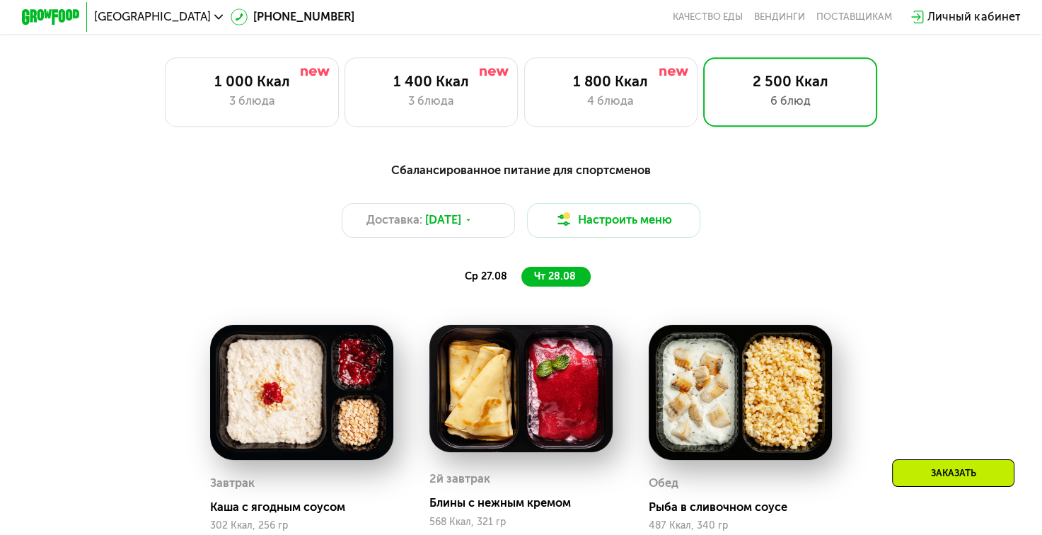
click at [498, 282] on span "ср 27.08" at bounding box center [486, 276] width 42 height 12
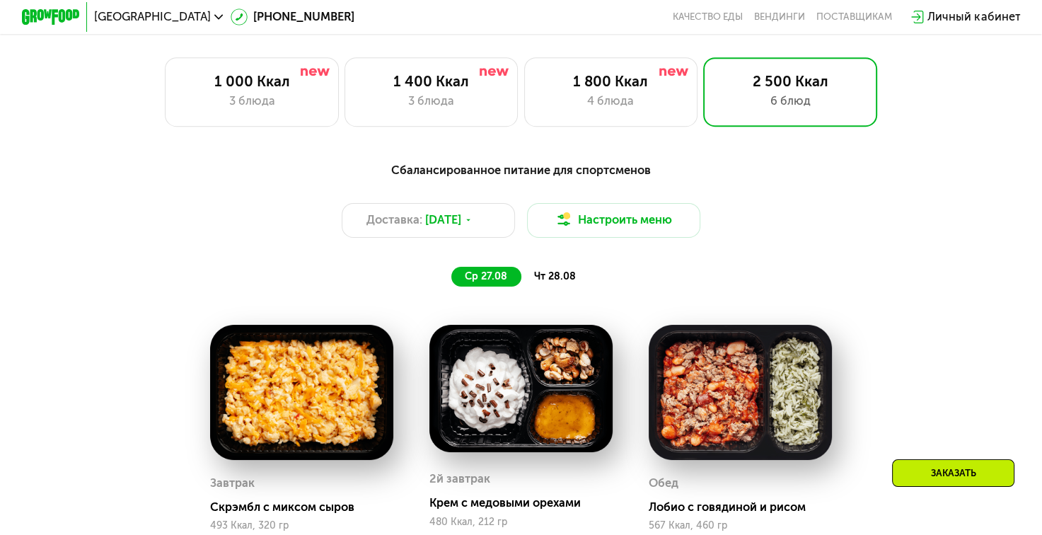
click at [544, 282] on span "чт 28.08" at bounding box center [555, 276] width 42 height 12
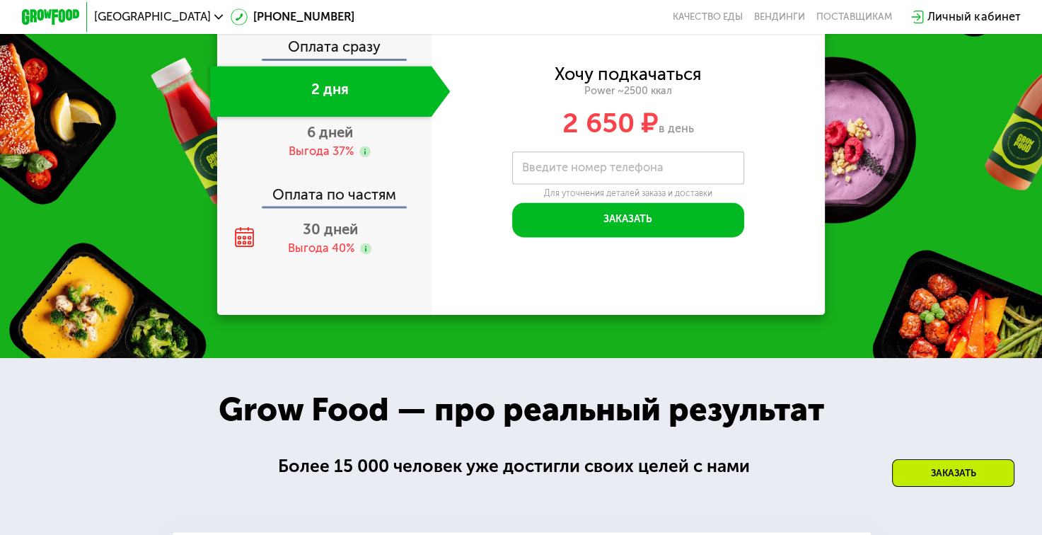
scroll to position [1632, 0]
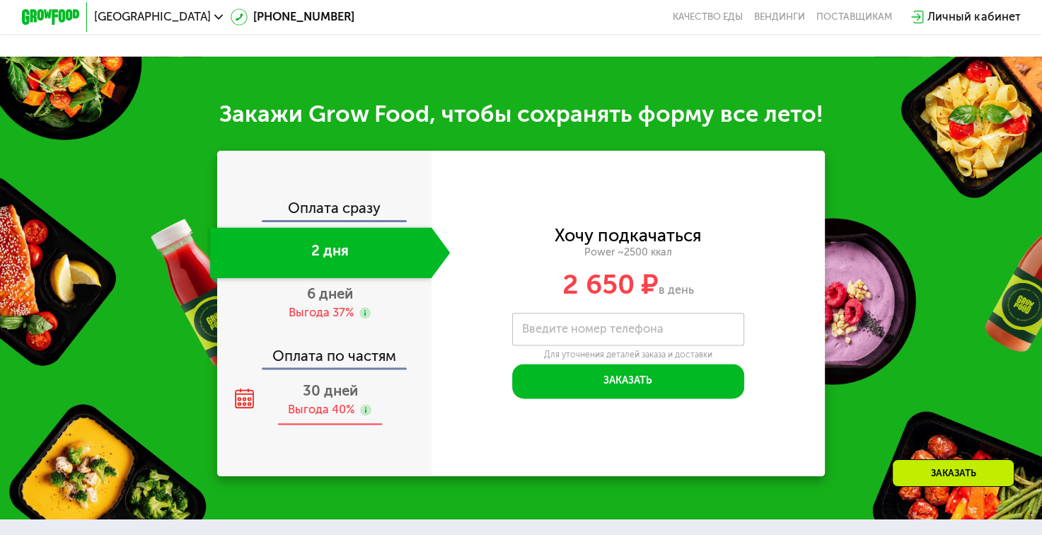
click at [331, 399] on span "30 дней" at bounding box center [329, 390] width 55 height 17
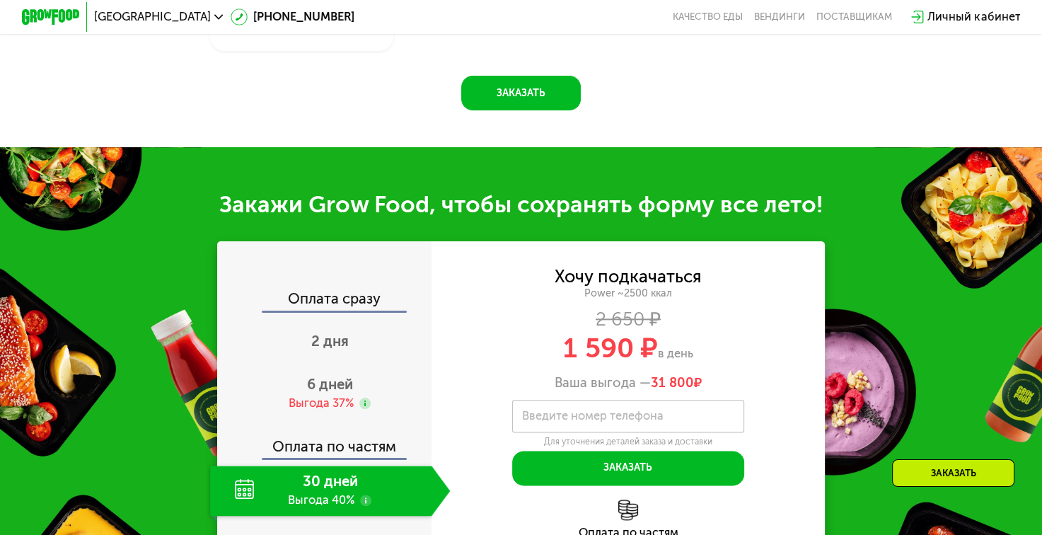
scroll to position [1618, 0]
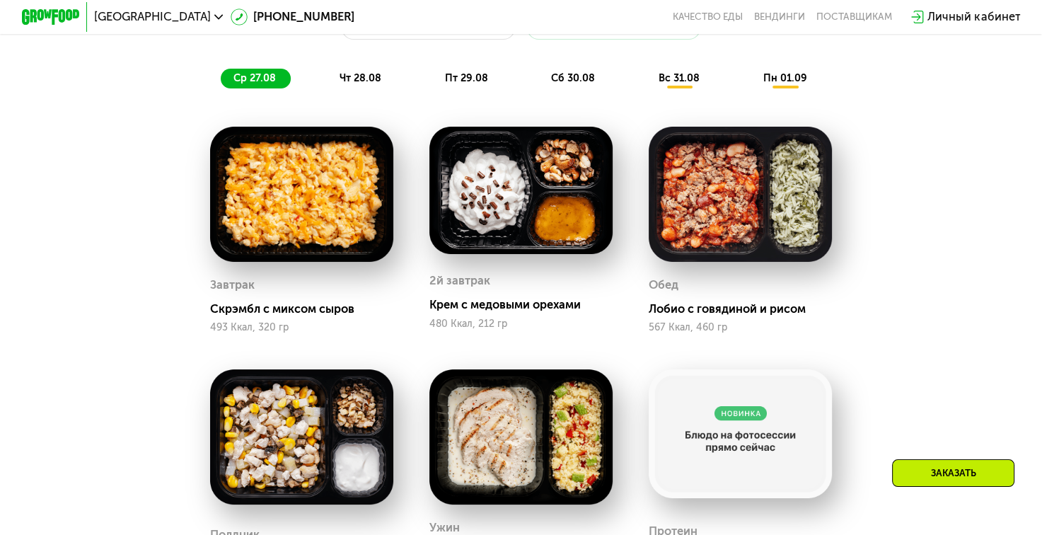
click at [368, 84] on span "чт 28.08" at bounding box center [360, 78] width 42 height 12
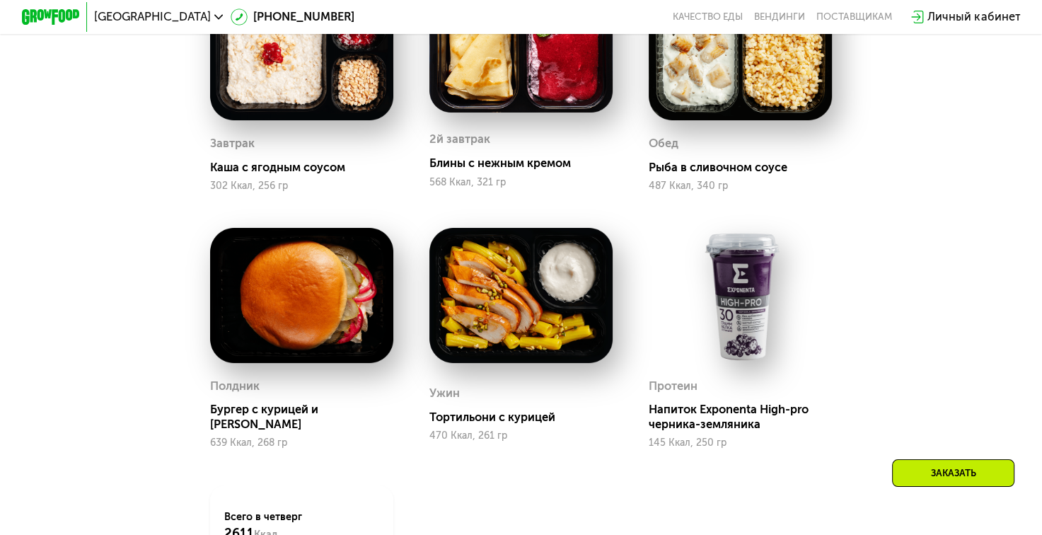
scroll to position [769, 0]
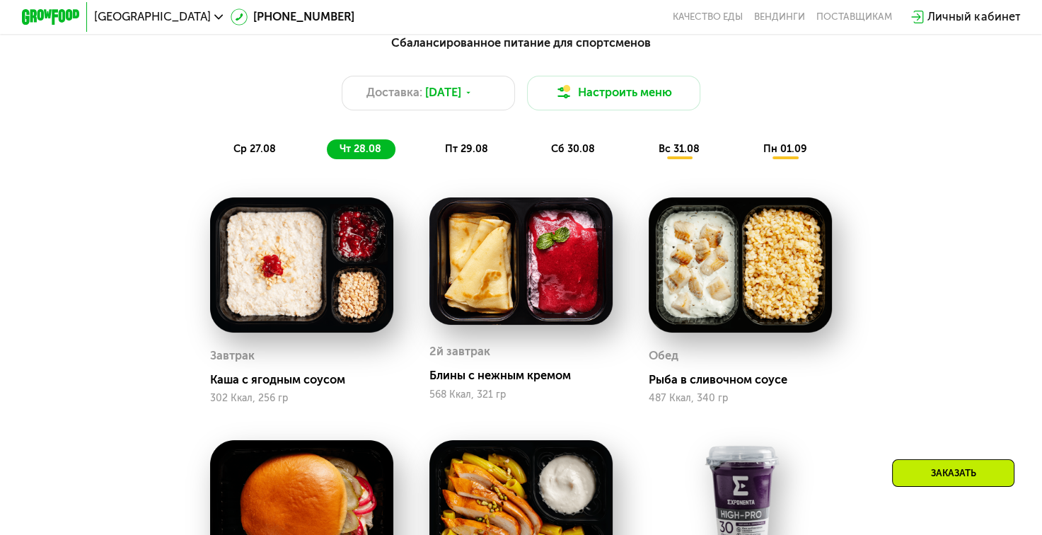
click at [470, 151] on span "пт 29.08" at bounding box center [466, 149] width 43 height 12
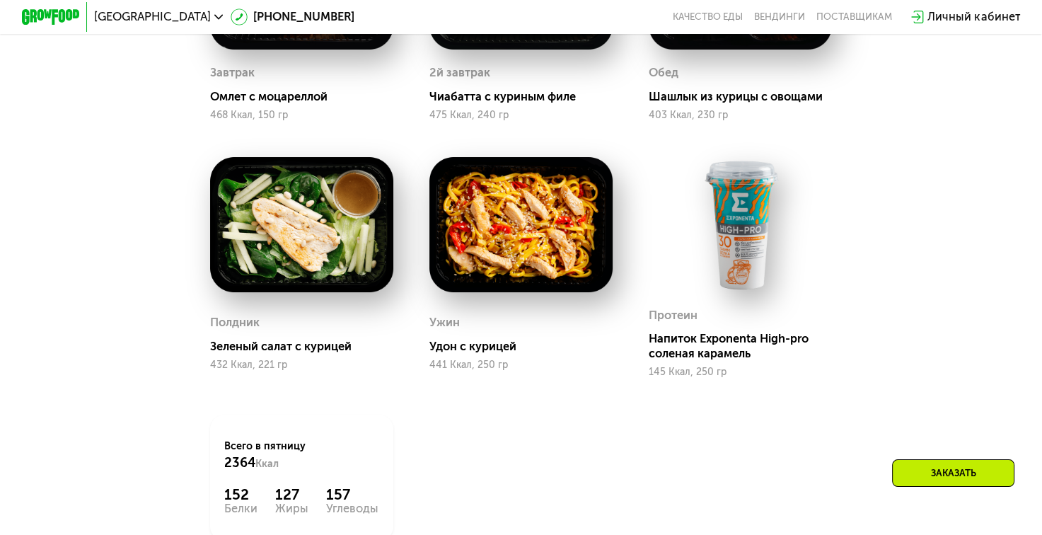
scroll to position [840, 0]
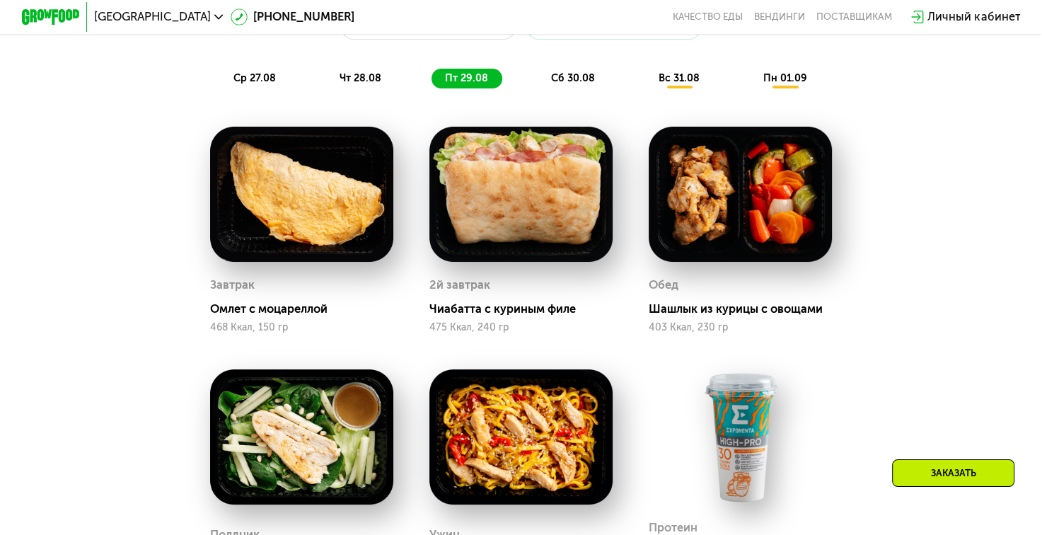
click at [571, 82] on span "сб 30.08" at bounding box center [573, 78] width 44 height 12
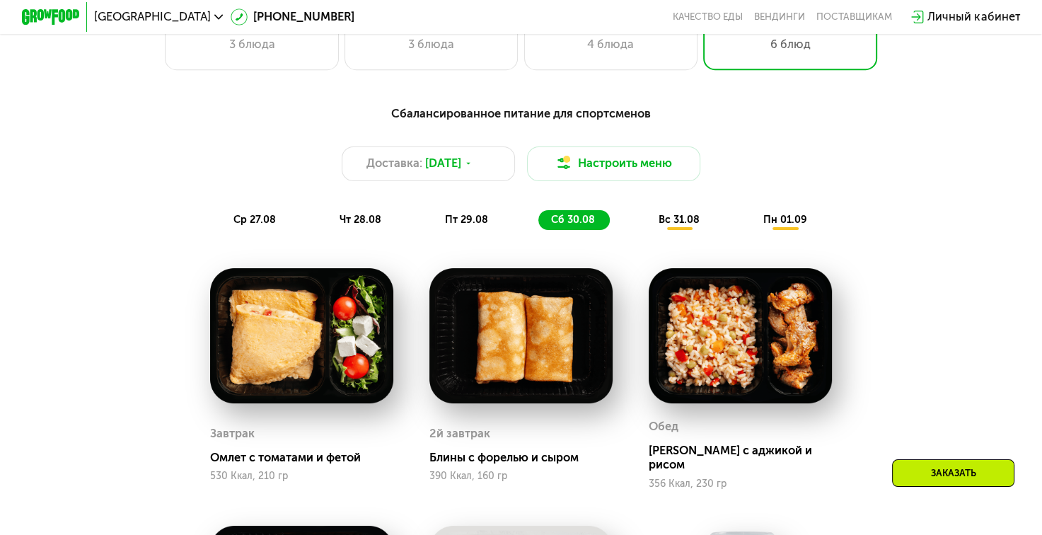
click at [674, 226] on span "вс 31.08" at bounding box center [678, 220] width 41 height 12
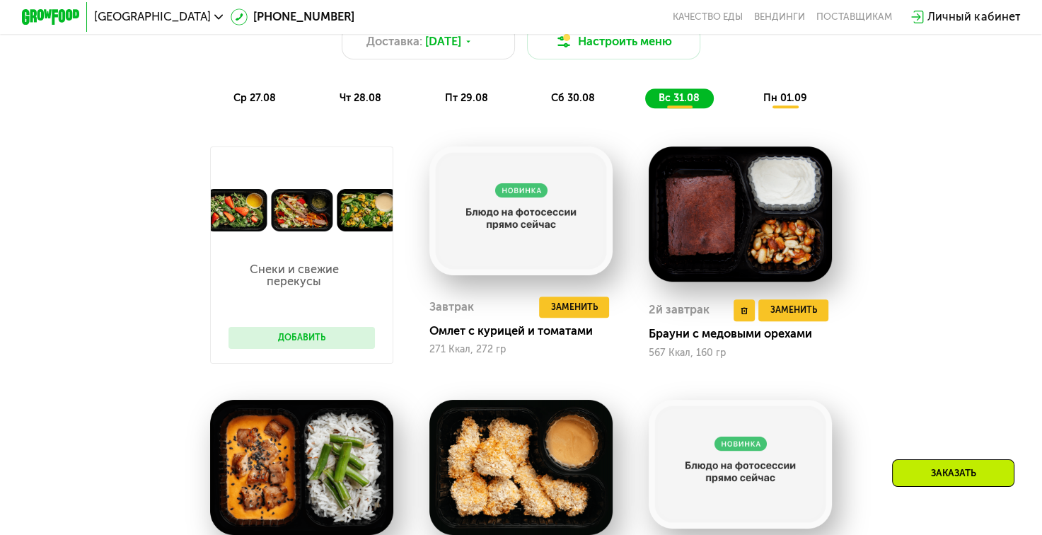
scroll to position [769, 0]
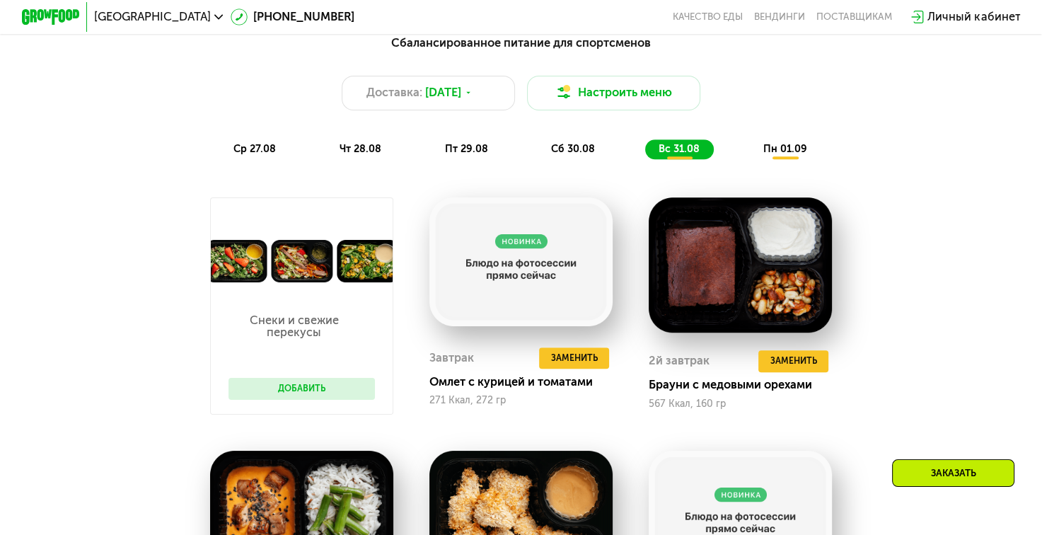
click at [783, 149] on div "пн 01.09" at bounding box center [785, 149] width 71 height 21
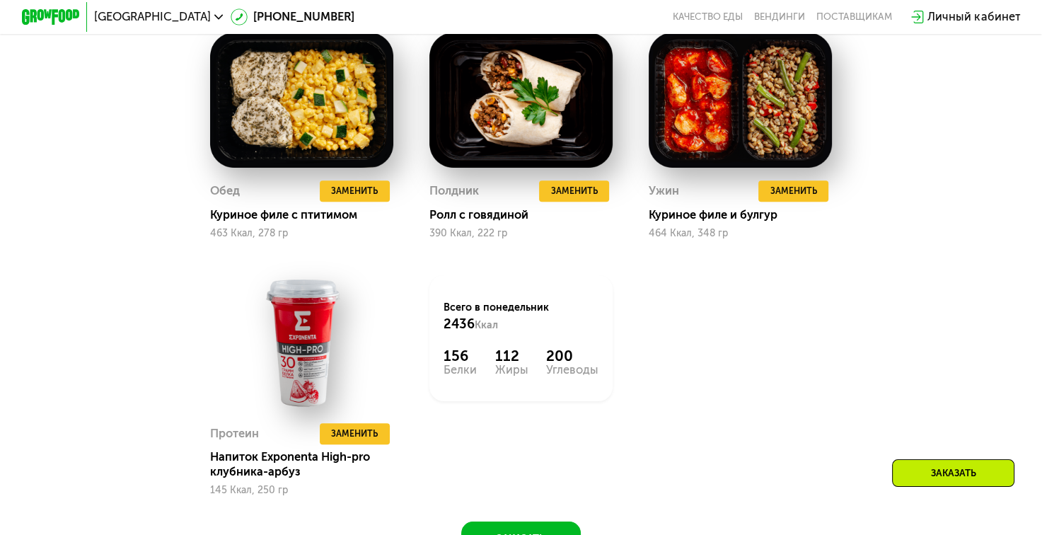
scroll to position [1264, 0]
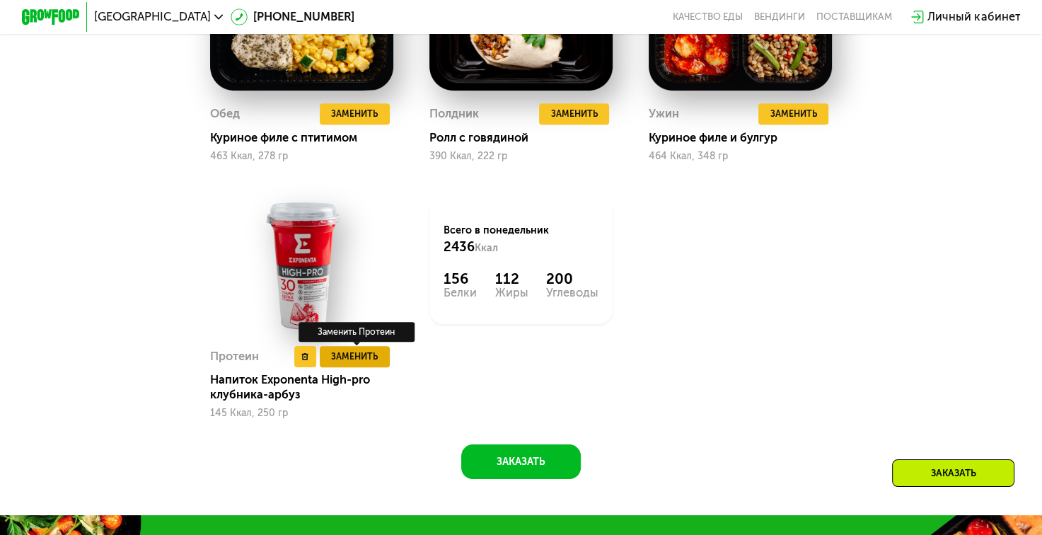
click at [365, 368] on button "Заменить" at bounding box center [355, 357] width 70 height 22
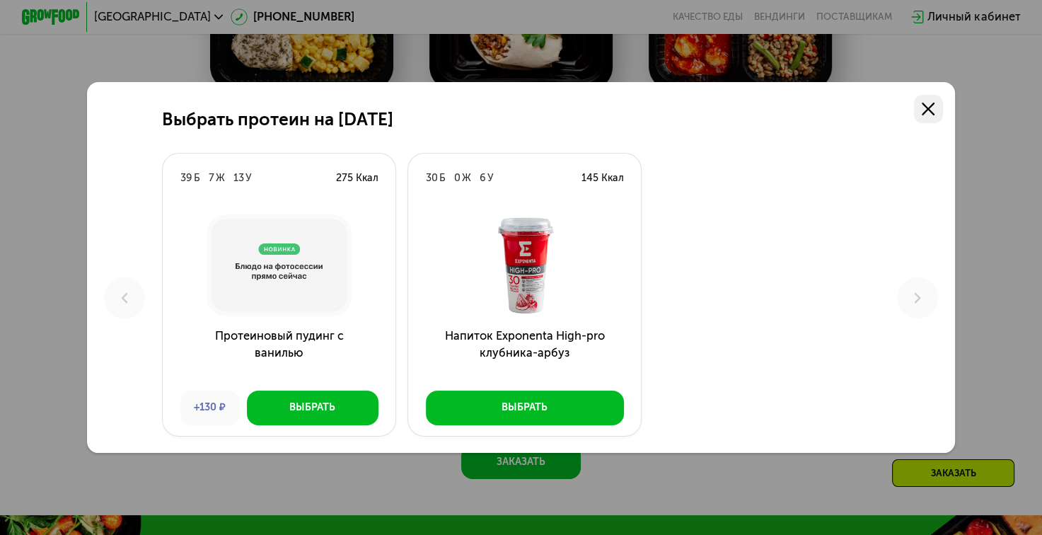
click at [931, 104] on icon at bounding box center [927, 109] width 13 height 13
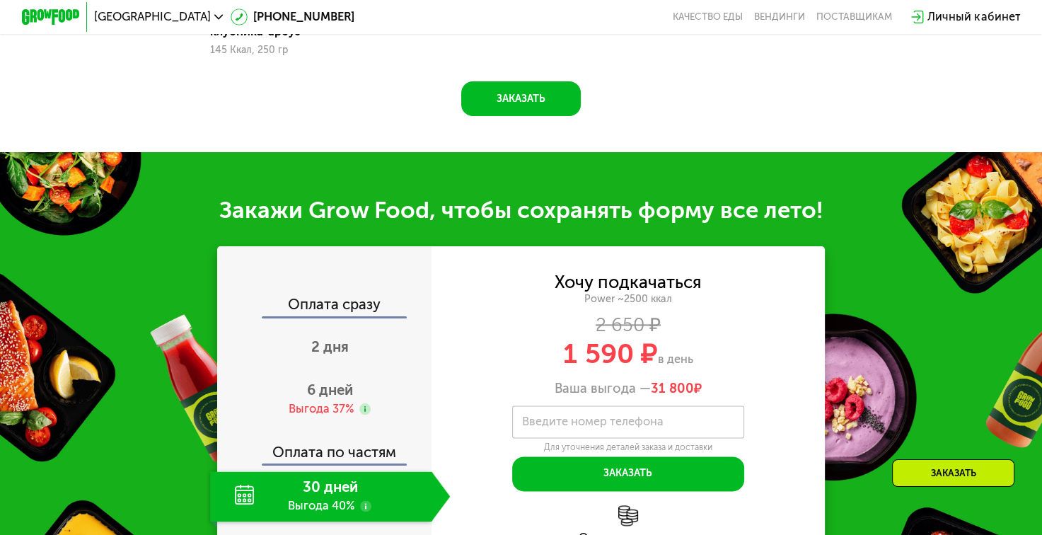
scroll to position [1759, 0]
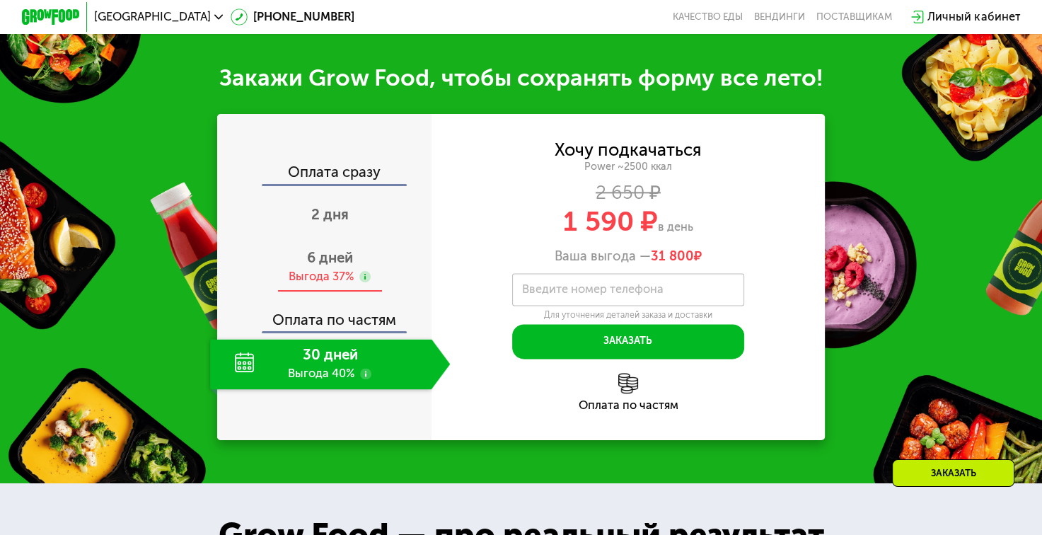
click at [322, 286] on div "6 дней Выгода 37%" at bounding box center [330, 266] width 240 height 51
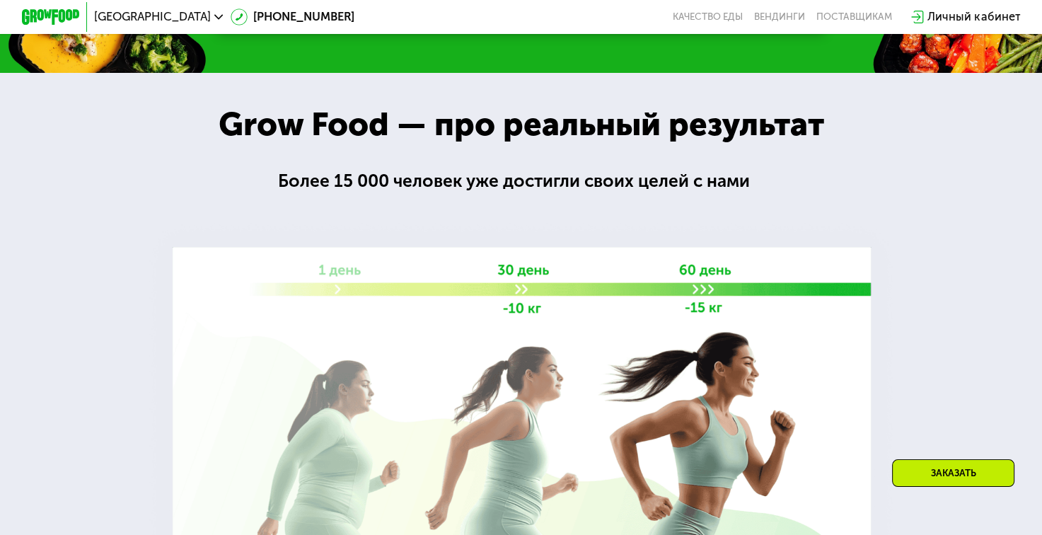
scroll to position [2254, 0]
